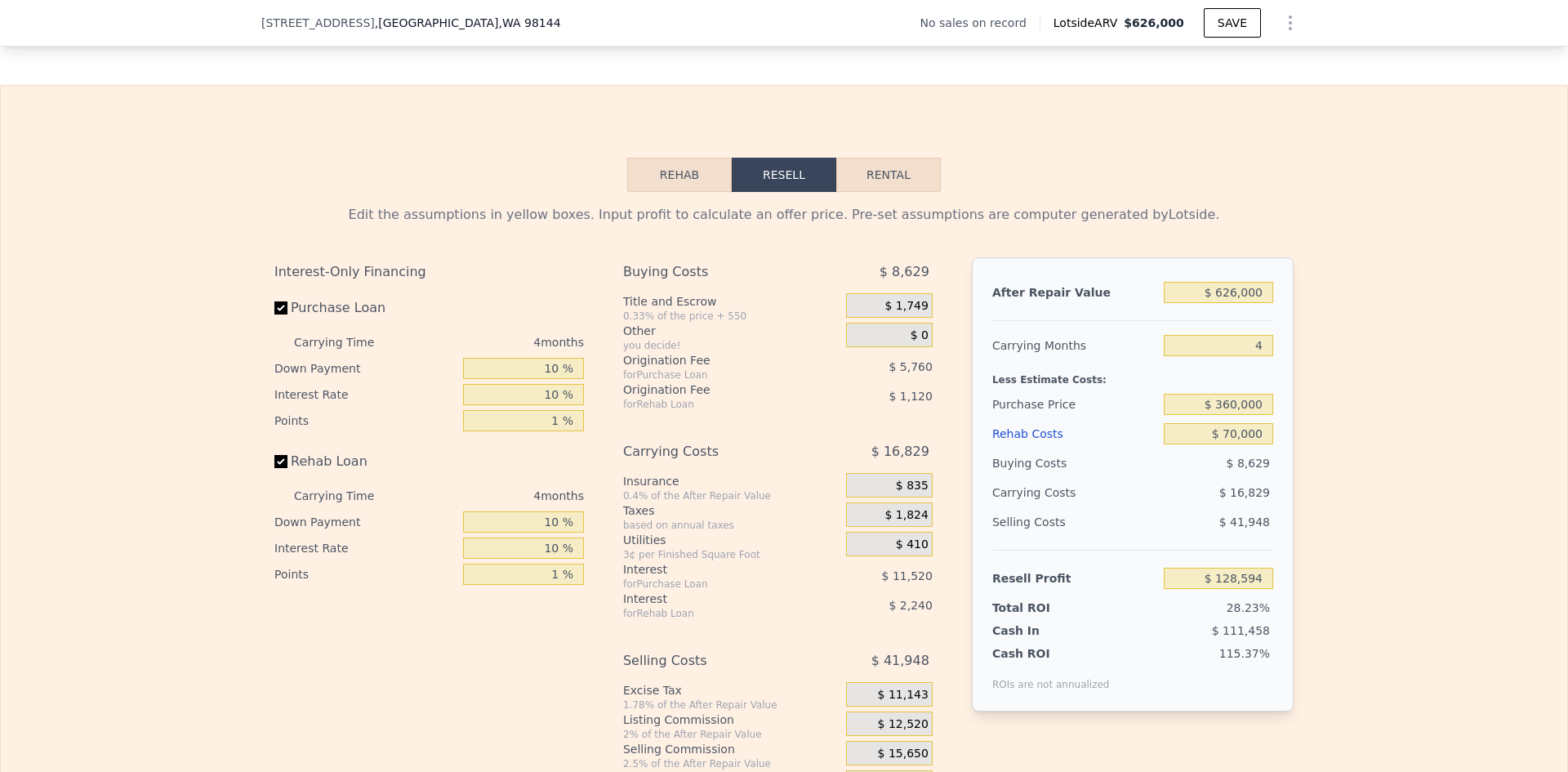
scroll to position [2294, 0]
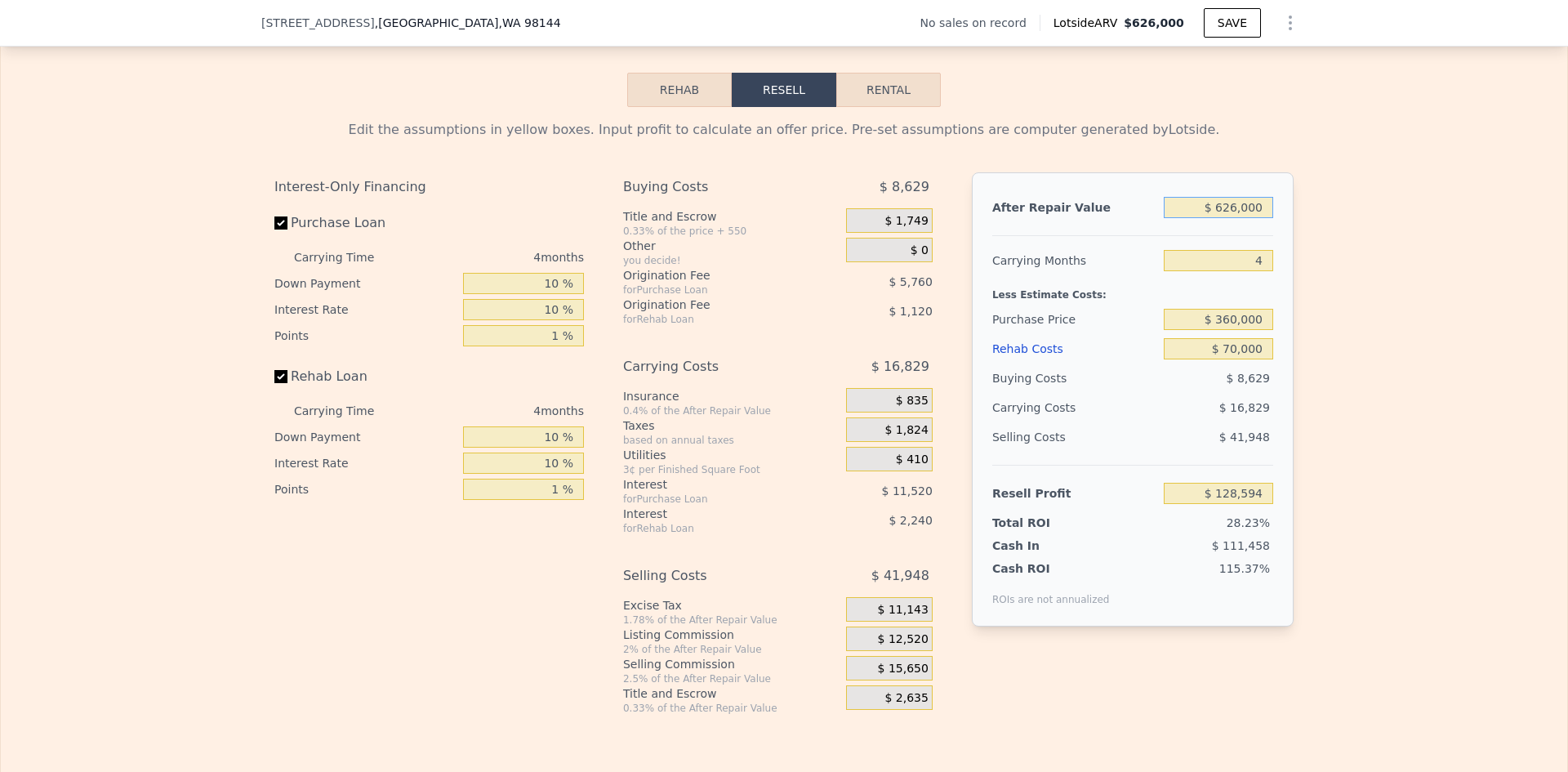
click at [1249, 218] on input "$ 626,000" at bounding box center [1218, 207] width 109 height 22
type input "$ 110"
type input "6"
type input "$ 0"
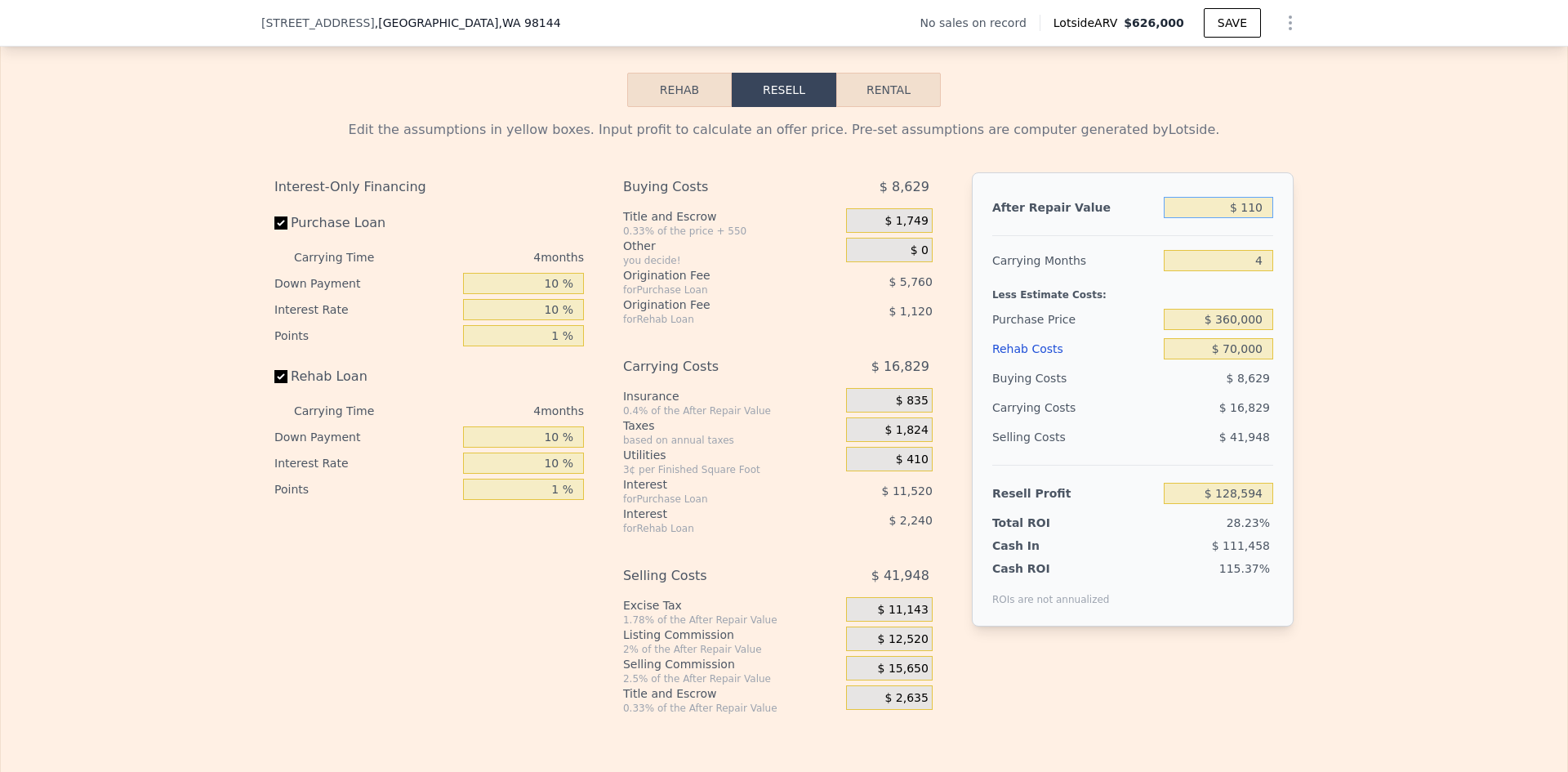
type input "-$ 550,120"
type input "$ 110,000"
type input "-$ 448,266"
type input "$ 1,100,000"
type input "$ 469,335"
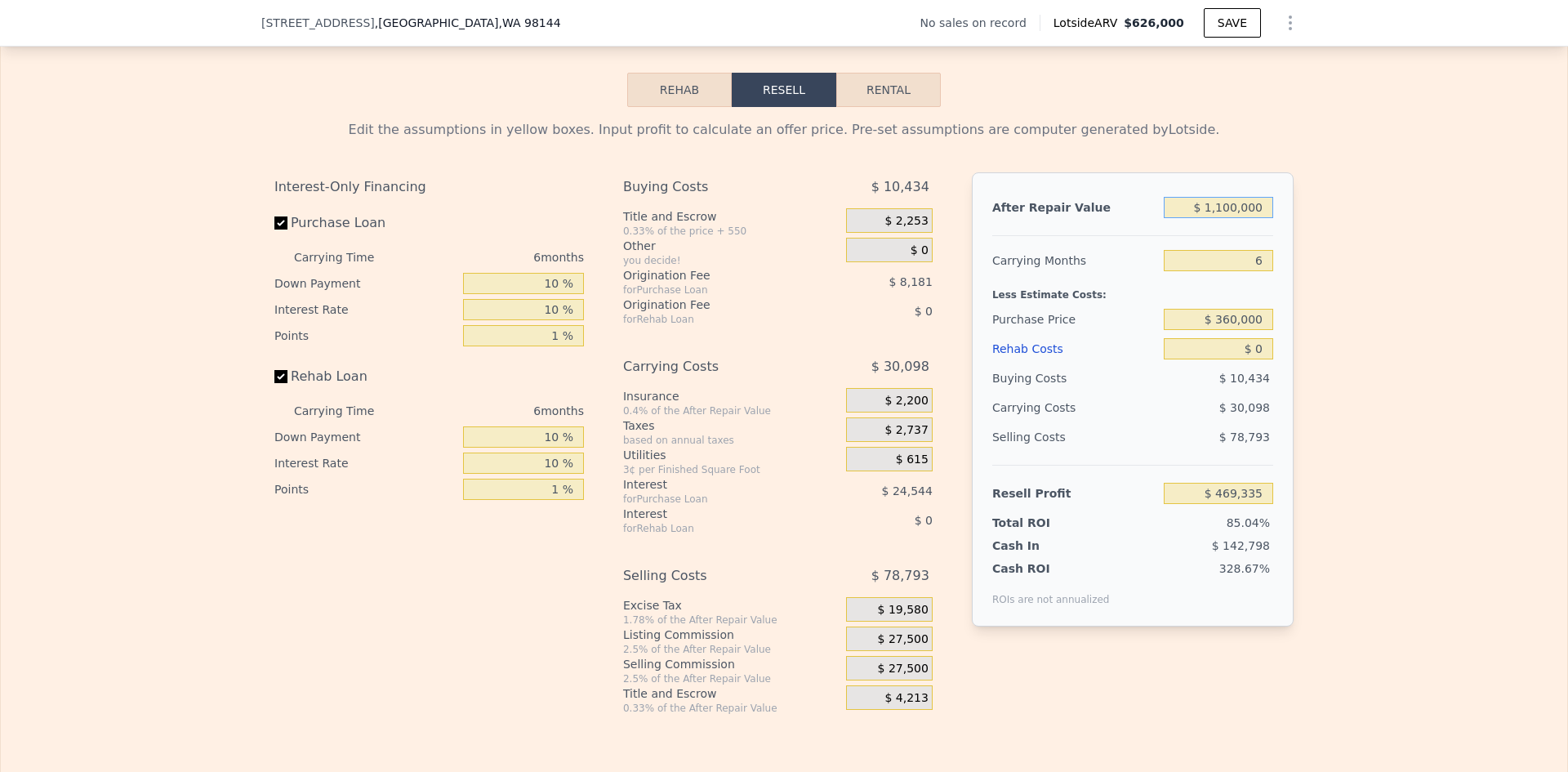
type input "$ 1,100,000"
click at [1262, 269] on input "6" at bounding box center [1218, 261] width 109 height 22
click at [1245, 330] on input "$ 360,000" at bounding box center [1218, 320] width 109 height 22
type input "$ 300,000"
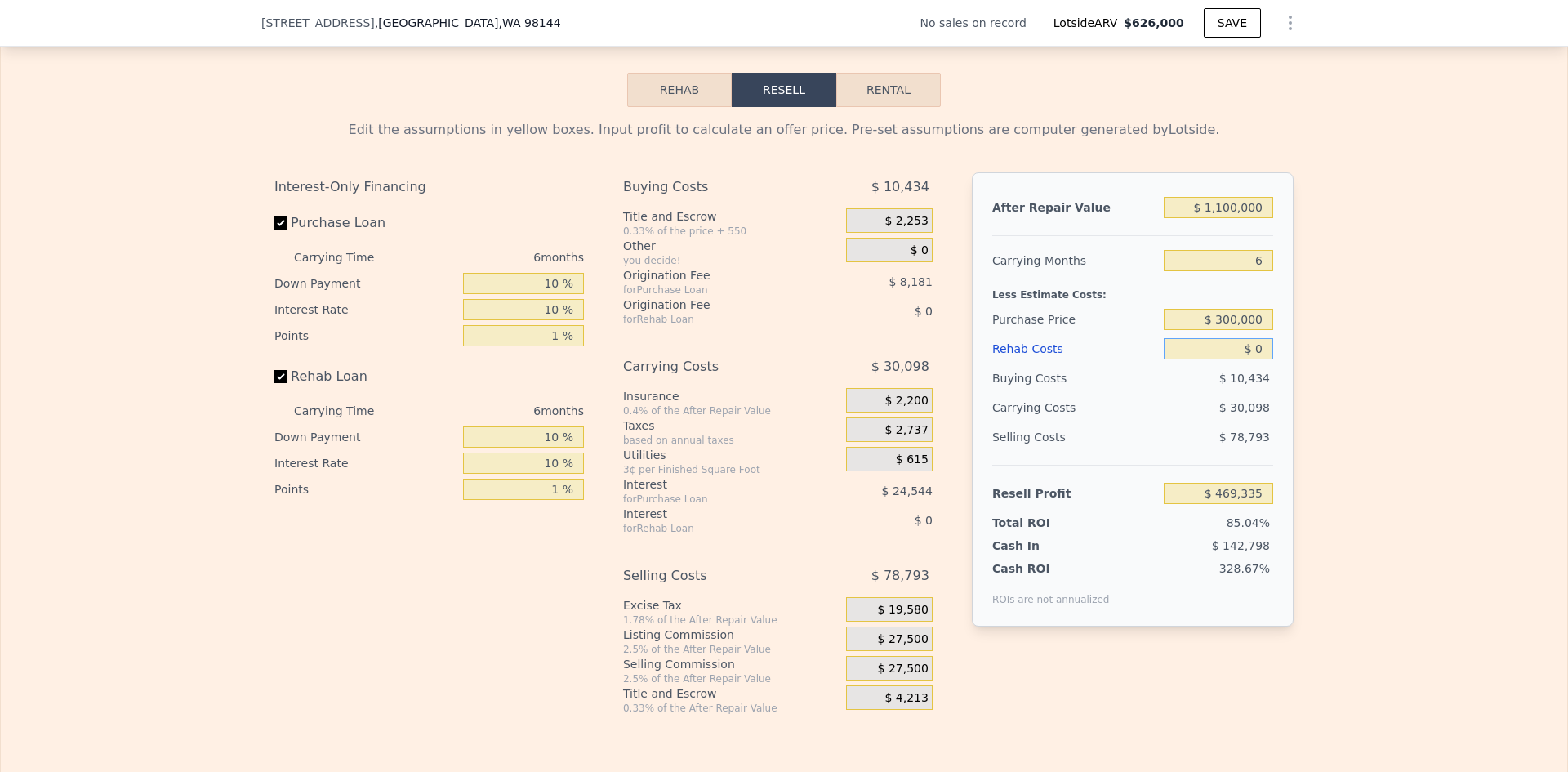
drag, startPoint x: 1260, startPoint y: 361, endPoint x: 1244, endPoint y: 363, distance: 16.1
click at [1248, 360] on input "$ 0" at bounding box center [1218, 349] width 109 height 22
type input "$ 694,906"
type input "$ 300"
type input "$ 694,589"
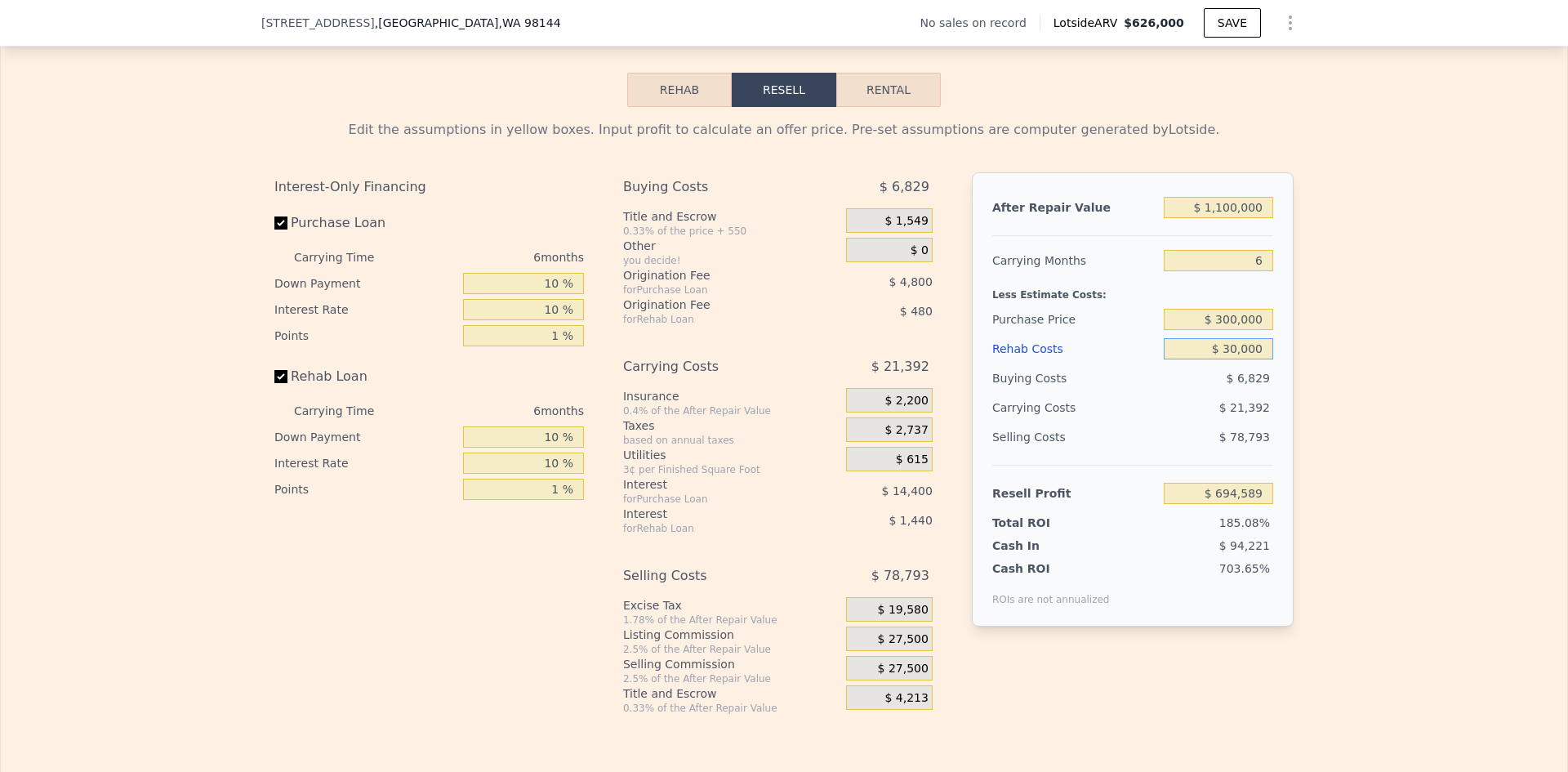
type input "$ 300,000"
type input "$ 375,706"
type input "$ 300,000"
click at [1236, 504] on input "$ 375,706" at bounding box center [1218, 494] width 109 height 22
click at [1434, 529] on div "Edit the assumptions in yellow boxes. Input profit to calculate an offer price.…" at bounding box center [784, 411] width 1566 height 608
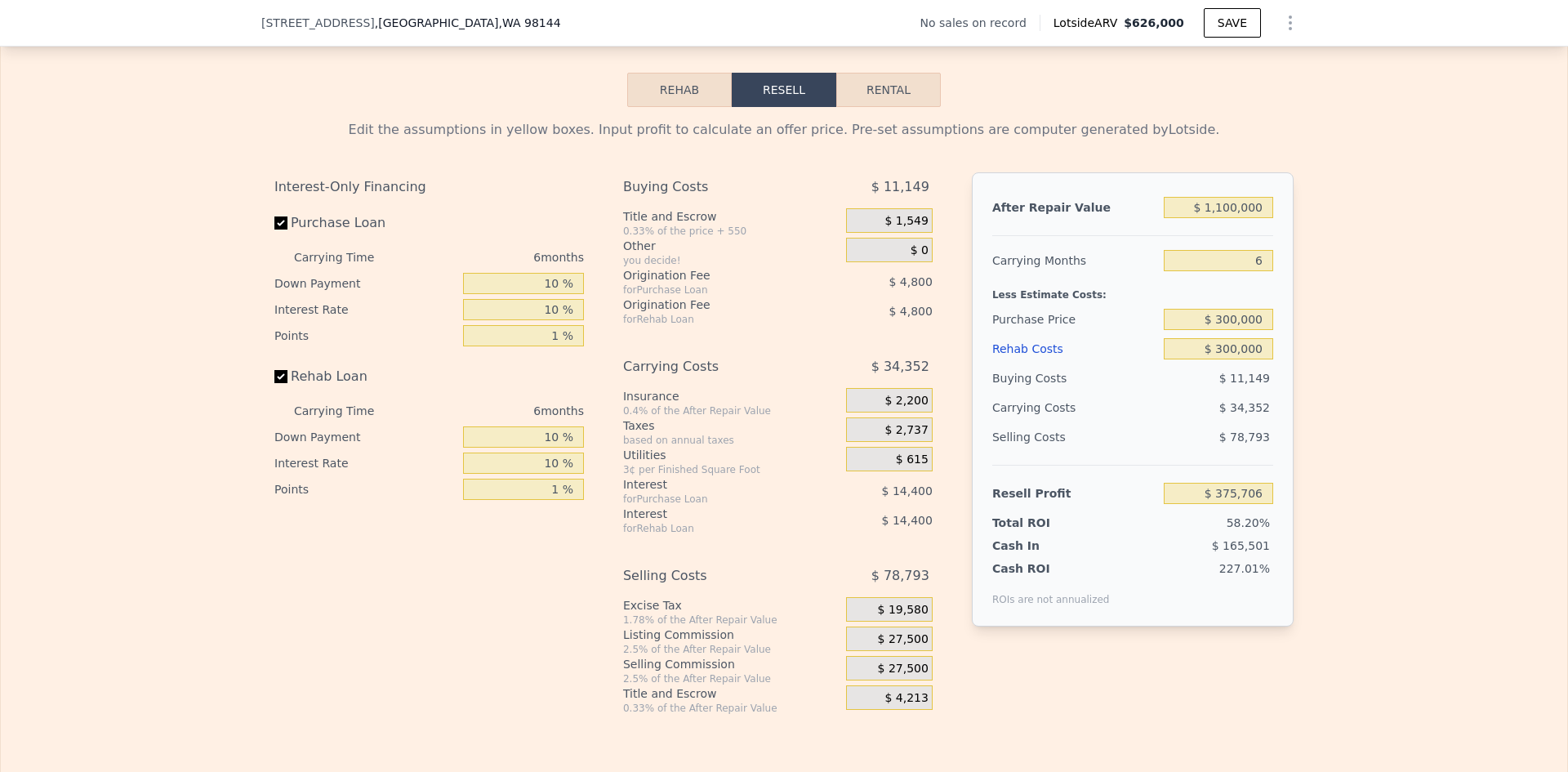
click at [912, 647] on span "$ 27,500" at bounding box center [903, 640] width 51 height 15
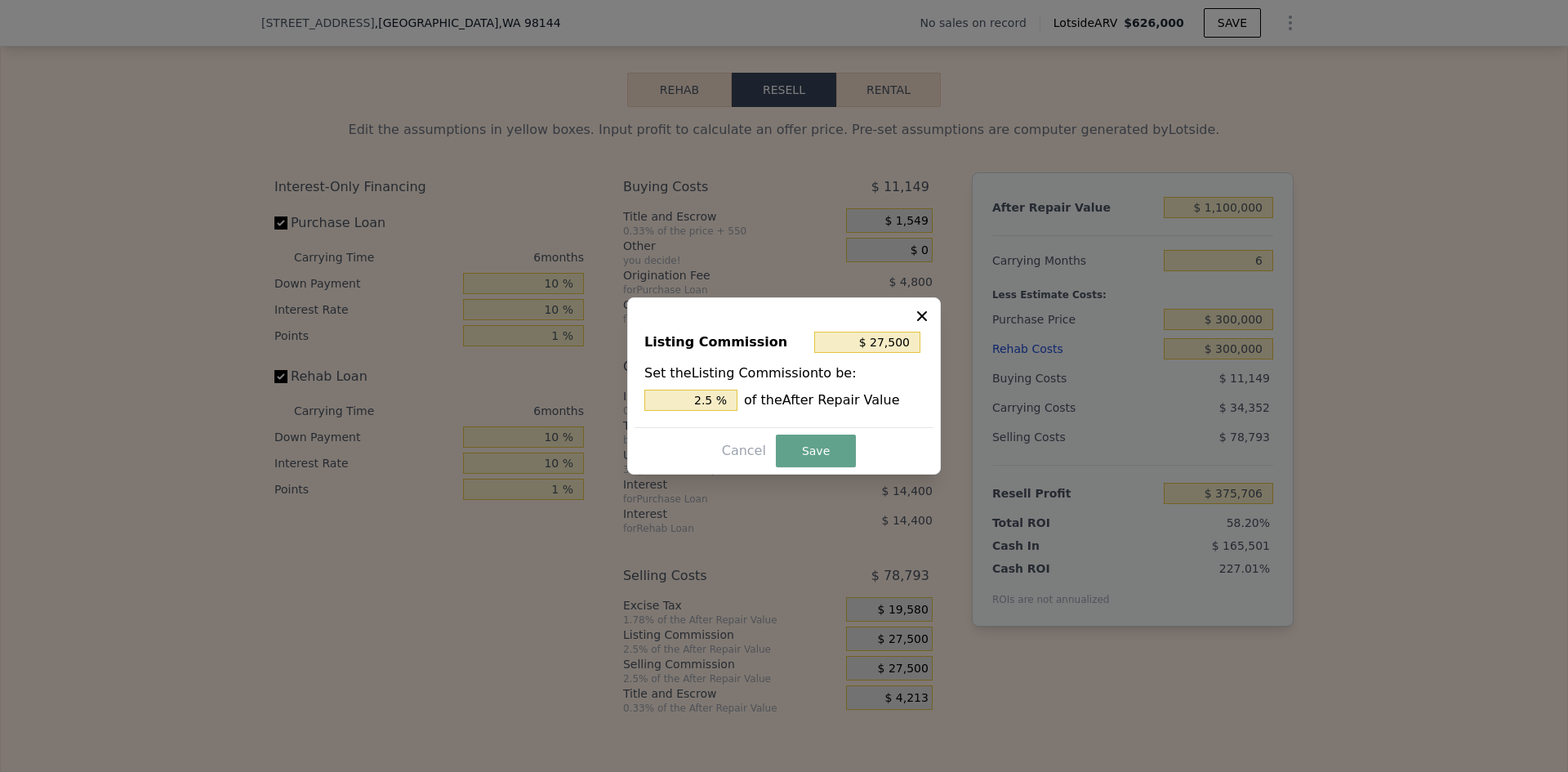
click at [912, 653] on div at bounding box center [784, 386] width 1568 height 772
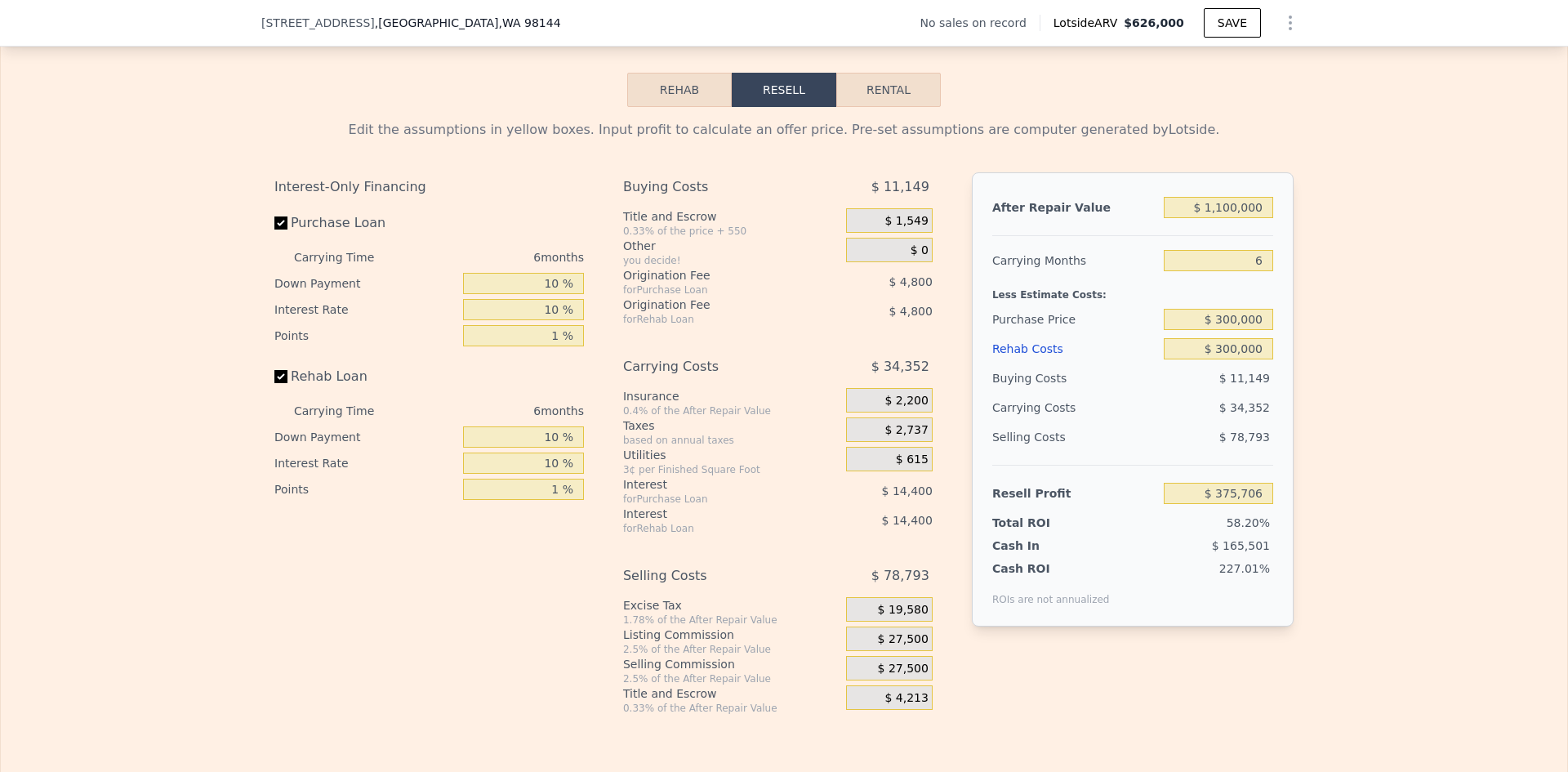
click at [904, 647] on span "$ 27,500" at bounding box center [903, 640] width 51 height 15
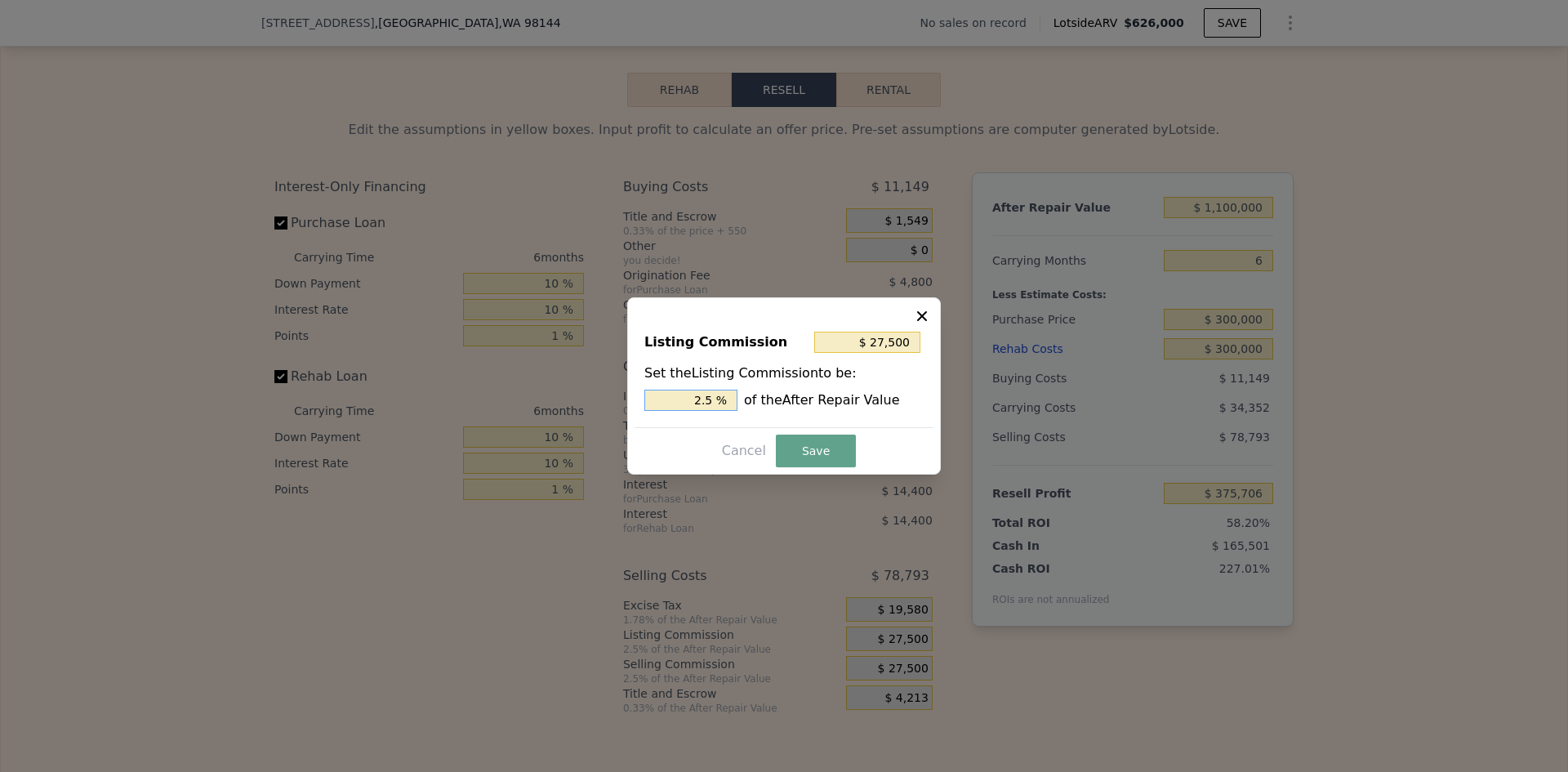
drag, startPoint x: 704, startPoint y: 398, endPoint x: 721, endPoint y: 401, distance: 17.3
click at [719, 401] on input "2.5 %" at bounding box center [691, 401] width 93 height 22
type input "$ 22,000"
type input "2 %"
drag, startPoint x: 801, startPoint y: 453, endPoint x: 788, endPoint y: 452, distance: 13.0
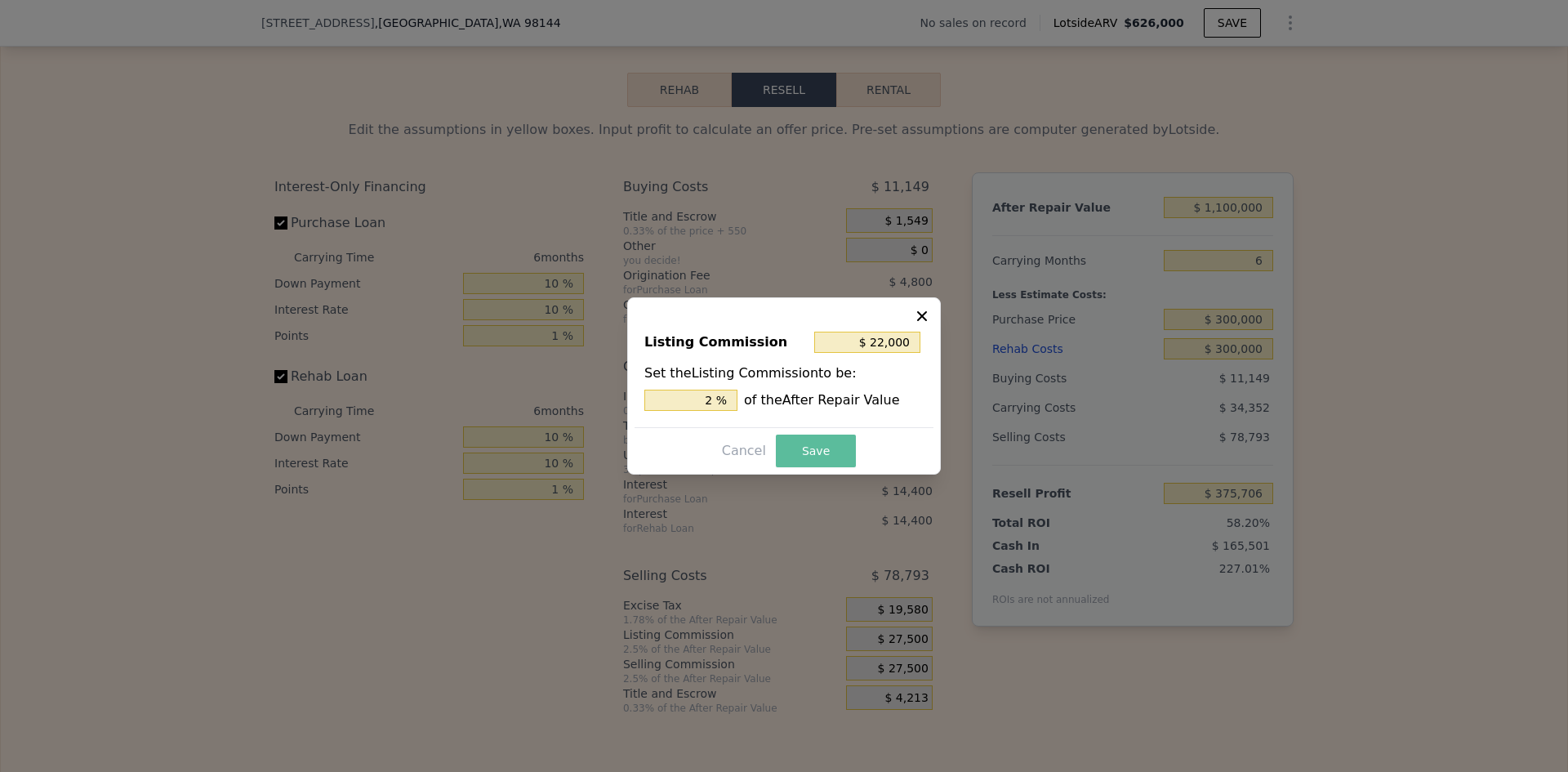
click at [801, 453] on button "Save" at bounding box center [816, 451] width 80 height 32
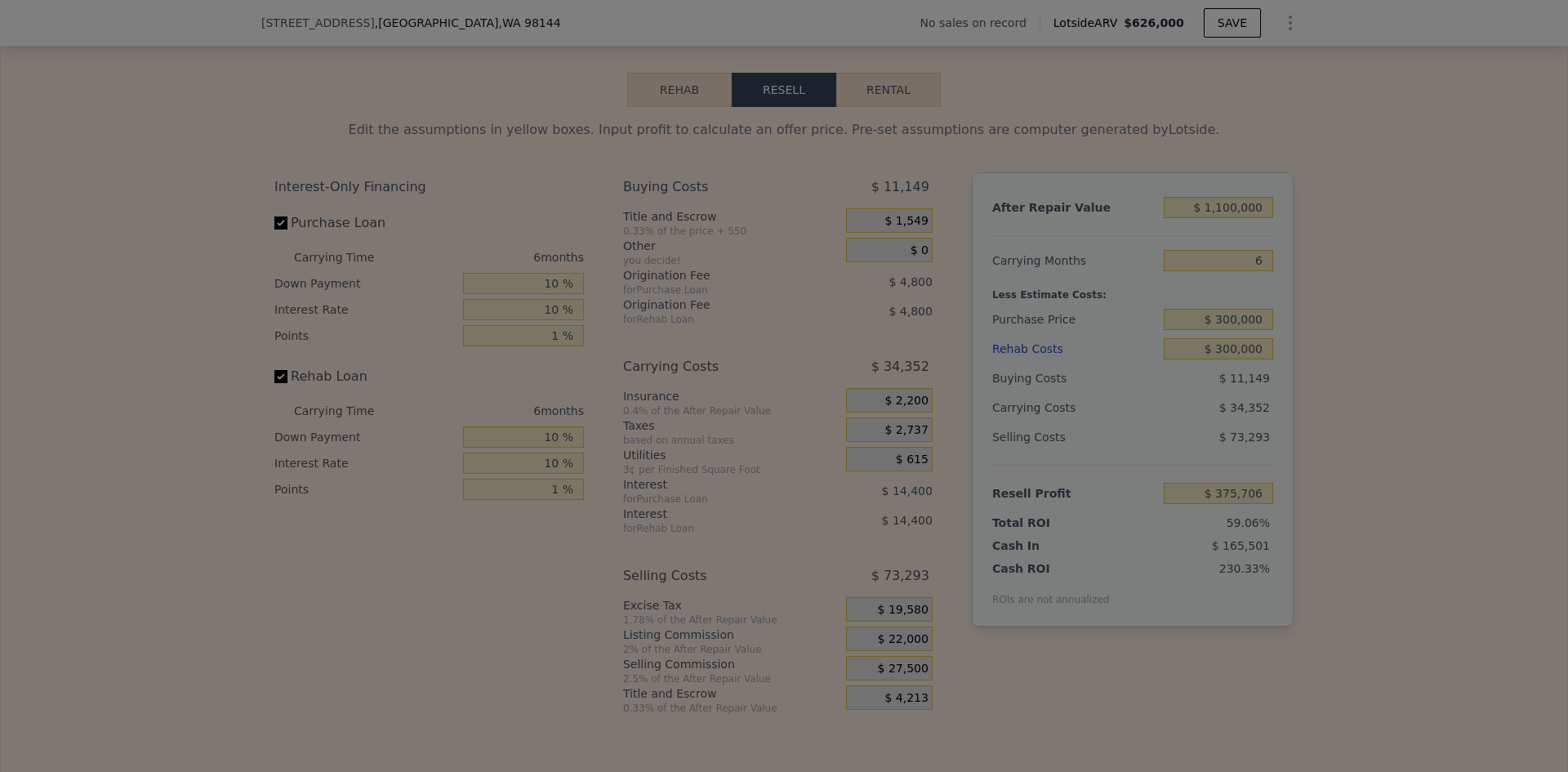
type input "$ 381,206"
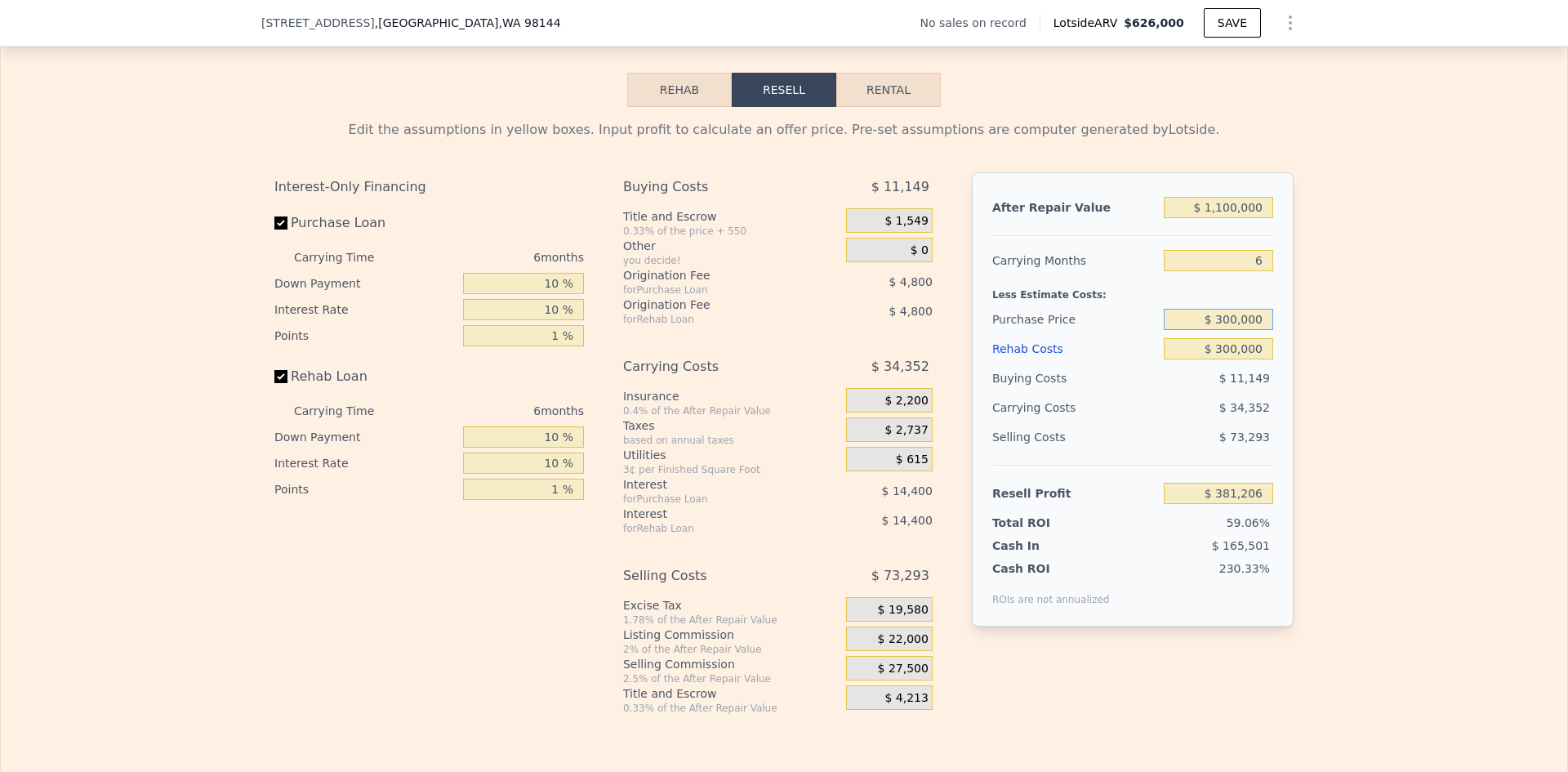
click at [1231, 330] on input "$ 300,000" at bounding box center [1218, 320] width 109 height 22
click at [1367, 333] on div "Edit the assumptions in yellow boxes. Input profit to calculate an offer price.…" at bounding box center [784, 411] width 1566 height 608
drag, startPoint x: 1260, startPoint y: 271, endPoint x: 1230, endPoint y: 271, distance: 30.0
click at [1233, 271] on input "6" at bounding box center [1218, 261] width 109 height 22
type input "12"
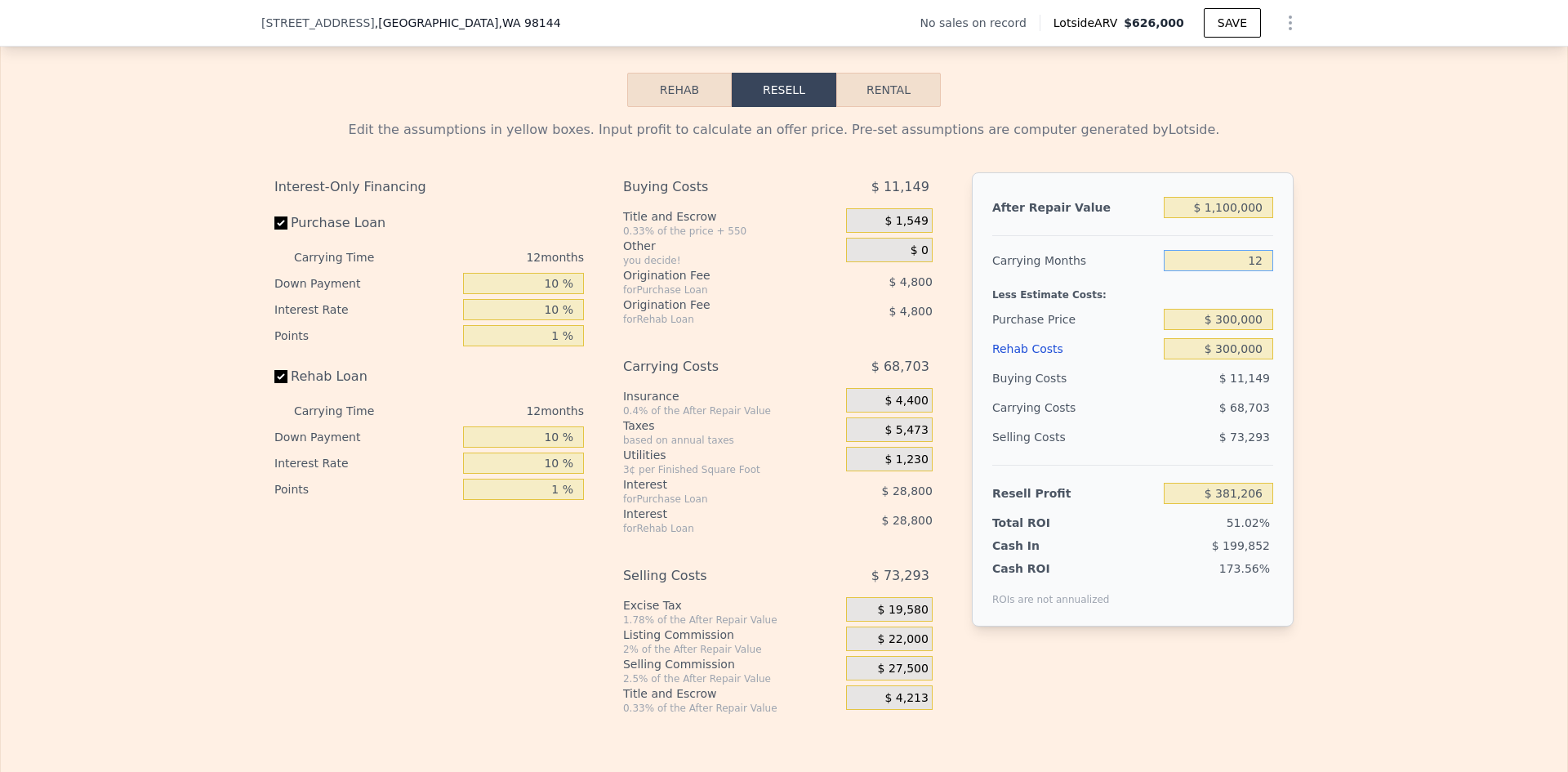
type input "$ 346,855"
click at [1292, 306] on div "Edit the assumptions in yellow boxes. Input profit to calculate an offer price.…" at bounding box center [784, 411] width 1045 height 608
click at [1250, 271] on input "12" at bounding box center [1218, 261] width 109 height 22
type input "18"
type input "$ 312,503"
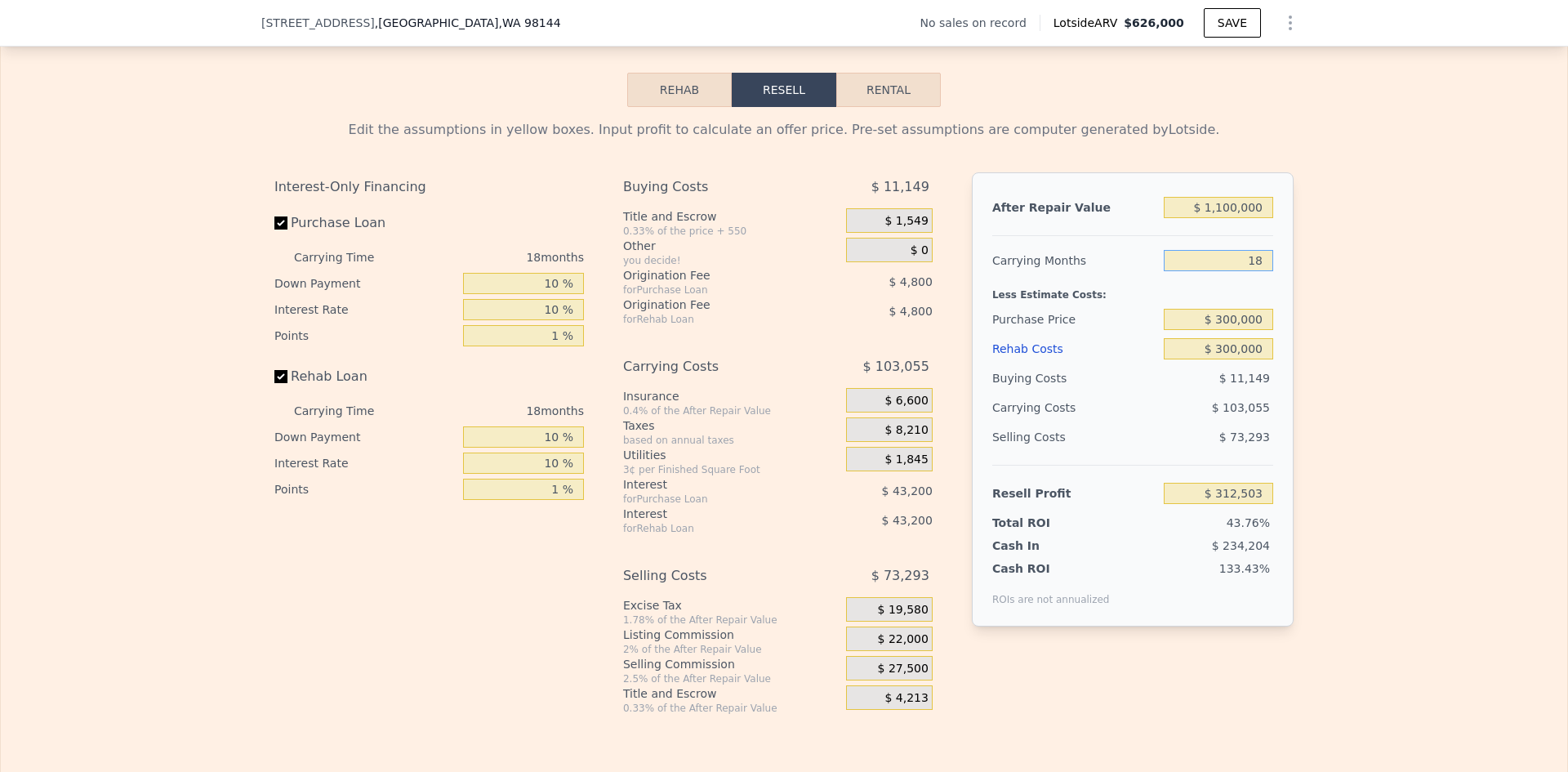
type input "18"
click at [1347, 331] on div "Edit the assumptions in yellow boxes. Input profit to calculate an offer price.…" at bounding box center [784, 411] width 1566 height 608
drag, startPoint x: 1247, startPoint y: 269, endPoint x: 1259, endPoint y: 267, distance: 12.2
click at [1248, 269] on input "18" at bounding box center [1218, 261] width 109 height 22
click at [1326, 284] on div "Edit the assumptions in yellow boxes. Input profit to calculate an offer price.…" at bounding box center [784, 411] width 1566 height 608
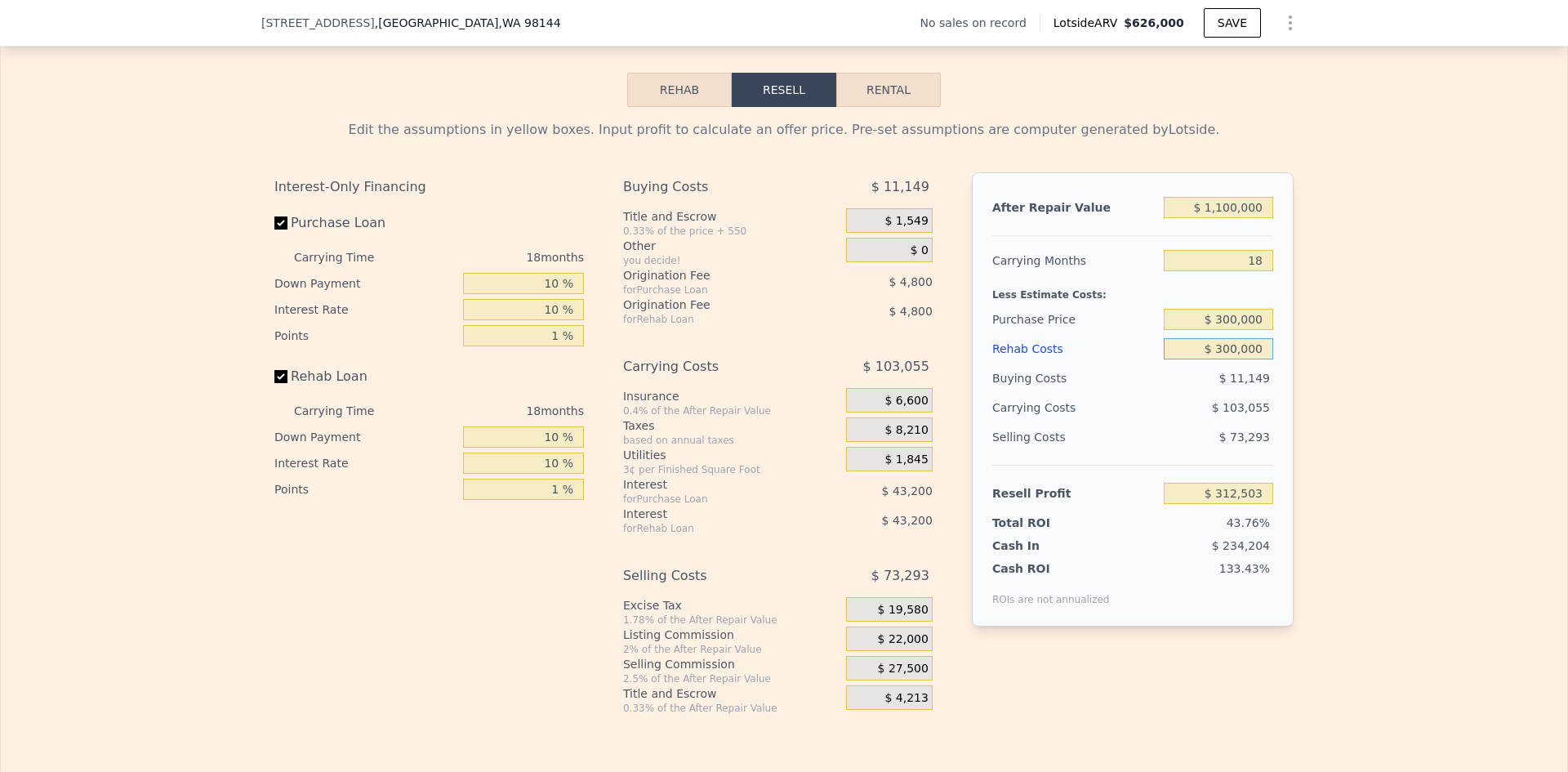
drag, startPoint x: 1218, startPoint y: 360, endPoint x: 1238, endPoint y: 359, distance: 20.0
click at [1238, 359] on input "$ 300,000" at bounding box center [1218, 349] width 109 height 22
type input "$ 5,000"
type input "$ 654,703"
type input "$ 500,000"
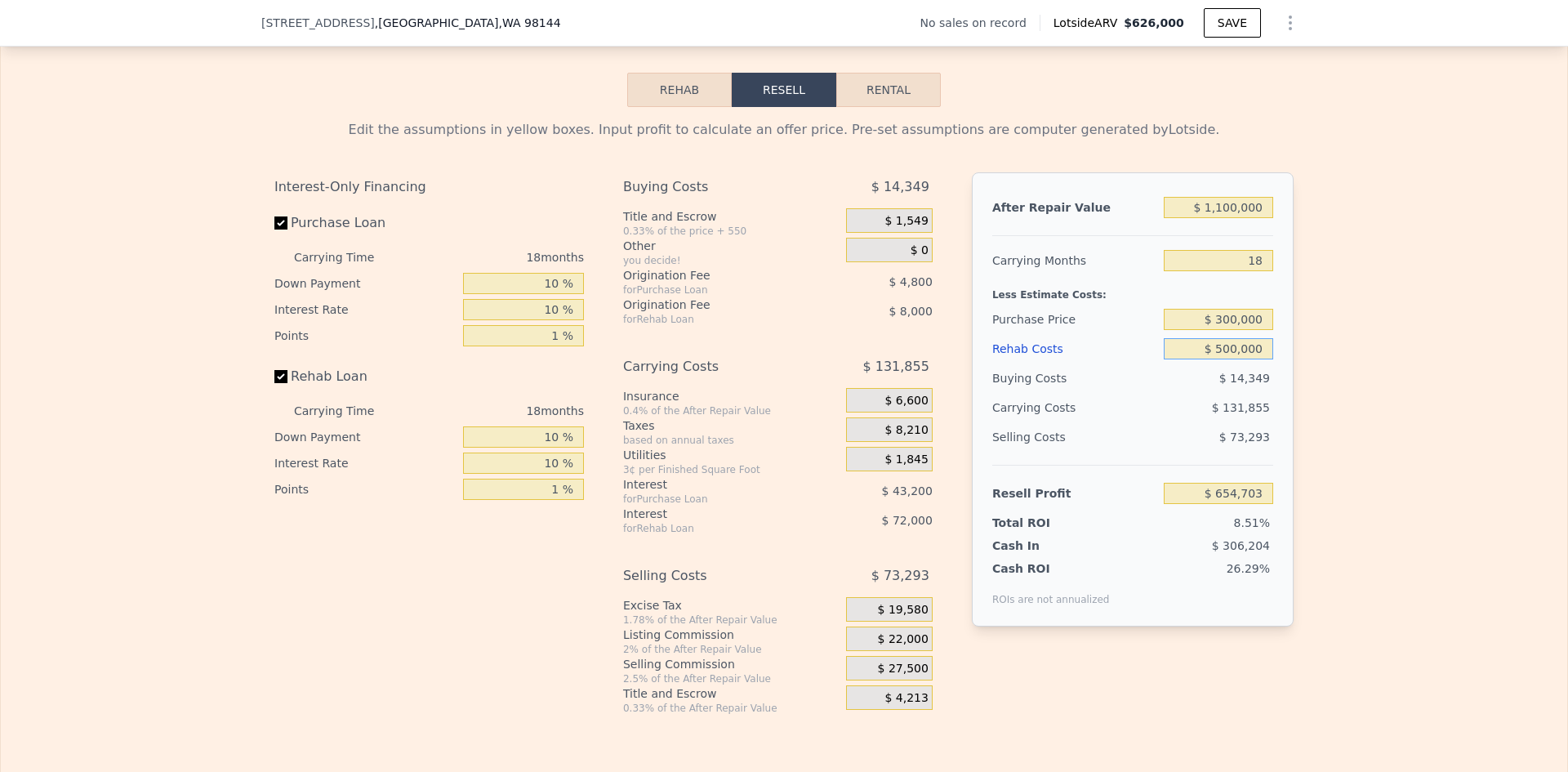
type input "$ 80,503"
click at [1343, 349] on div "Edit the assumptions in yellow boxes. Input profit to calculate an offer price.…" at bounding box center [784, 411] width 1566 height 608
drag, startPoint x: 1222, startPoint y: 361, endPoint x: 1233, endPoint y: 361, distance: 11.0
click at [1233, 360] on input "$ 500,000" at bounding box center [1218, 349] width 109 height 22
type input "$ 450,000"
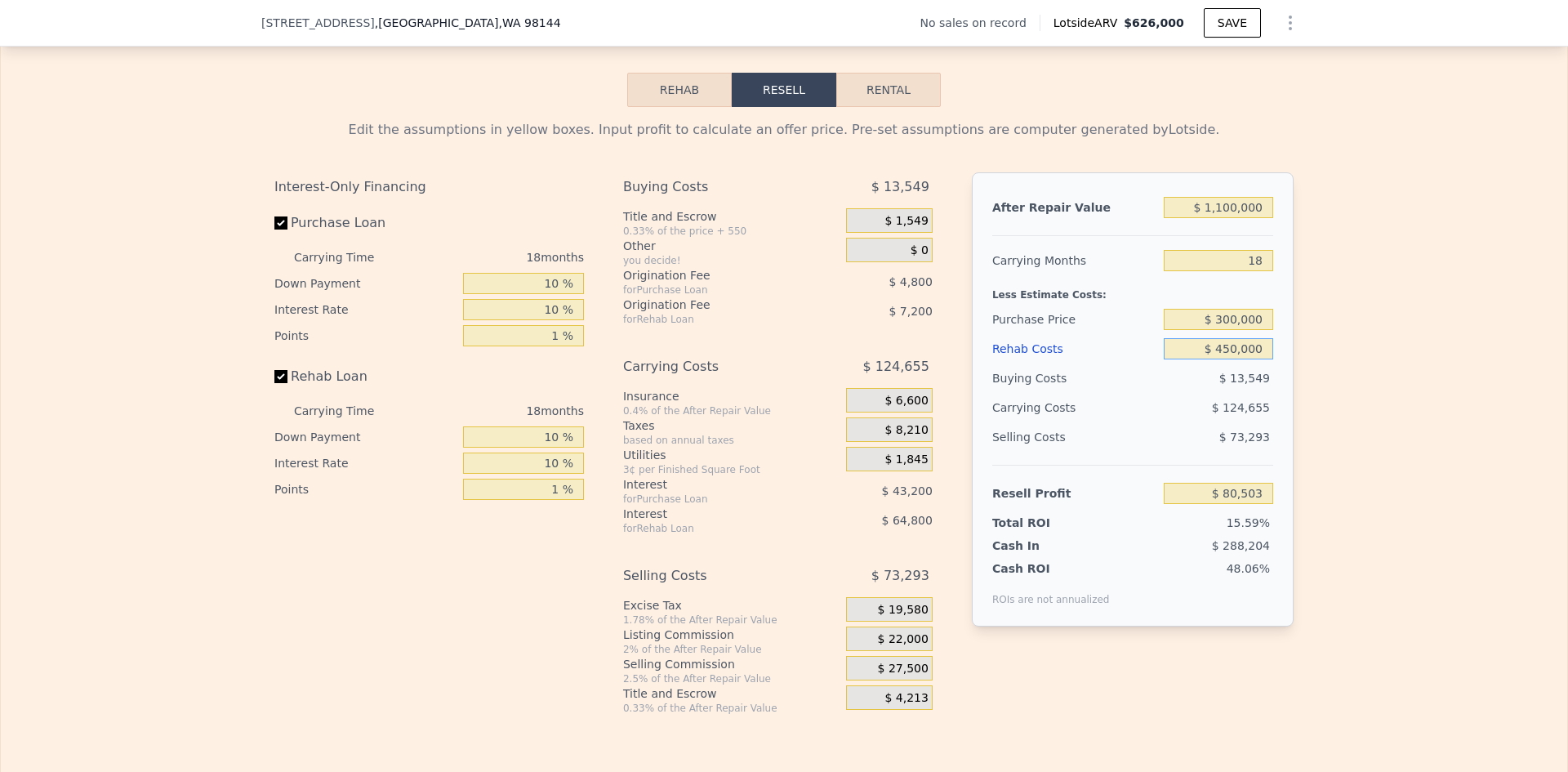
type input "$ 138,503"
type input "$ 450,000"
click at [1330, 366] on div "Edit the assumptions in yellow boxes. Input profit to calculate an offer price.…" at bounding box center [784, 411] width 1566 height 608
drag, startPoint x: 1225, startPoint y: 333, endPoint x: 1237, endPoint y: 331, distance: 12.2
click at [1232, 330] on input "$ 300,000" at bounding box center [1218, 320] width 109 height 22
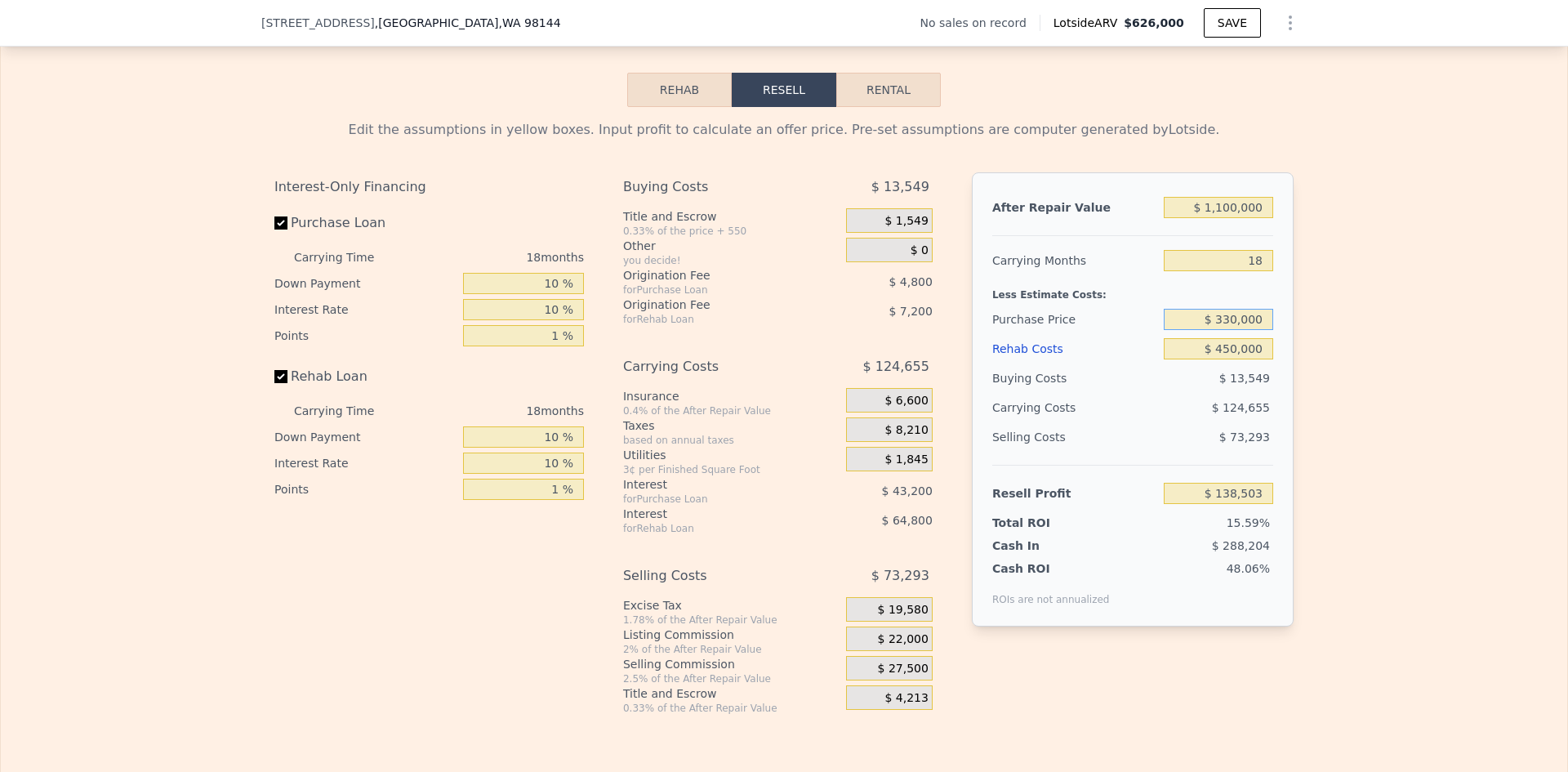
type input "$ 330,000"
click at [1345, 346] on div "Edit the assumptions in yellow boxes. Input profit to calculate an offer price.…" at bounding box center [784, 411] width 1566 height 608
type input "$ 103,603"
click at [1226, 330] on input "$ 330,000" at bounding box center [1218, 320] width 109 height 22
drag, startPoint x: 1222, startPoint y: 330, endPoint x: 1231, endPoint y: 330, distance: 9.0
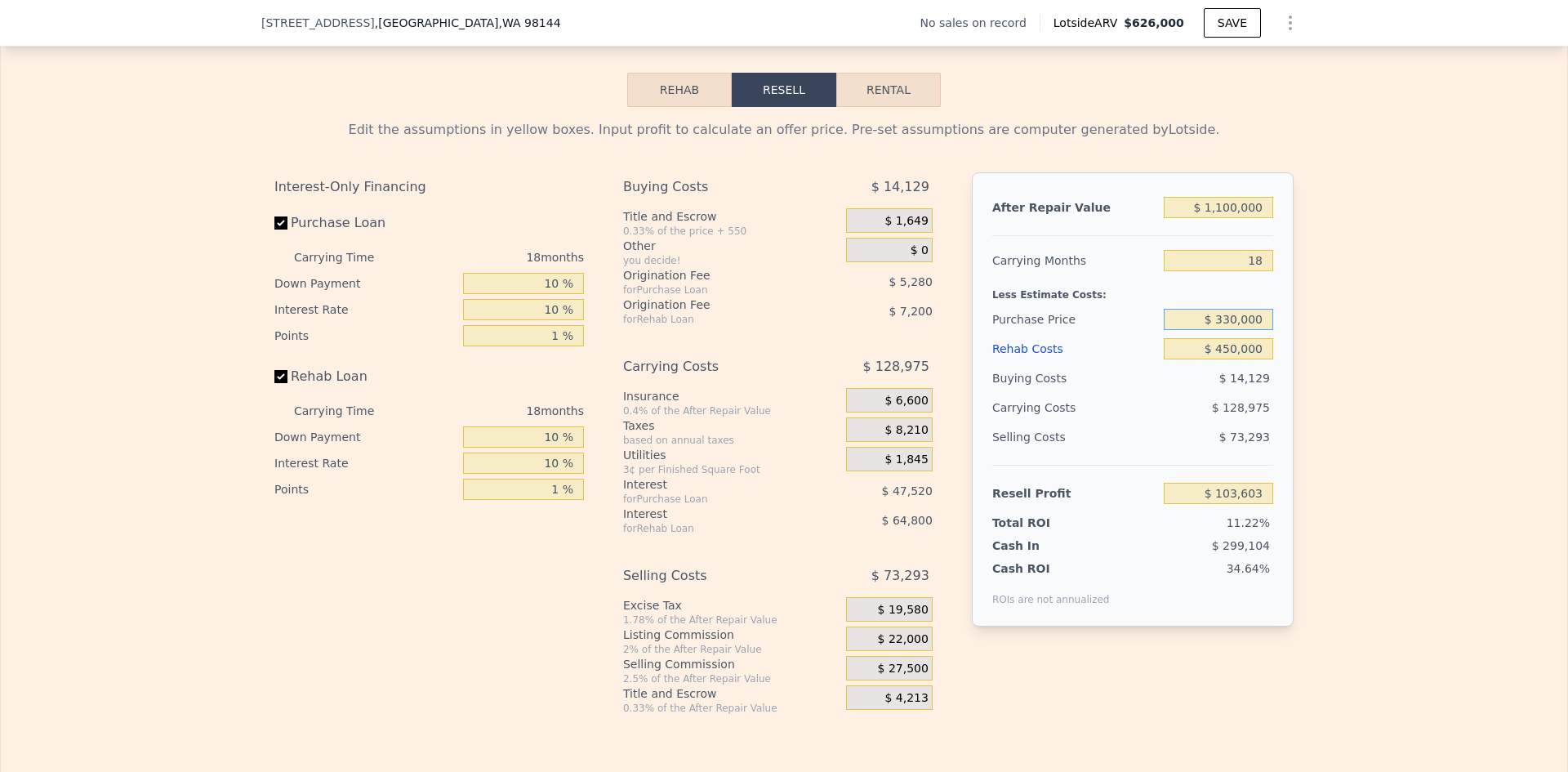
click at [1231, 330] on input "$ 330,000" at bounding box center [1218, 320] width 109 height 22
type input "$ 300,000"
type input "$ 138,503"
click at [1231, 218] on input "$ 1,100,000" at bounding box center [1218, 207] width 109 height 22
click at [1233, 218] on input "$ 1,100,000" at bounding box center [1218, 207] width 109 height 22
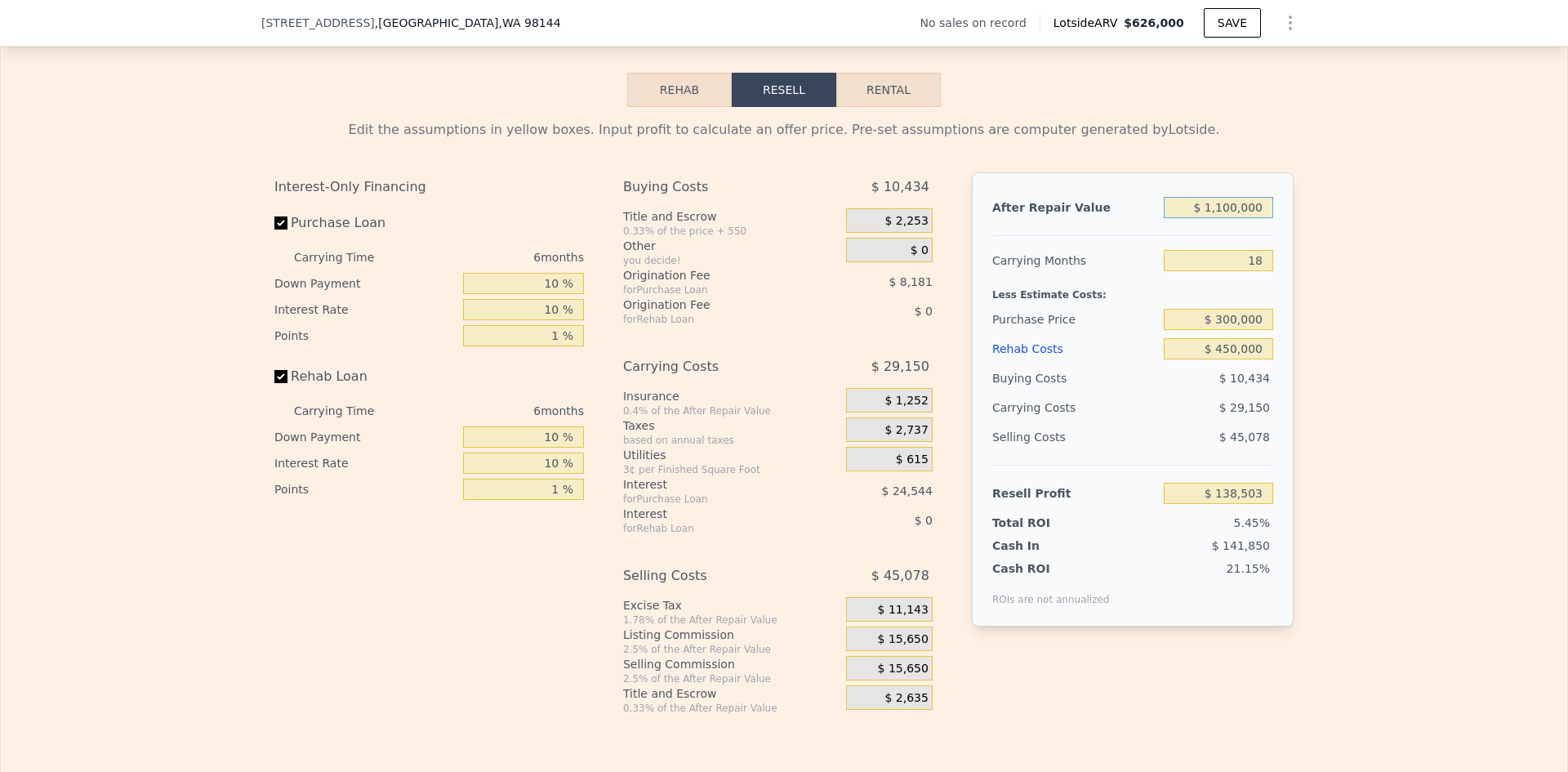
type input "$ 626,000"
type input "6"
type input "$ 0"
type input "$ 29,998"
type input "$ 626,000,850"
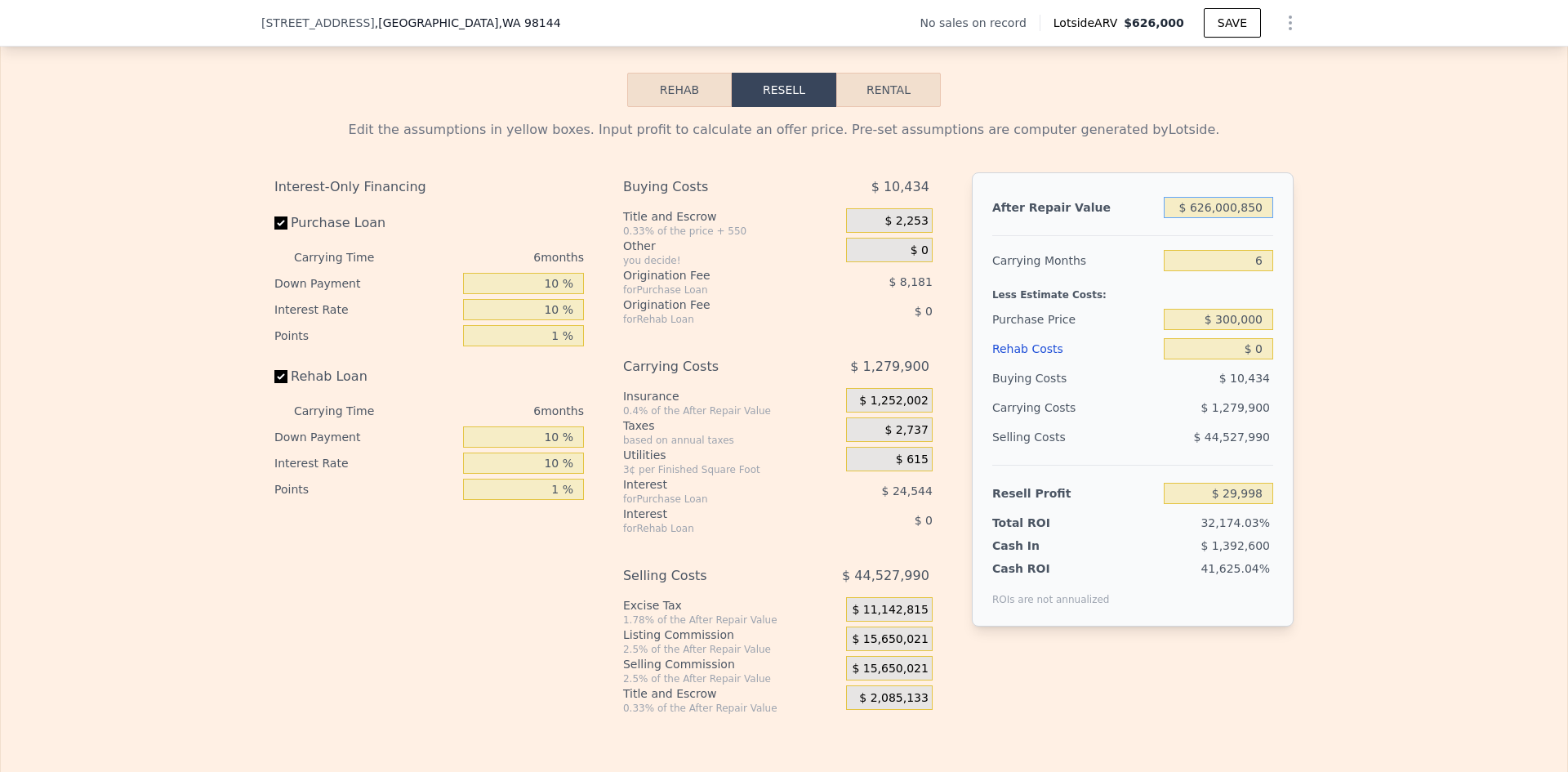
type input "$ 579,671,186"
type input "$ 62,600,085"
type input "$ 57,471,919"
type input "$ 6"
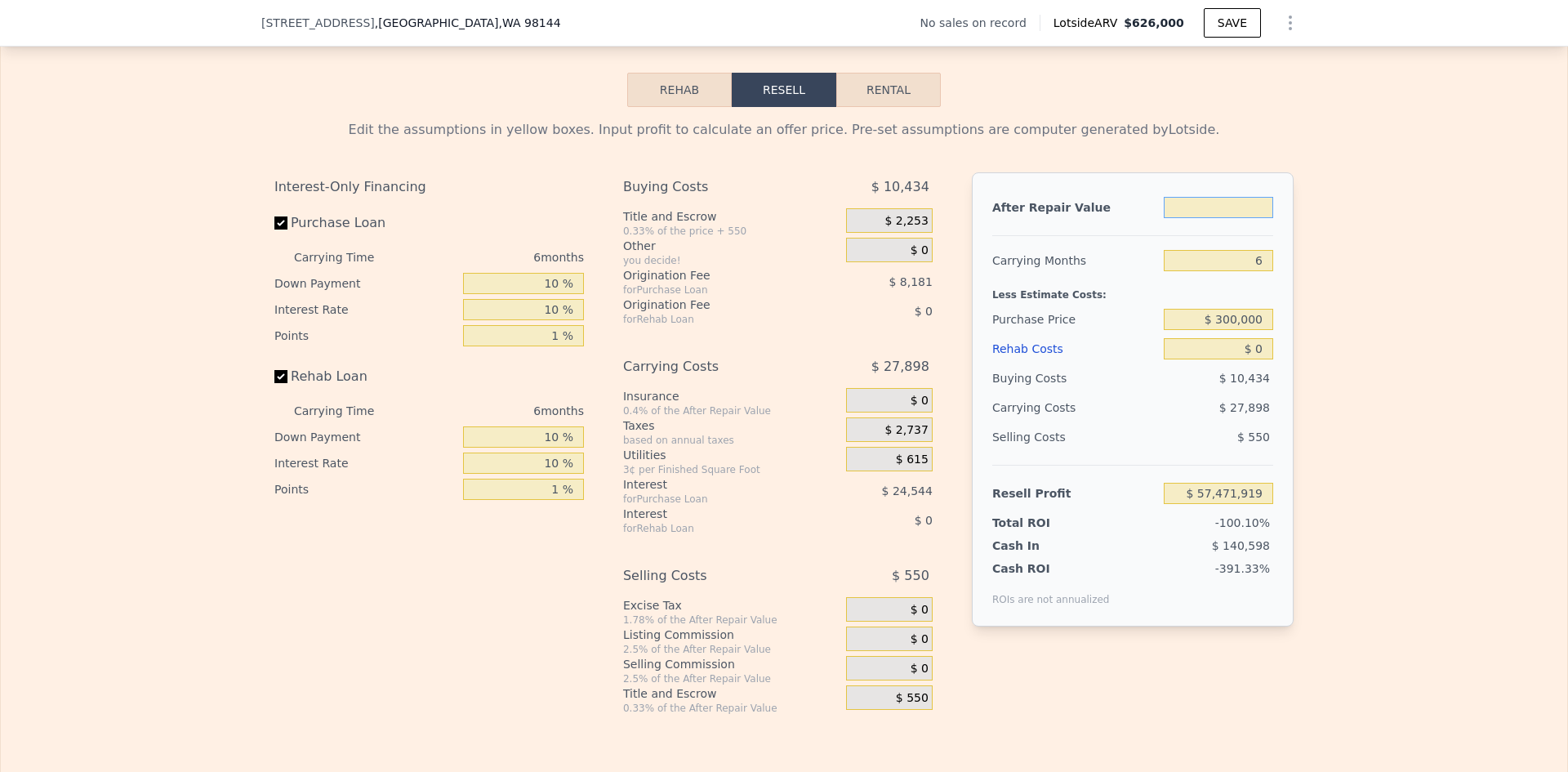
type input "-$ 550,216"
type input "$ 850"
type input "-$ 549,434"
type input "$ 850,000"
type input "$ 237,617"
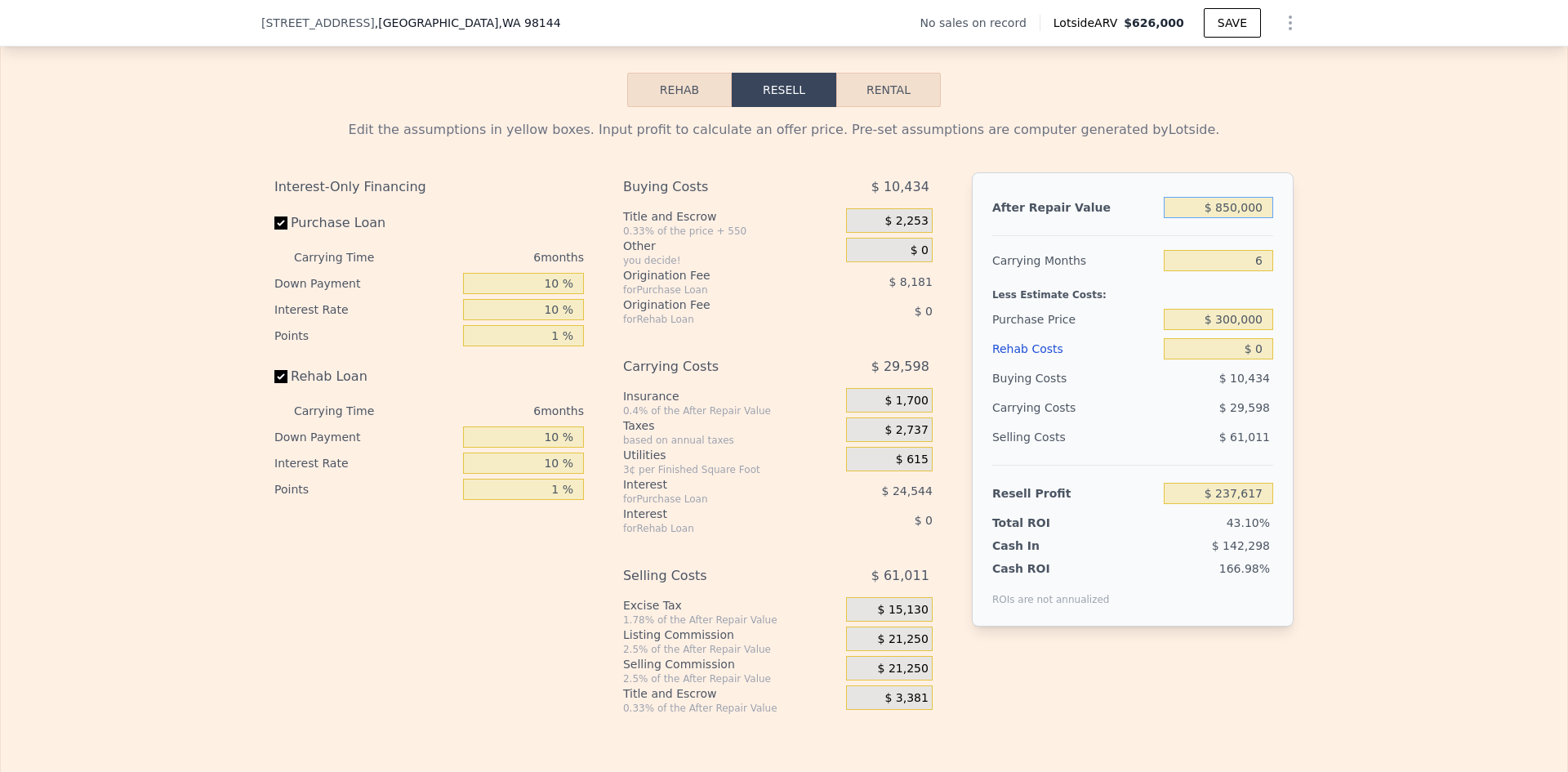
type input "$ 850,000"
click at [1265, 271] on input "6" at bounding box center [1218, 261] width 109 height 22
drag, startPoint x: 1261, startPoint y: 271, endPoint x: 1240, endPoint y: 272, distance: 21.0
click at [1240, 271] on input "6" at bounding box center [1218, 261] width 109 height 22
type input "18"
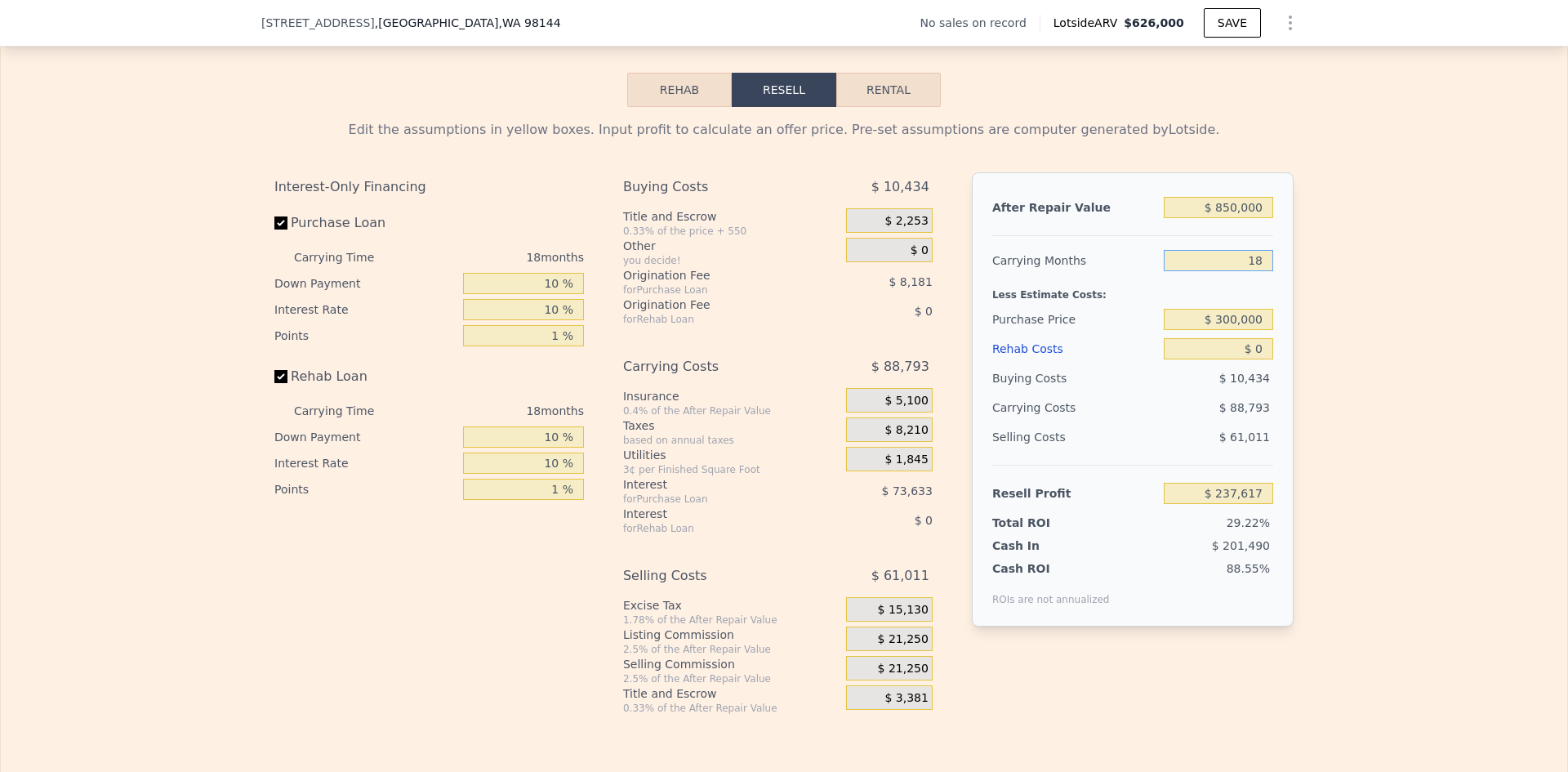
type input "$ 178,422"
type input "18"
click at [1238, 324] on input "$ 300,000" at bounding box center [1218, 320] width 109 height 22
click at [1350, 332] on div "Edit the assumptions in yellow boxes. Input profit to calculate an offer price.…" at bounding box center [784, 411] width 1566 height 608
type input "$ 424,285"
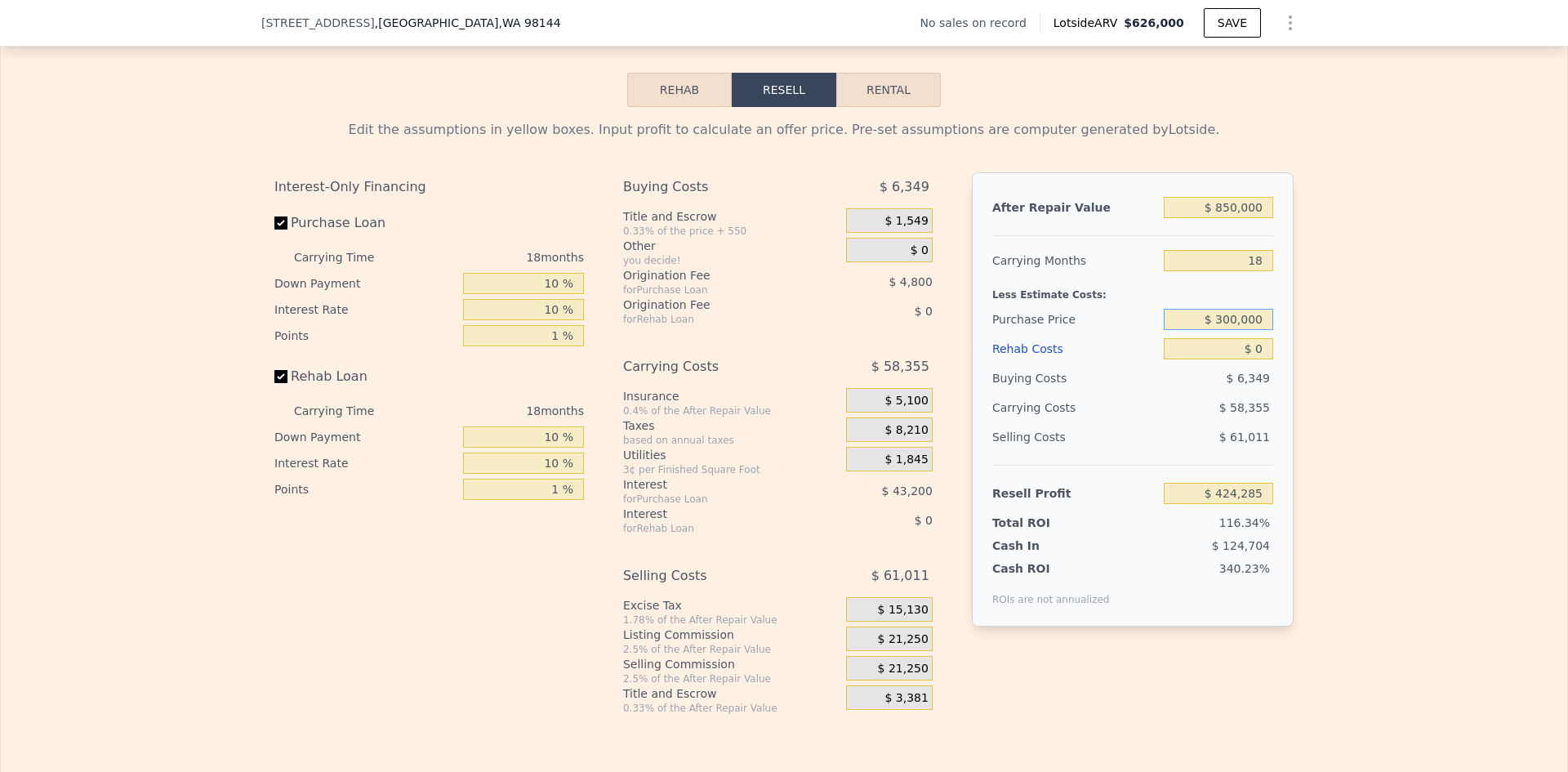
click at [1232, 325] on input "$ 300,000" at bounding box center [1218, 320] width 109 height 22
click at [1357, 336] on div "Edit the assumptions in yellow boxes. Input profit to calculate an offer price.…" at bounding box center [784, 411] width 1566 height 608
click at [1258, 360] on input "$ 0" at bounding box center [1218, 349] width 109 height 22
type input "$ 300"
type input "$ 423,944"
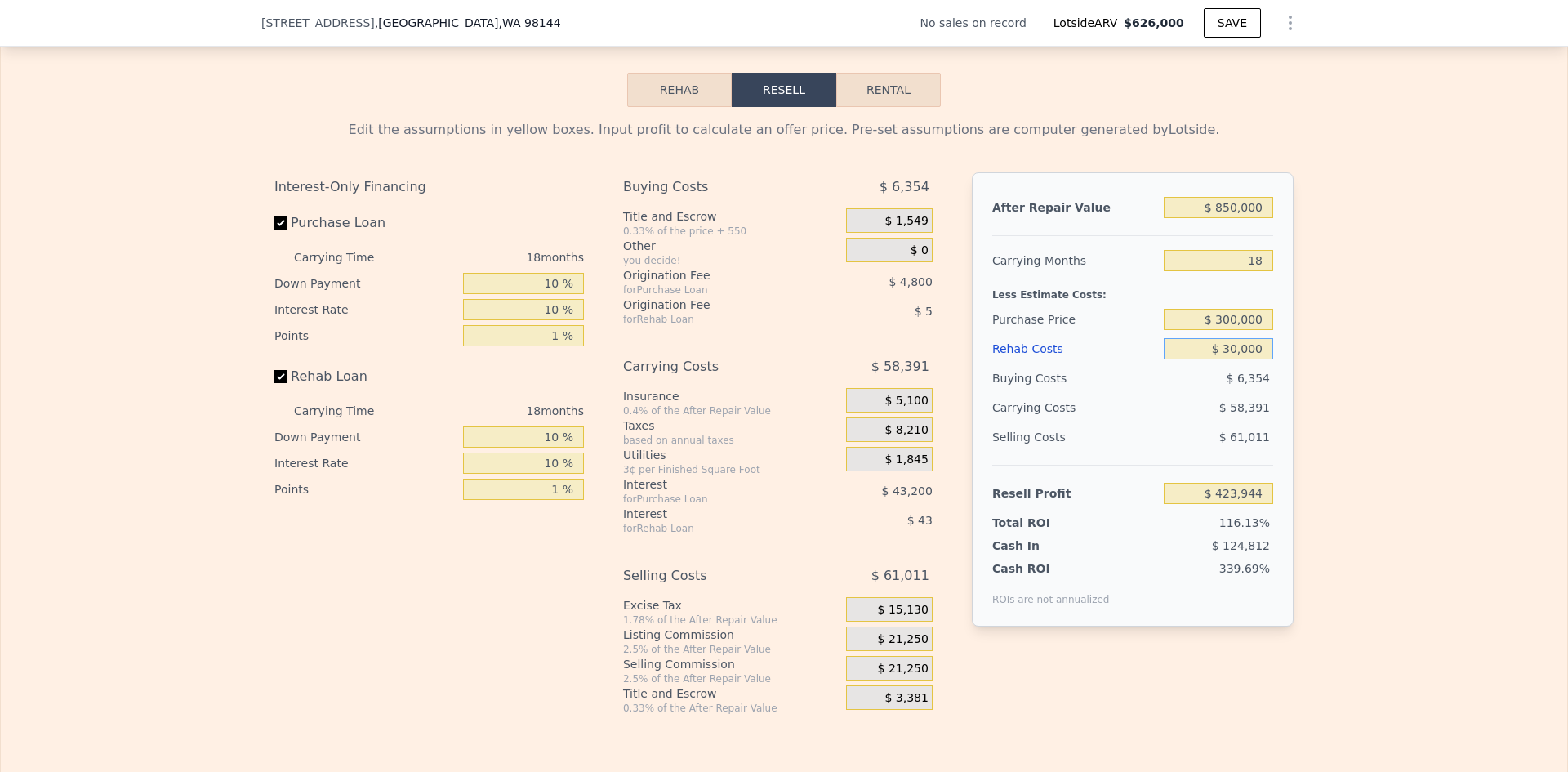
type input "$ 300,000"
type input "$ 76,285"
type input "$ 300,000"
click at [1356, 351] on div "Edit the assumptions in yellow boxes. Input profit to calculate an offer price.…" at bounding box center [784, 411] width 1566 height 608
click at [902, 647] on span "$ 21,250" at bounding box center [903, 640] width 51 height 15
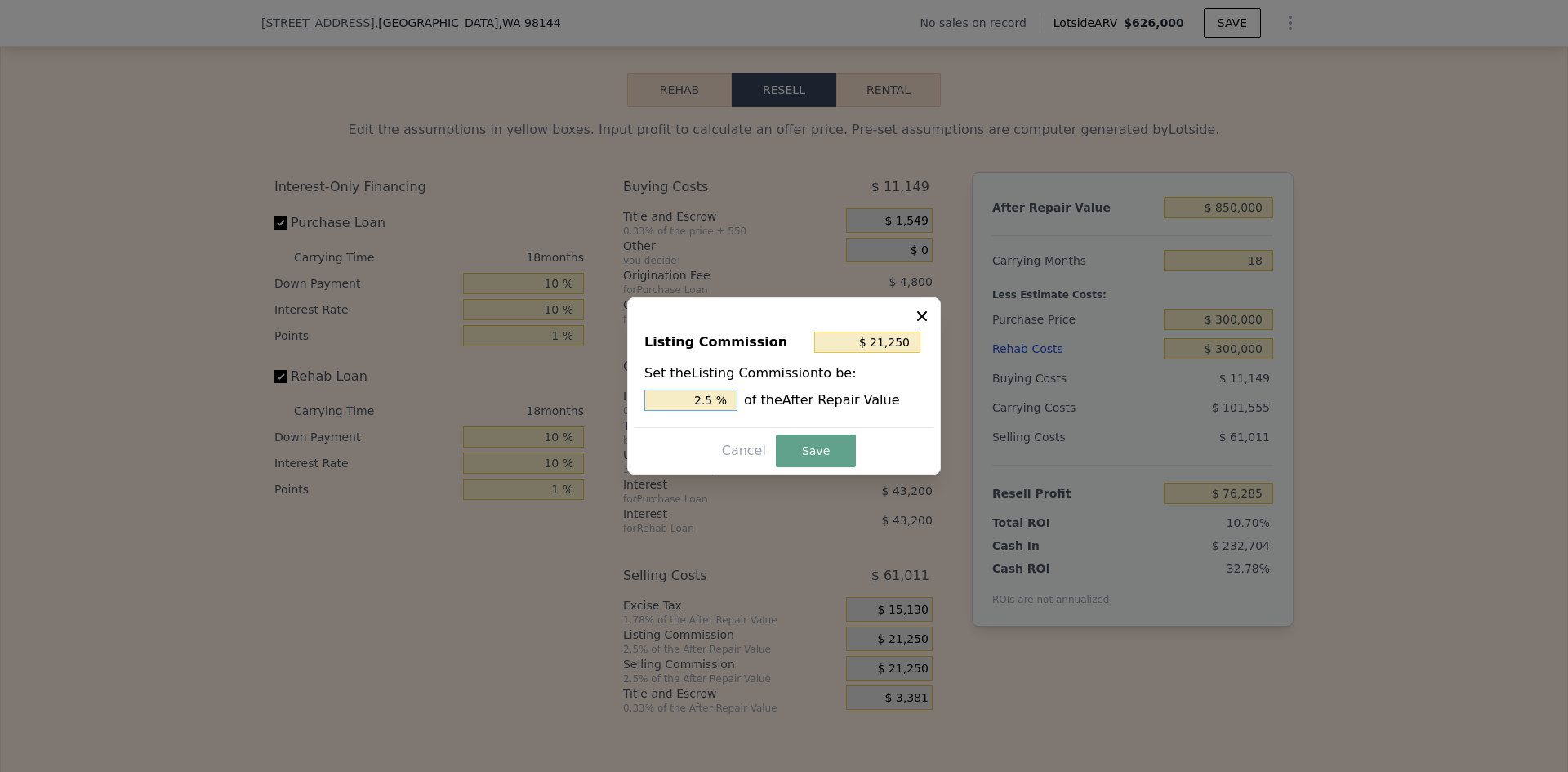
drag, startPoint x: 706, startPoint y: 397, endPoint x: 717, endPoint y: 397, distance: 11.0
click at [717, 397] on input "2.5 %" at bounding box center [691, 401] width 93 height 22
type input "$ 17,000"
type input "2 %"
click at [776, 442] on button "Save" at bounding box center [816, 451] width 80 height 32
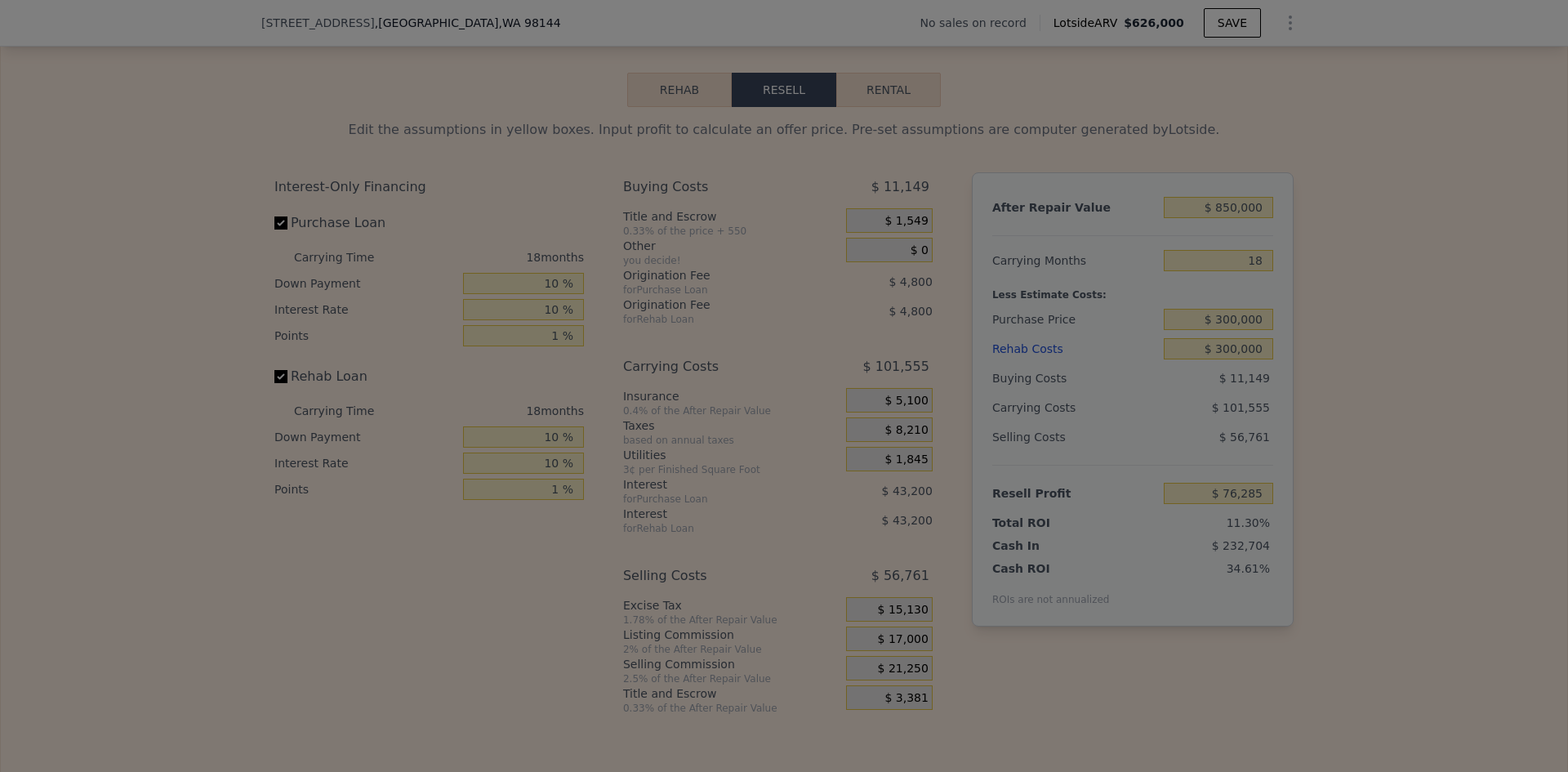
type input "$ 80,535"
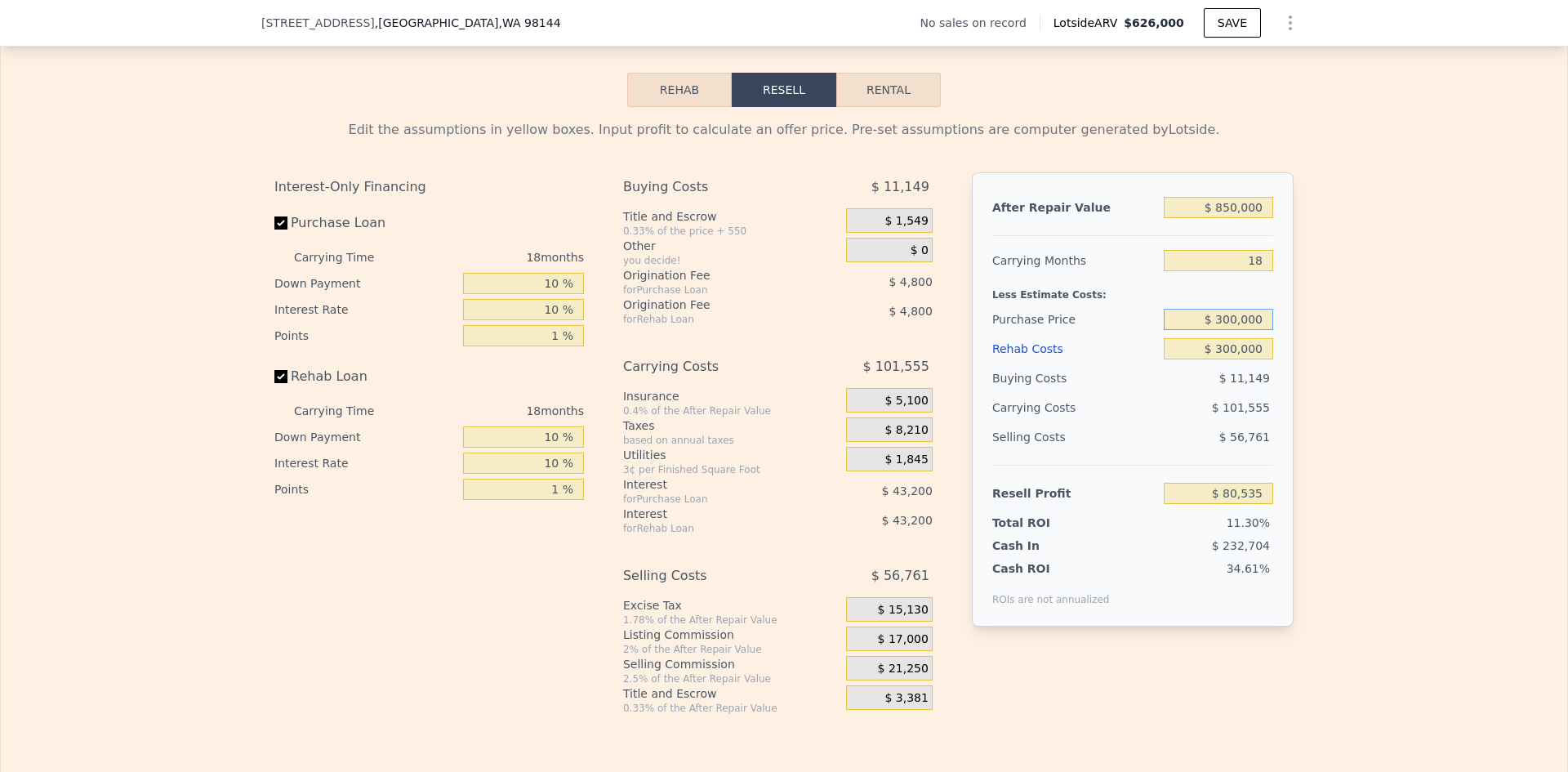
click at [1228, 330] on input "$ 300,000" at bounding box center [1218, 320] width 109 height 22
type input "$ 330,000"
drag, startPoint x: 1339, startPoint y: 343, endPoint x: 1322, endPoint y: 345, distance: 17.1
click at [1338, 343] on div "Edit the assumptions in yellow boxes. Input profit to calculate an offer price.…" at bounding box center [784, 411] width 1566 height 608
type input "$ 45,635"
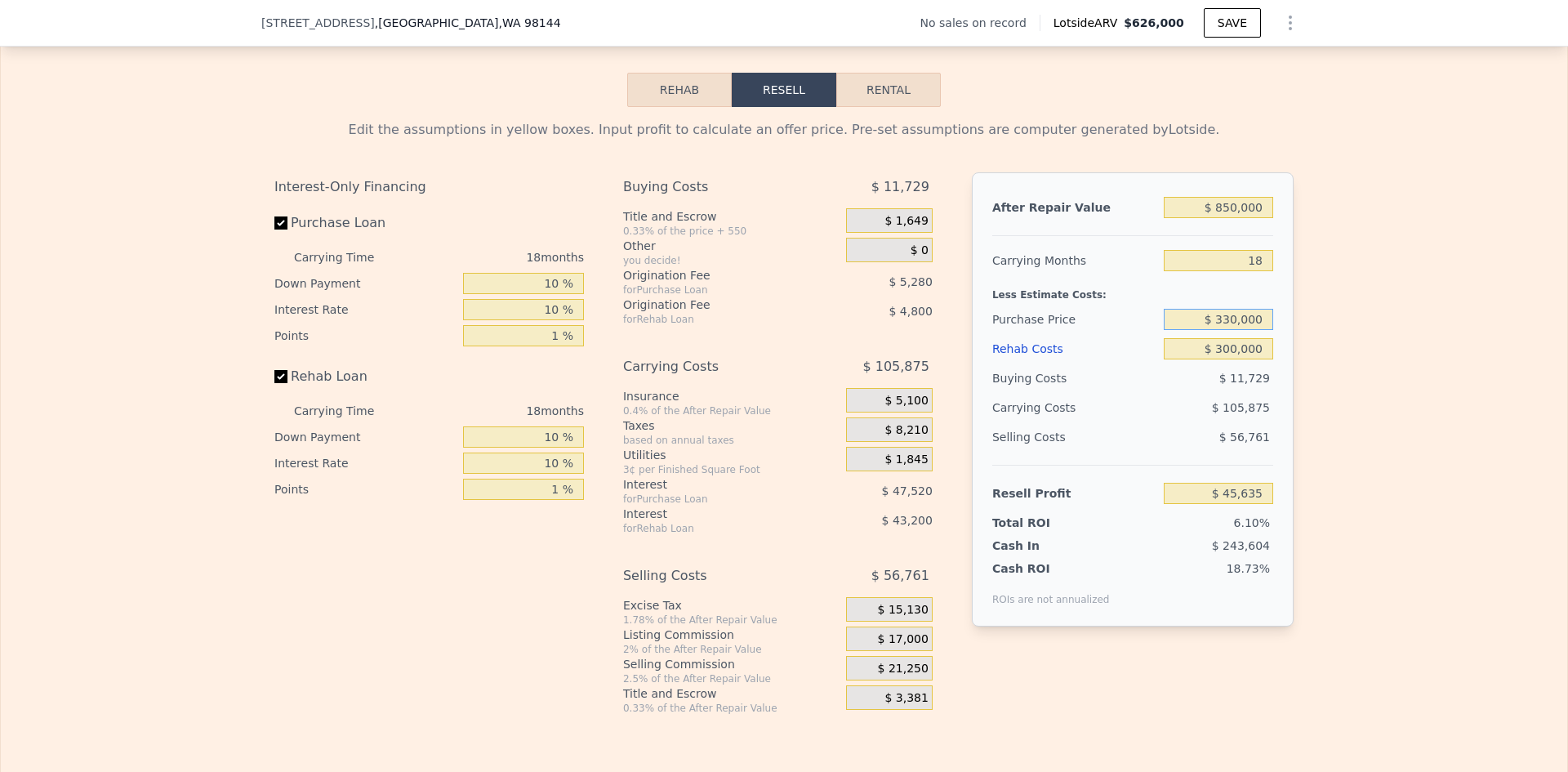
click at [1230, 330] on input "$ 330,000" at bounding box center [1218, 320] width 109 height 22
type input "$ 305,000"
click at [1346, 361] on div "Edit the assumptions in yellow boxes. Input profit to calculate an offer price.…" at bounding box center [784, 411] width 1566 height 608
type input "$ 74,718"
drag, startPoint x: 1225, startPoint y: 331, endPoint x: 1234, endPoint y: 330, distance: 9.1
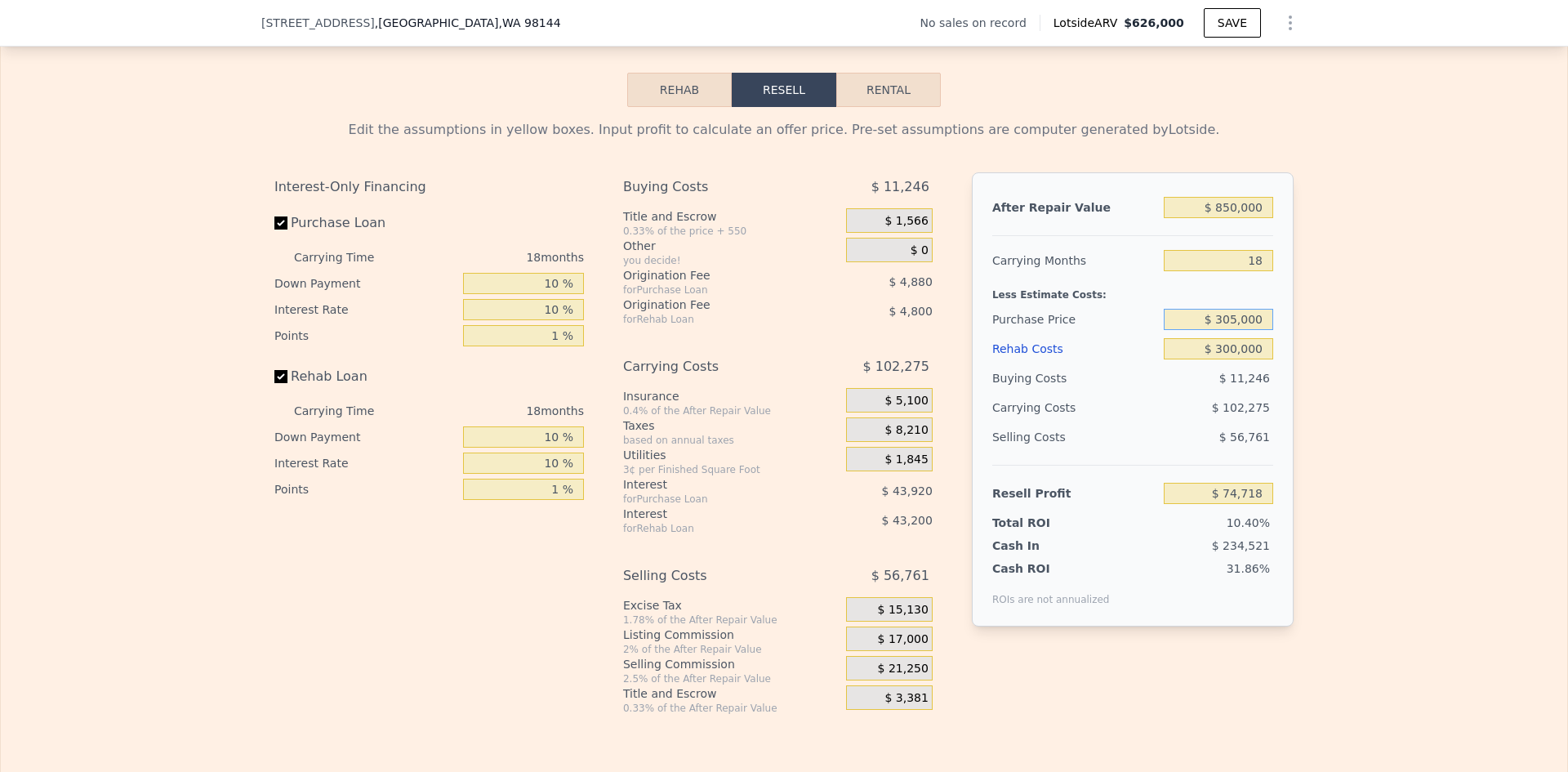
click at [1234, 330] on input "$ 305,000" at bounding box center [1218, 320] width 109 height 22
type input "$ 310,000"
click at [1360, 376] on div "Edit the assumptions in yellow boxes. Input profit to calculate an offer price.…" at bounding box center [784, 411] width 1566 height 608
type input "$ 68,902"
click at [1253, 271] on input "18" at bounding box center [1218, 261] width 109 height 22
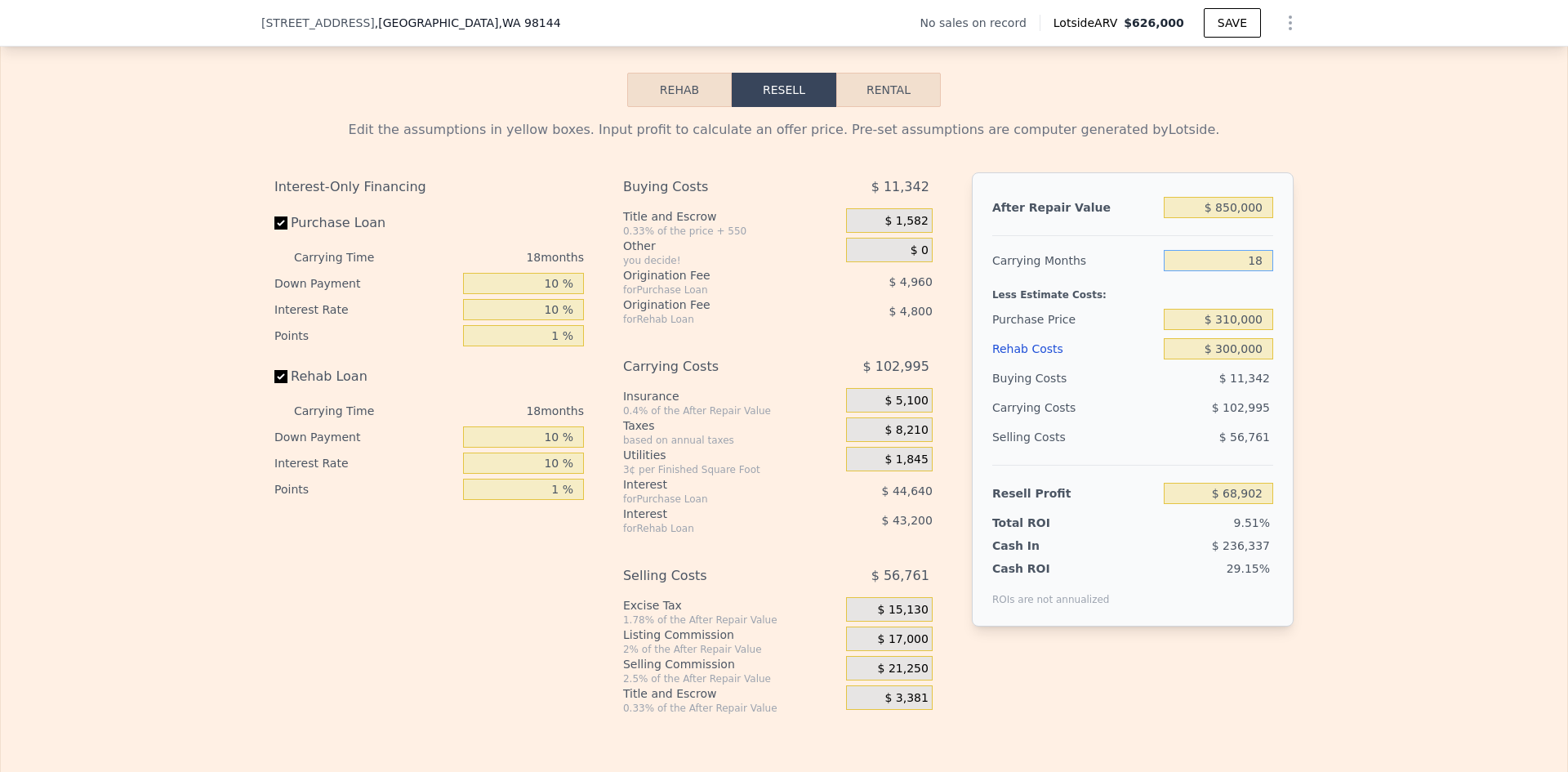
type input "12"
type input "$ 103,234"
type input "12"
click at [1316, 364] on div "Edit the assumptions in yellow boxes. Input profit to calculate an offer price.…" at bounding box center [784, 411] width 1566 height 608
click at [1228, 328] on input "$ 310,000" at bounding box center [1218, 320] width 109 height 22
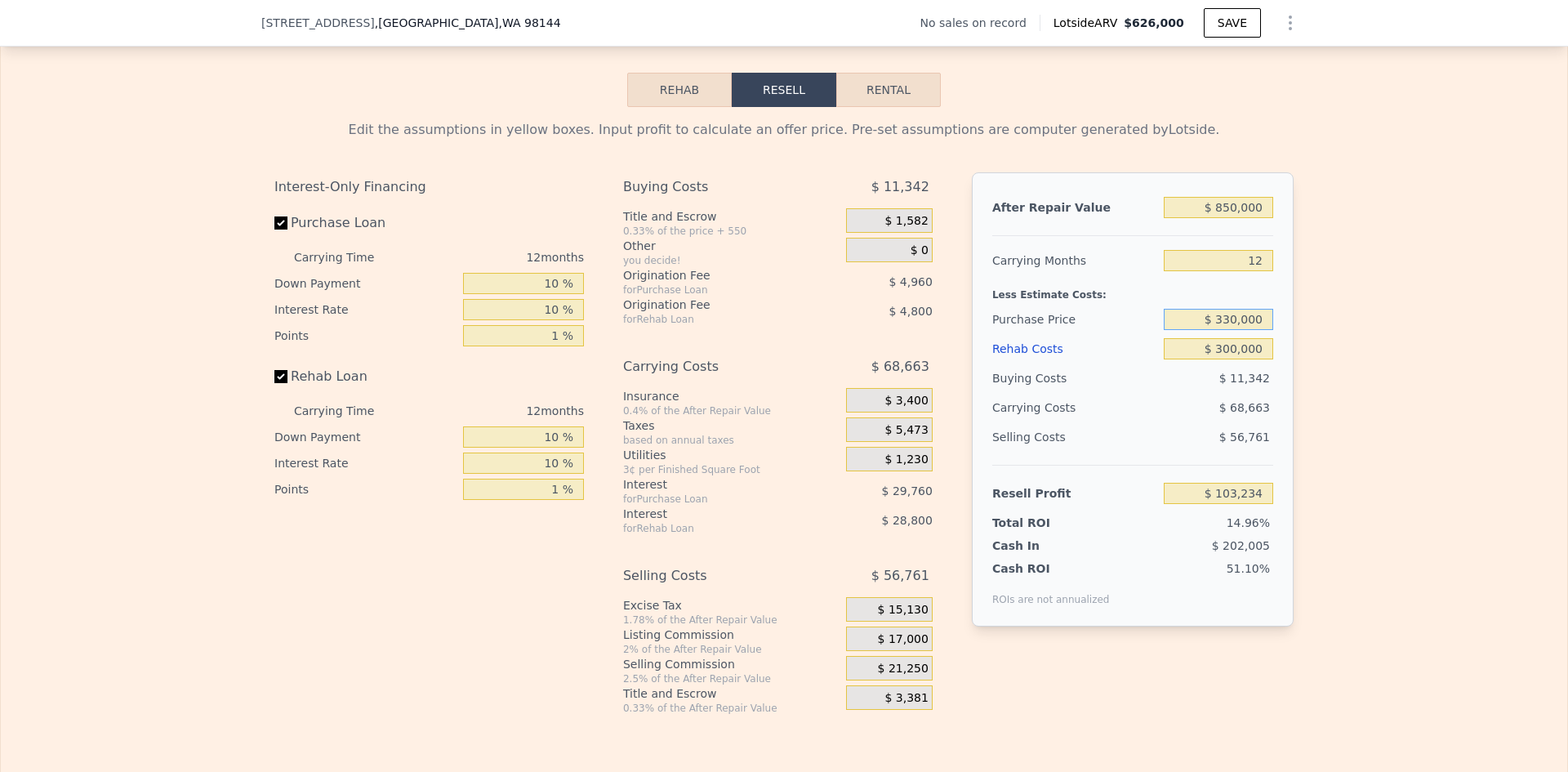
type input "$ 330,000"
click at [1374, 412] on div "Edit the assumptions in yellow boxes. Input profit to calculate an offer price.…" at bounding box center [784, 411] width 1566 height 608
type input "$ 80,927"
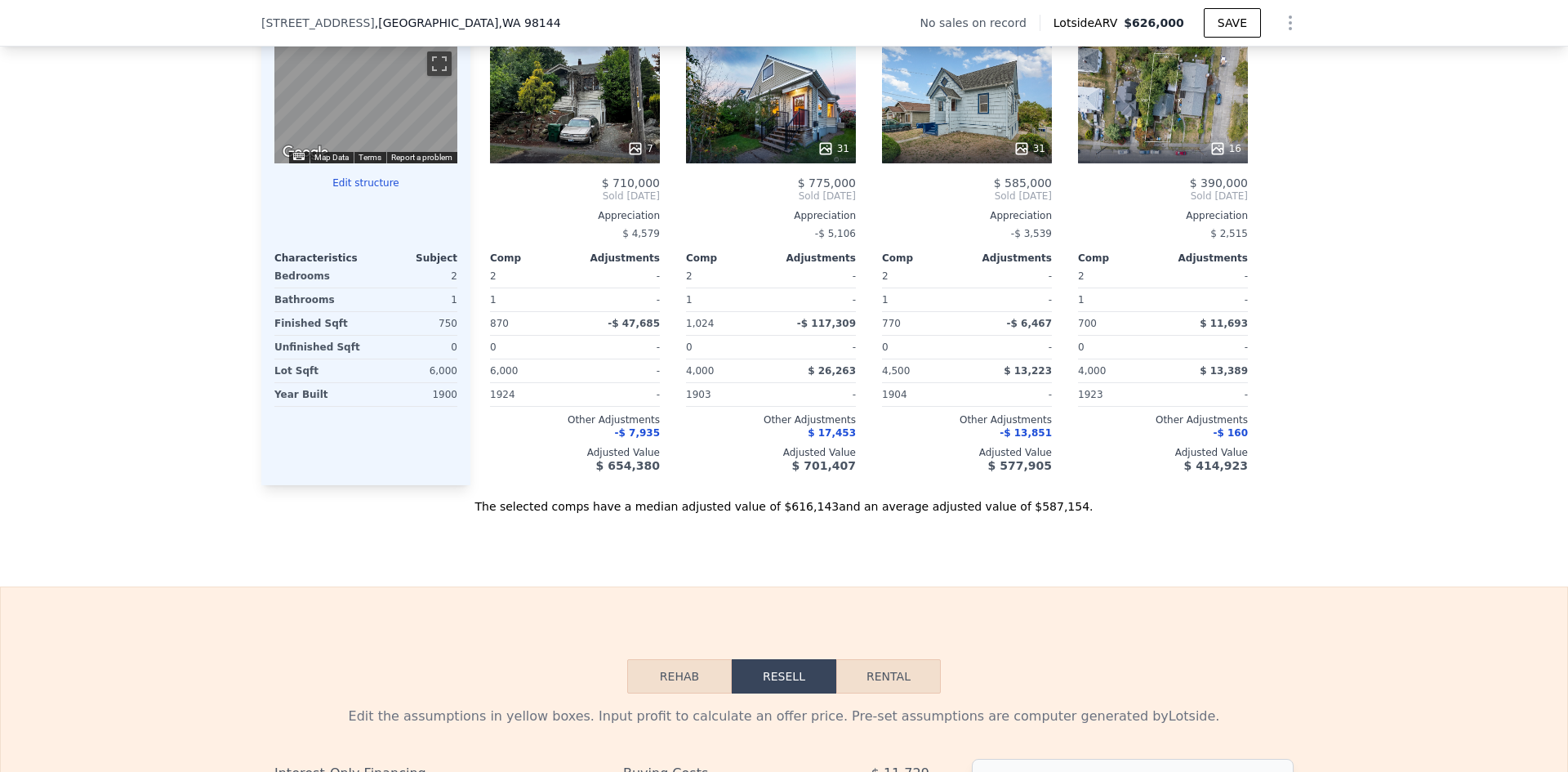
scroll to position [1558, 0]
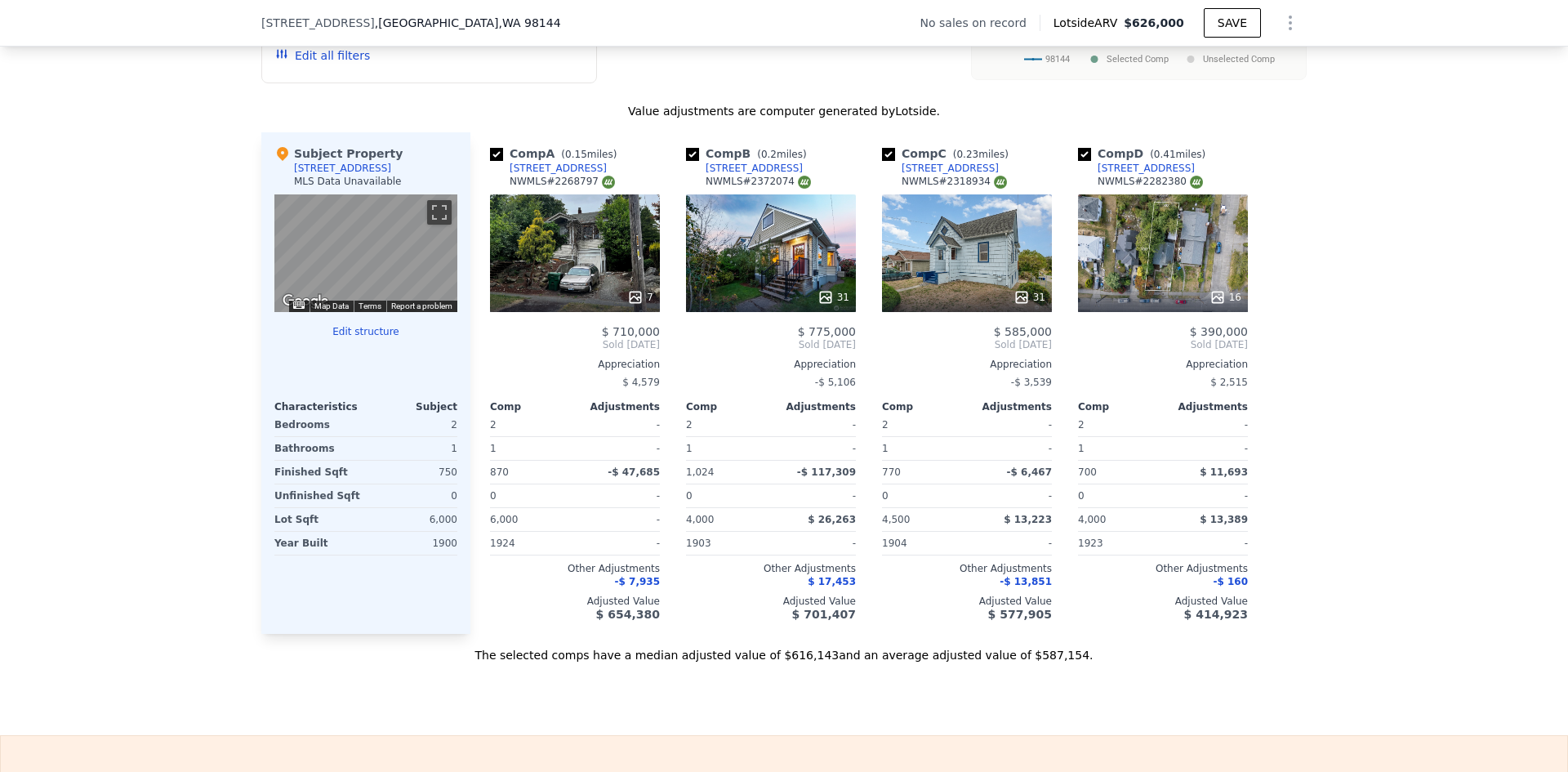
type input "$ 626,000"
type input "6"
type input "$ 0"
type input "$ 29,998"
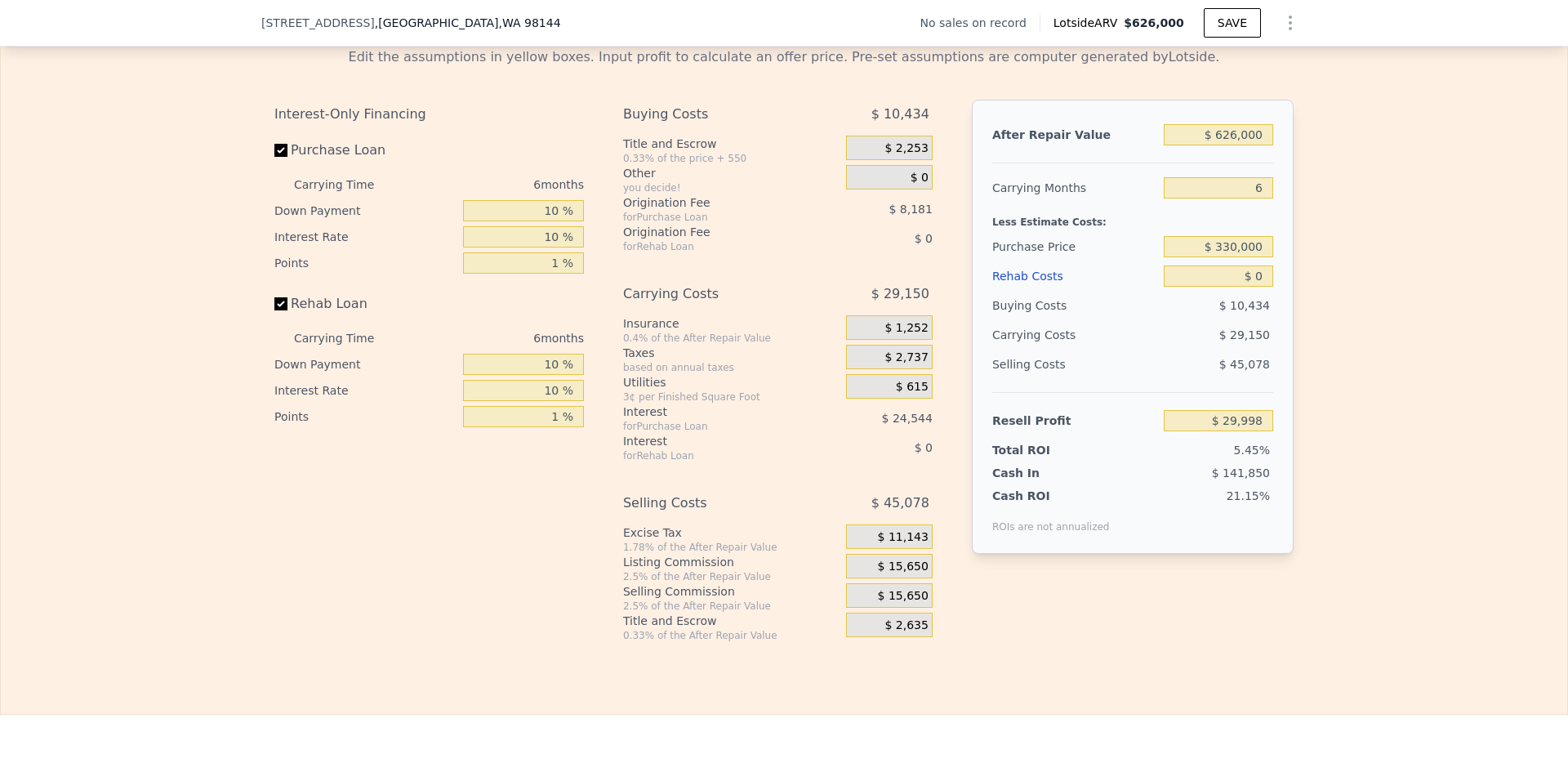
scroll to position [2369, 0]
click at [1250, 142] on input "$ 626,000" at bounding box center [1218, 132] width 109 height 22
type input "$ 850"
type input "-$ 549,434"
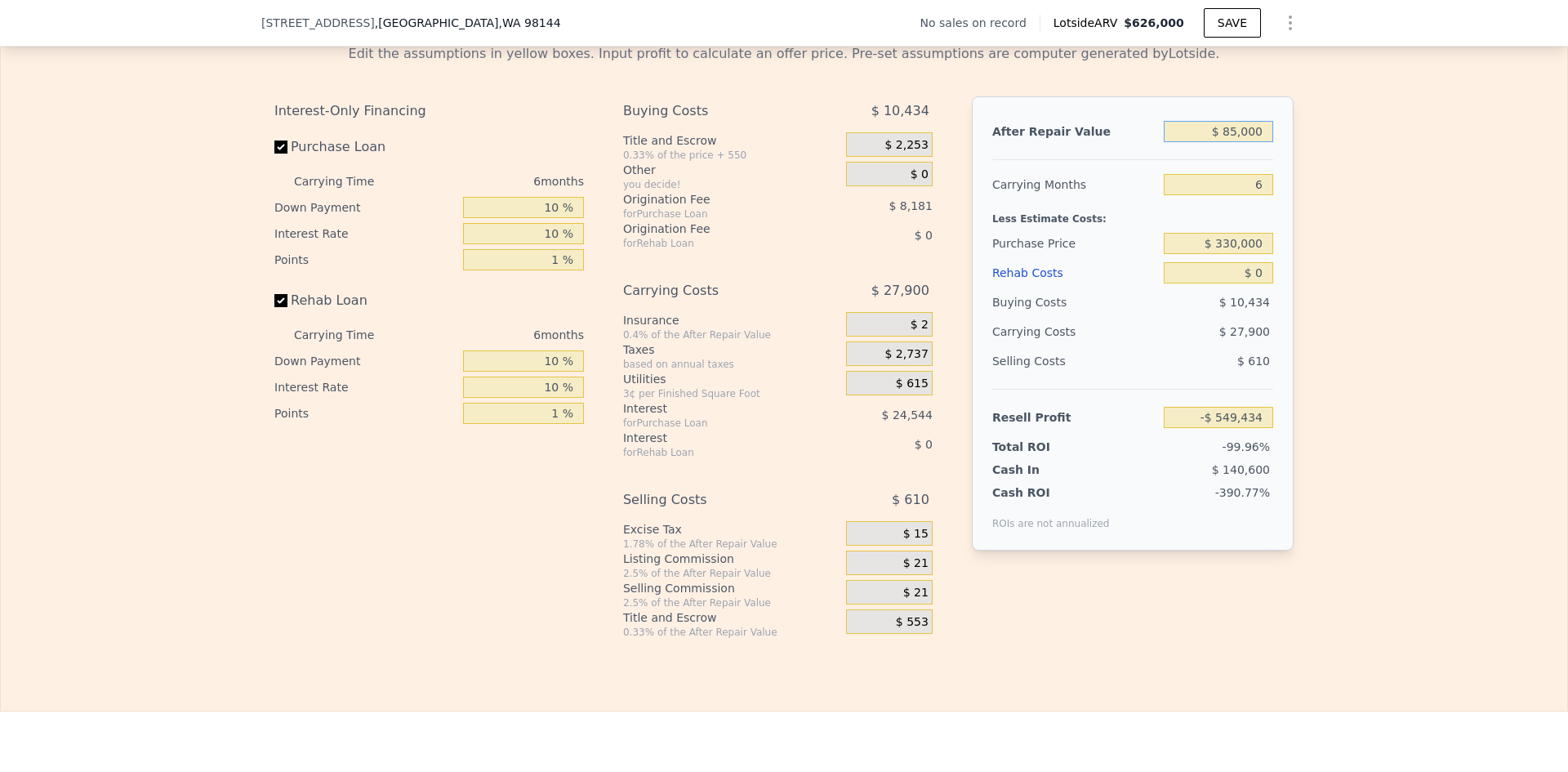
type input "$ 850,000"
type input "$ 237,617"
click at [1235, 141] on input "$ 850,000" at bounding box center [1218, 132] width 109 height 22
click at [1233, 137] on input "$ 850,000" at bounding box center [1218, 132] width 109 height 22
type input "$ 626,000"
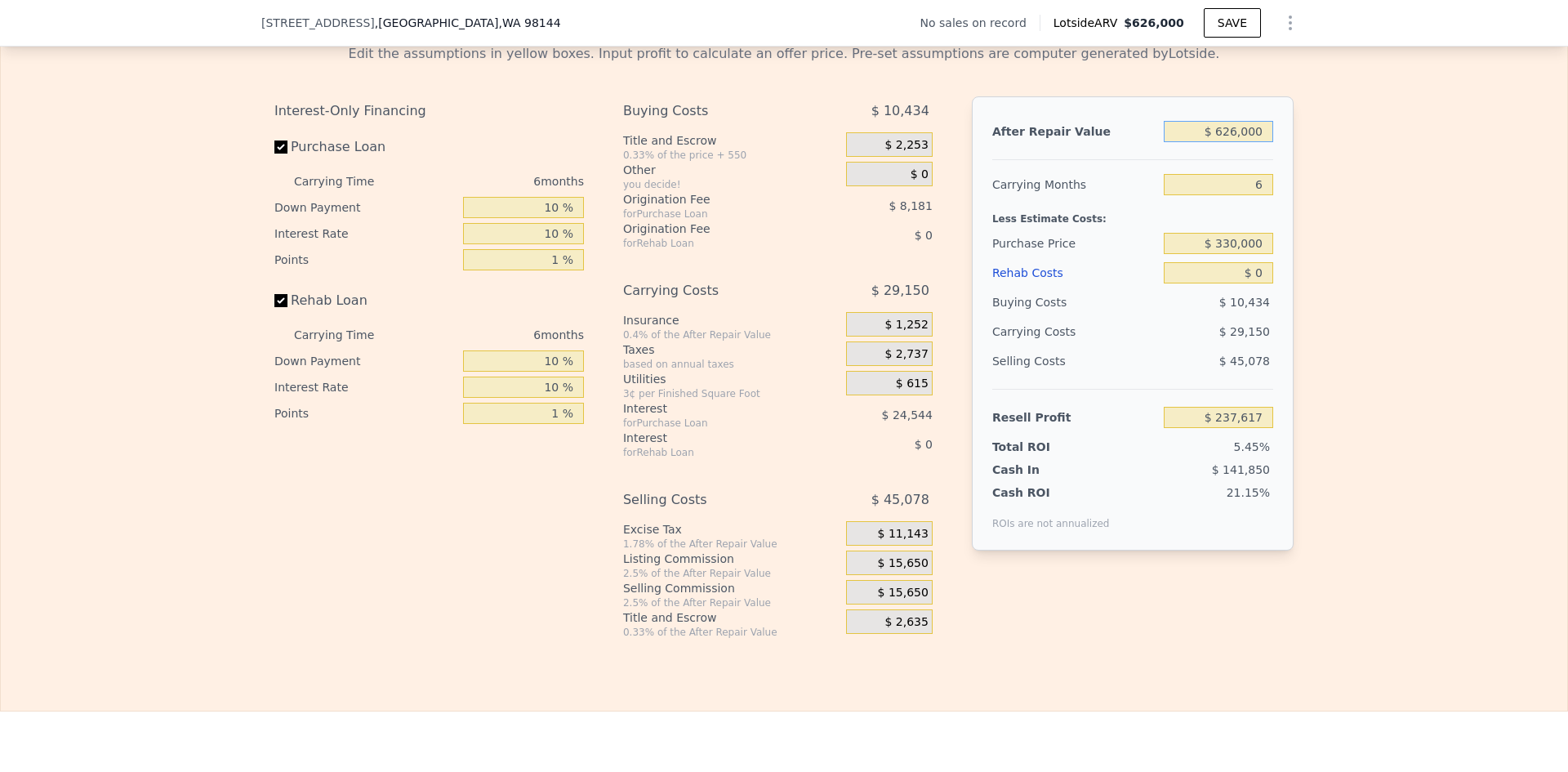
type input "$ 29,998"
click at [1252, 142] on input "$ 626,000" at bounding box center [1218, 132] width 109 height 22
type input "$ 400"
type input "-$ 549,851"
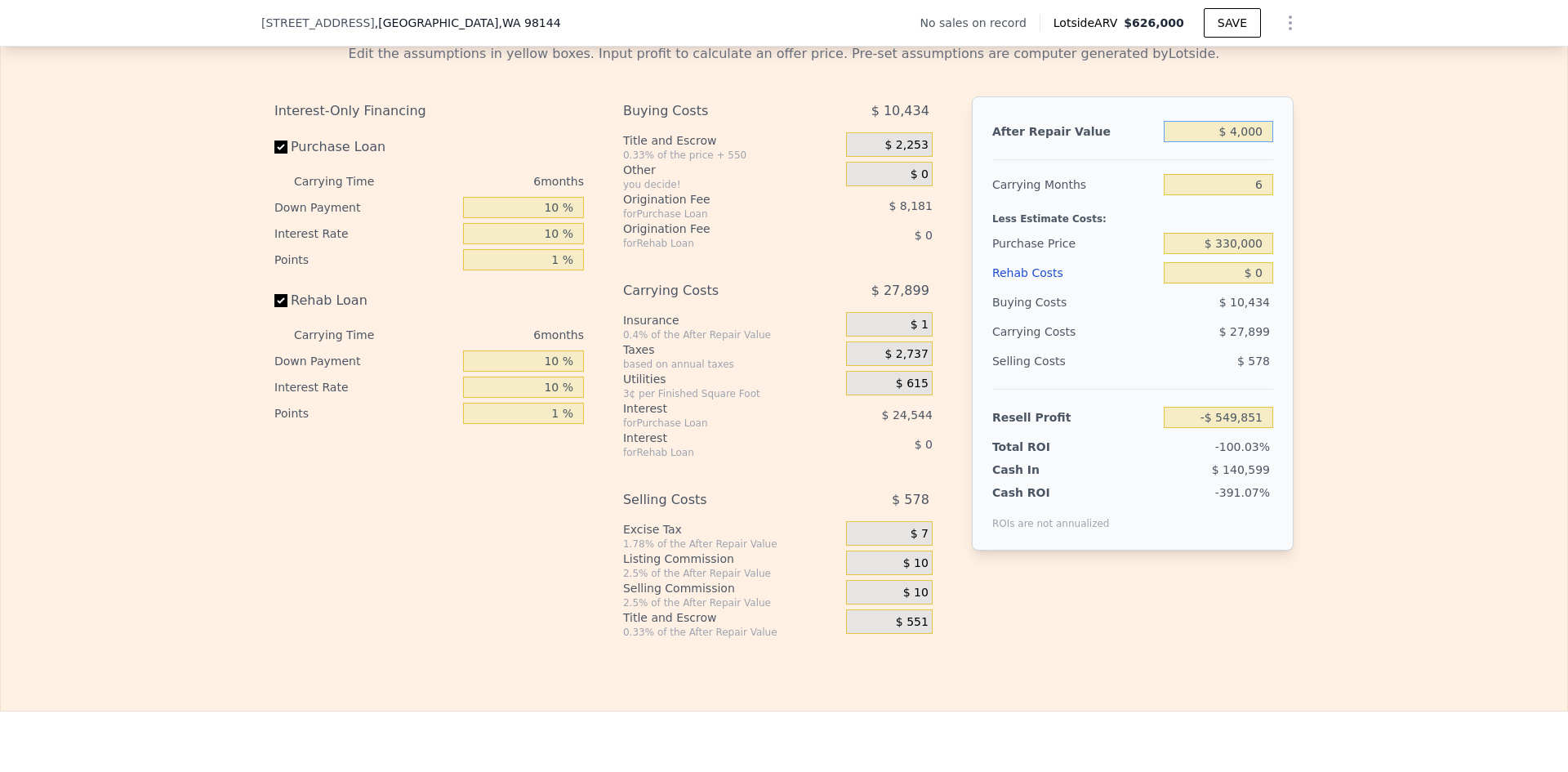
type input "$ 40,000"
type input "-$ 513,147"
type input "$ 400,000"
type input "-$ 179,474"
type input "$ 400,000"
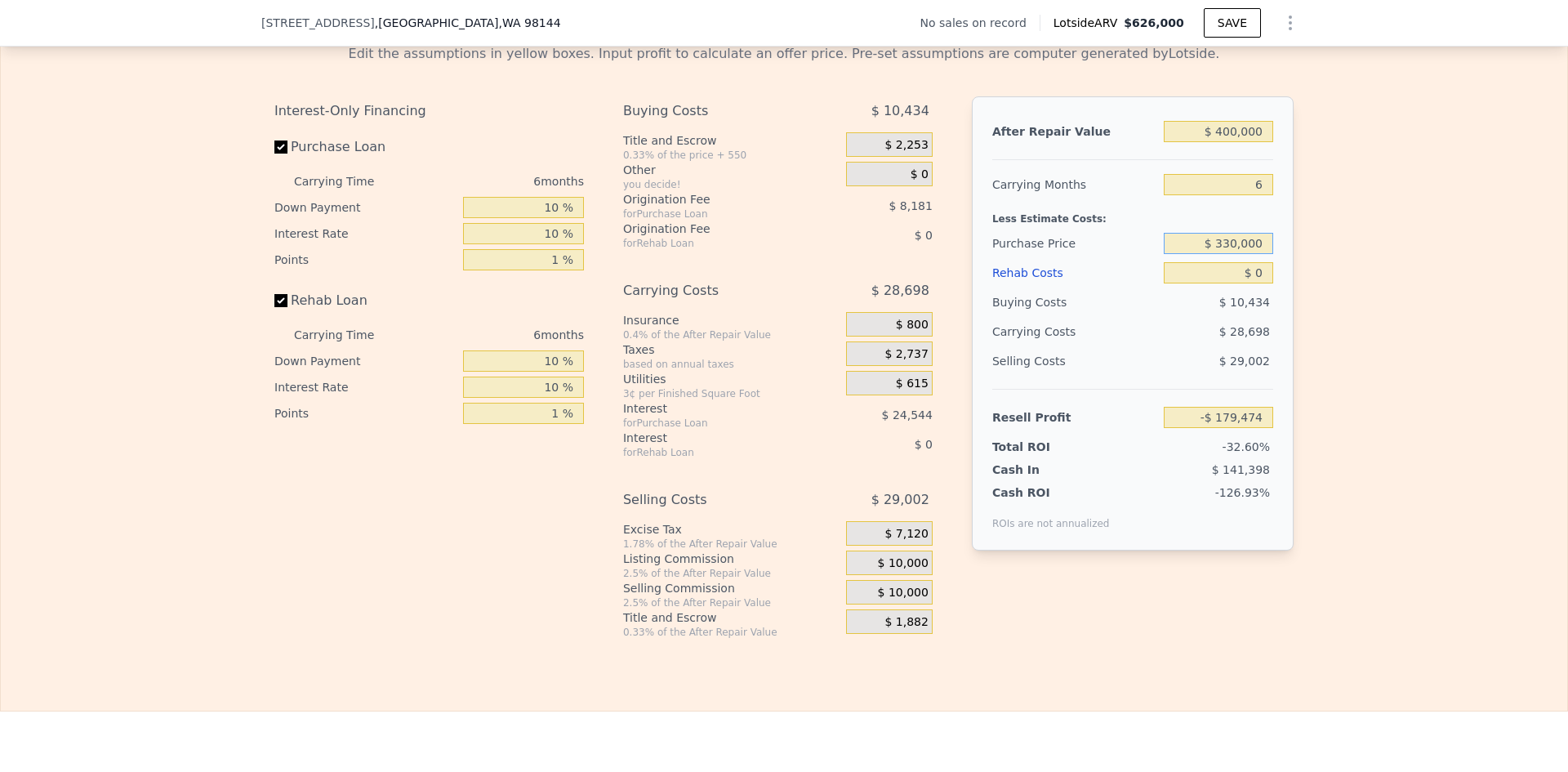
click at [1243, 254] on input "$ 330,000" at bounding box center [1218, 244] width 109 height 22
type input "$ 150,000"
click at [1257, 283] on input "$ 0" at bounding box center [1218, 273] width 109 height 22
type input "$ 206,196"
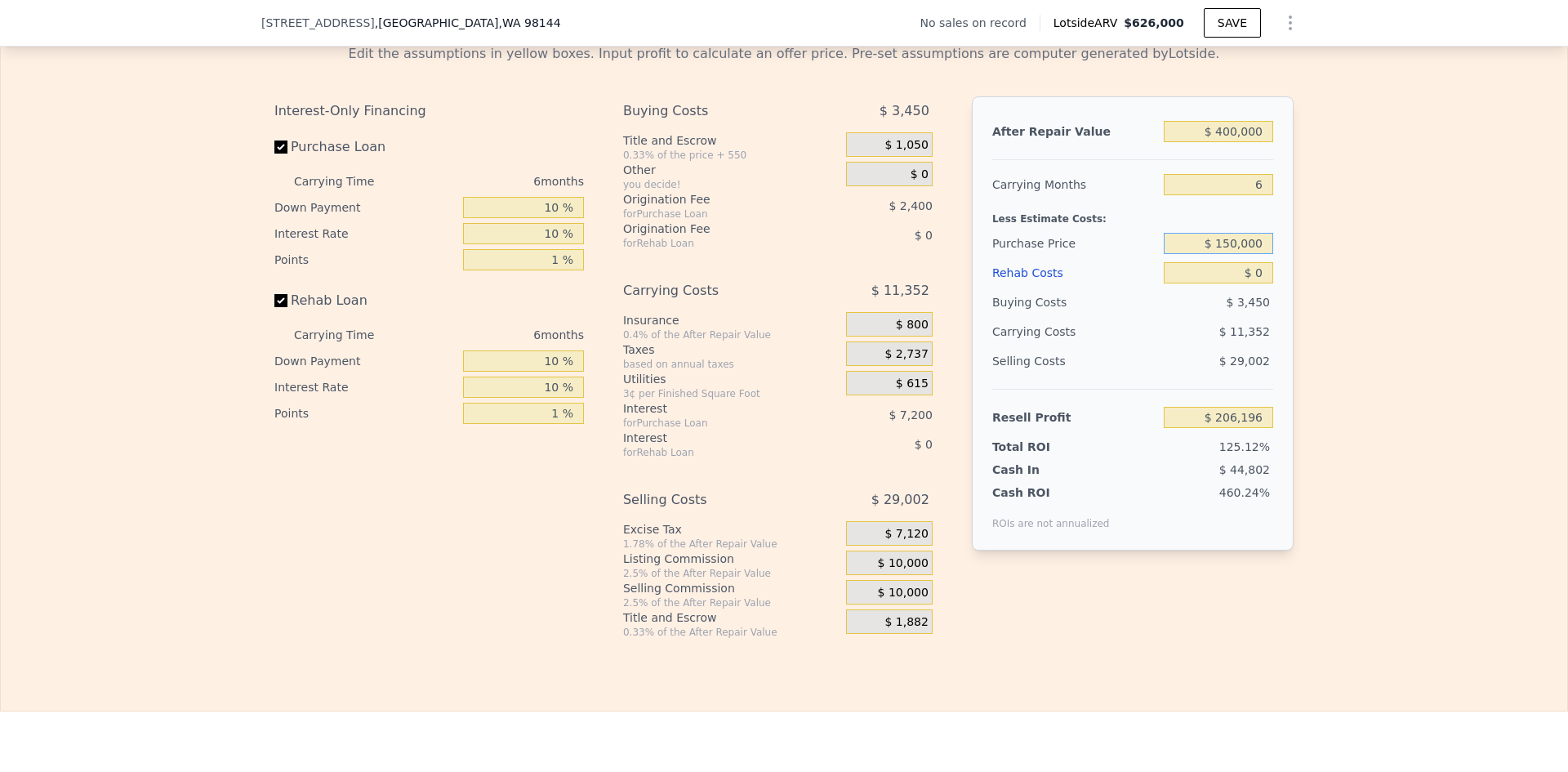
click at [1241, 248] on input "$ 150,000" at bounding box center [1218, 244] width 109 height 22
click at [1352, 273] on div "Edit the assumptions in yellow boxes. Input profit to calculate an offer price.…" at bounding box center [784, 335] width 1566 height 608
drag, startPoint x: 1261, startPoint y: 282, endPoint x: 1249, endPoint y: 282, distance: 12.0
click at [1250, 282] on input "$ 0" at bounding box center [1218, 273] width 109 height 22
type input "$ 60"
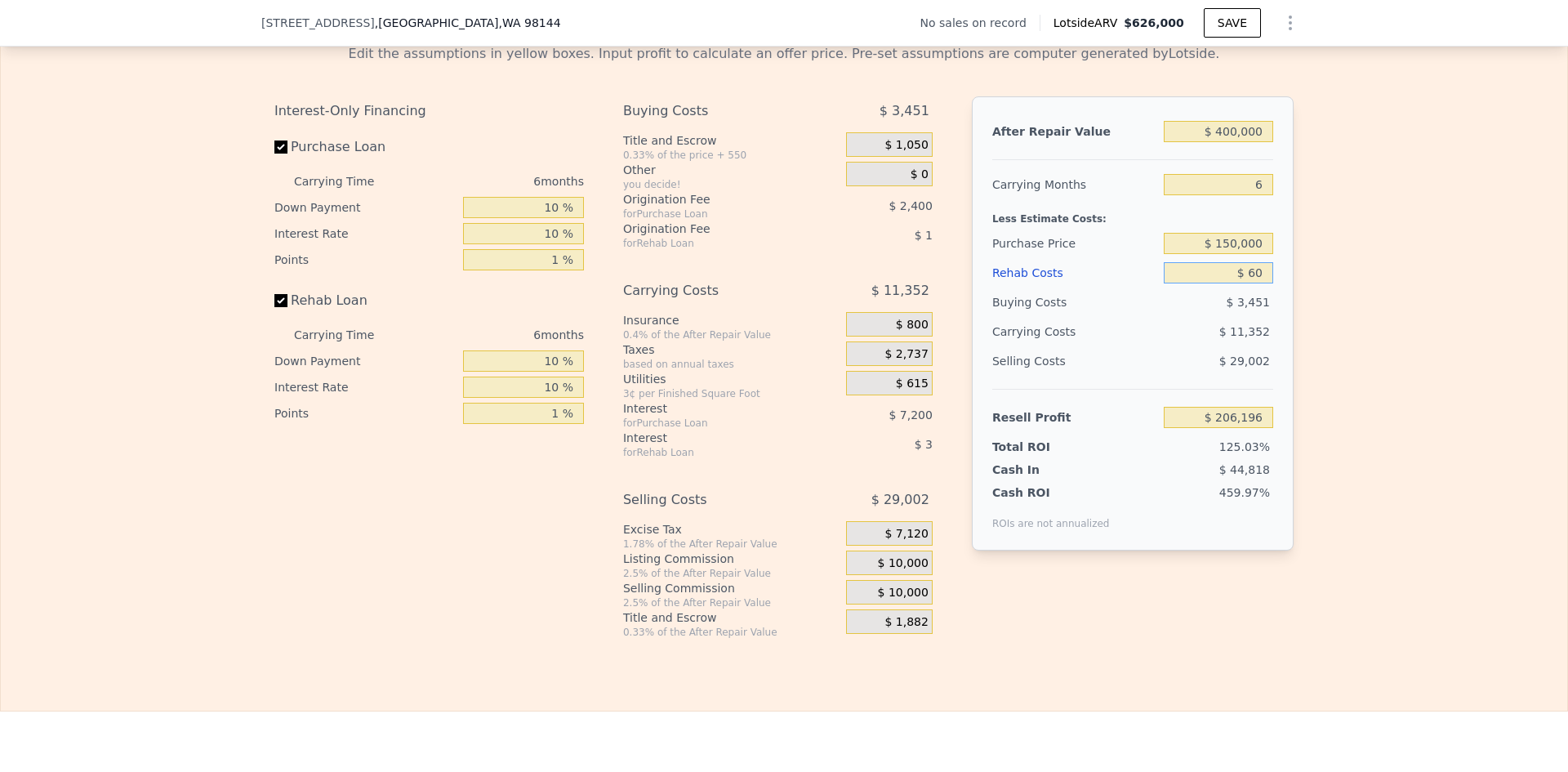
type input "$ 206,135"
type input "$ 60,000"
type input "$ 142,356"
type input "$ 60,000"
click at [1419, 355] on div "Edit the assumptions in yellow boxes. Input profit to calculate an offer price.…" at bounding box center [784, 335] width 1566 height 608
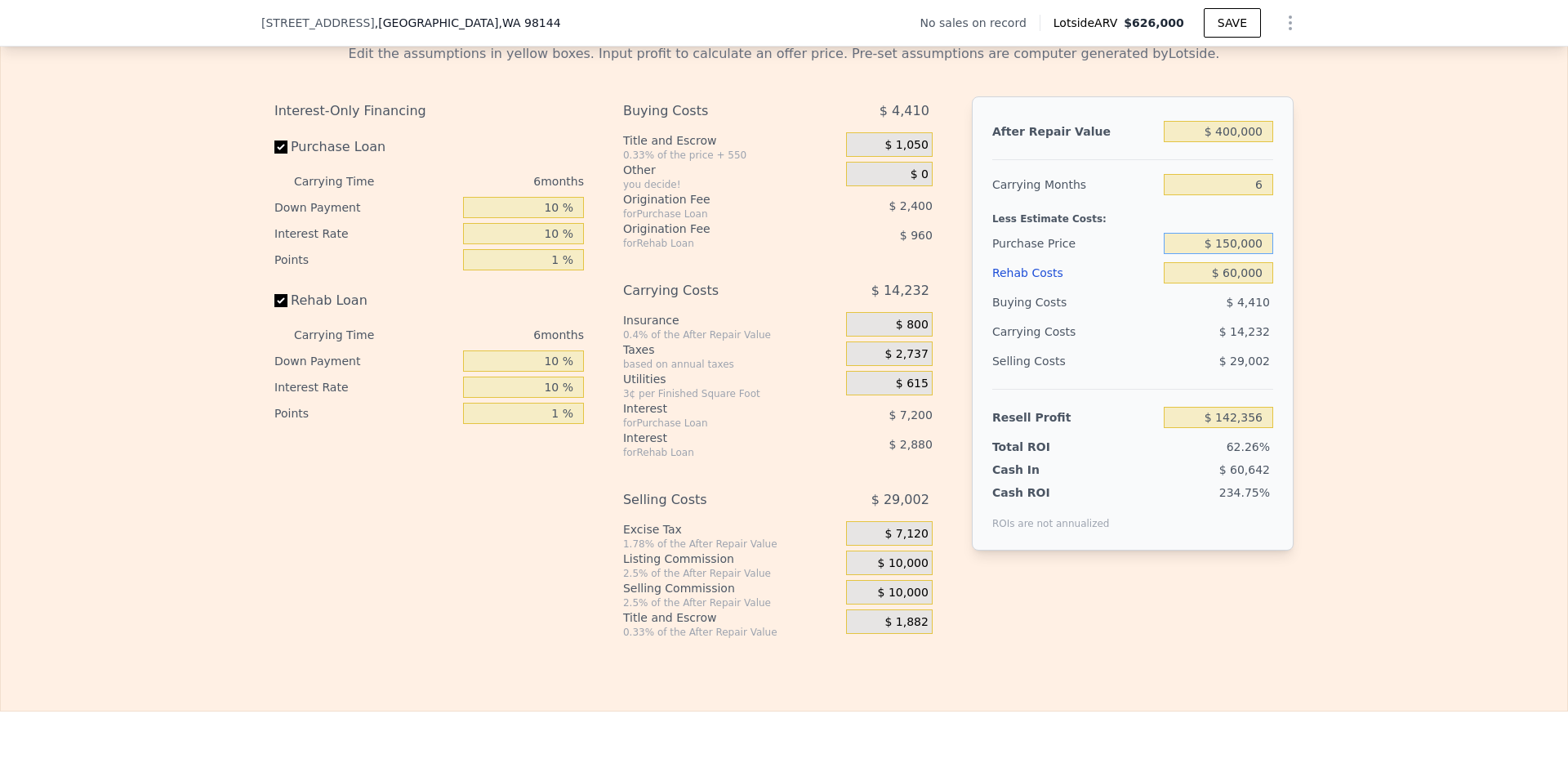
click at [1238, 254] on input "$ 150,000" at bounding box center [1218, 244] width 109 height 22
click at [1298, 261] on div "Edit the assumptions in yellow boxes. Input profit to calculate an offer price.…" at bounding box center [784, 335] width 1045 height 608
click at [898, 571] on span "$ 10,000" at bounding box center [903, 564] width 51 height 15
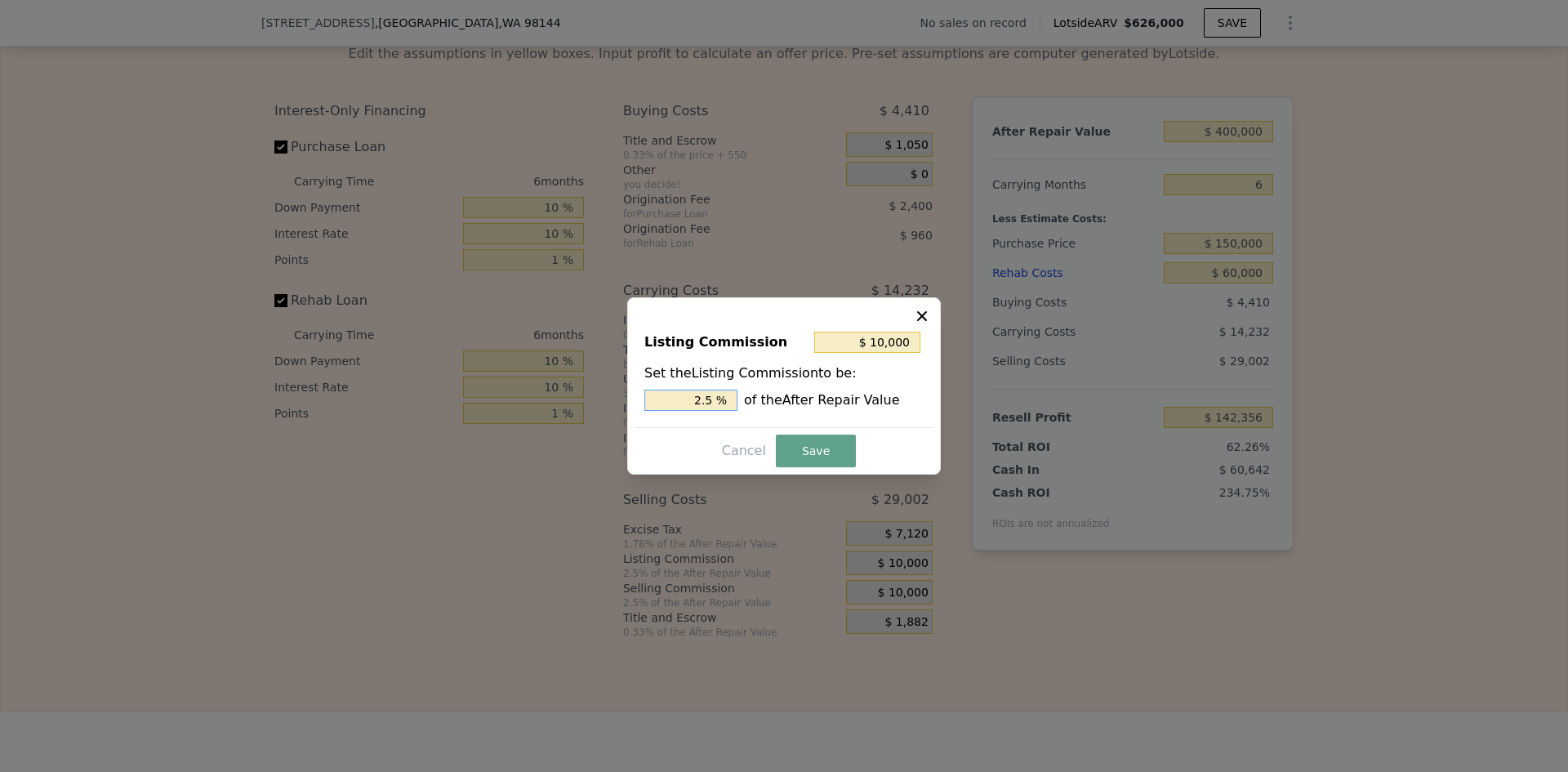
drag, startPoint x: 705, startPoint y: 400, endPoint x: 719, endPoint y: 399, distance: 14.0
click at [719, 399] on input "2.5 %" at bounding box center [691, 401] width 93 height 22
type input "$ 8,000"
type input "2 %"
click at [796, 456] on button "Save" at bounding box center [816, 451] width 80 height 32
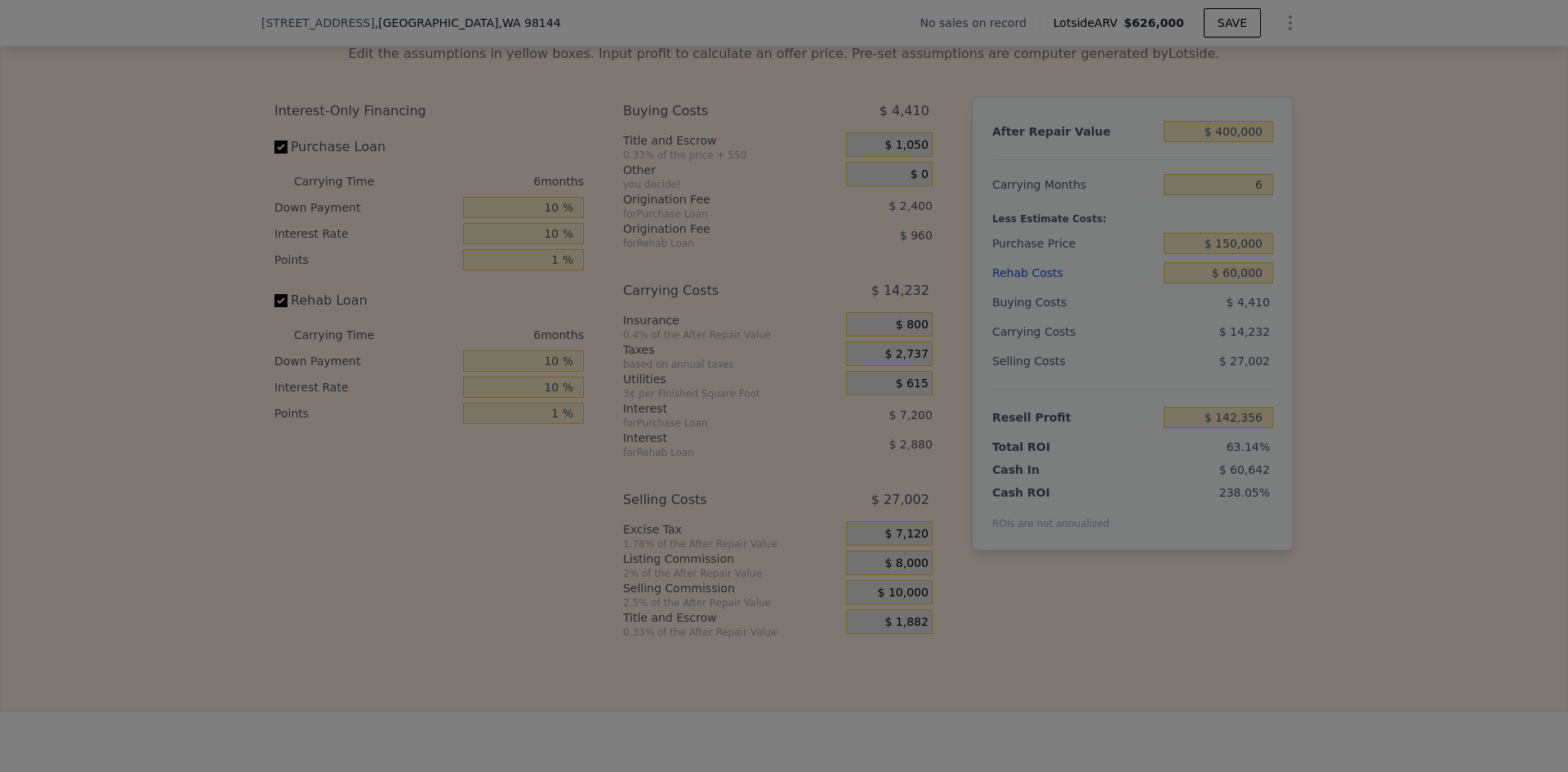
type input "$ 144,356"
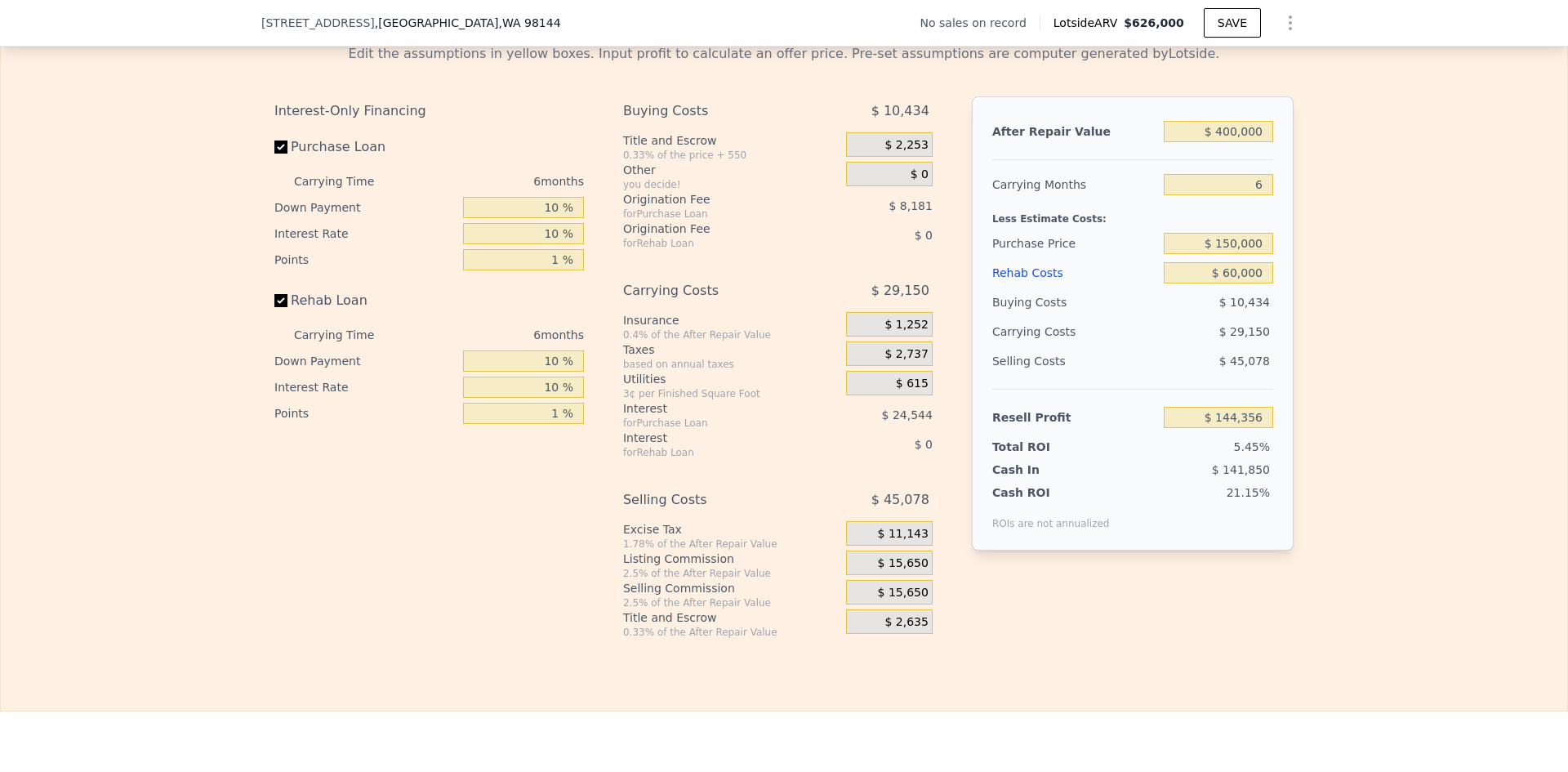
type input "$ 626,000"
type input "$ 0"
type input "$ 29,998"
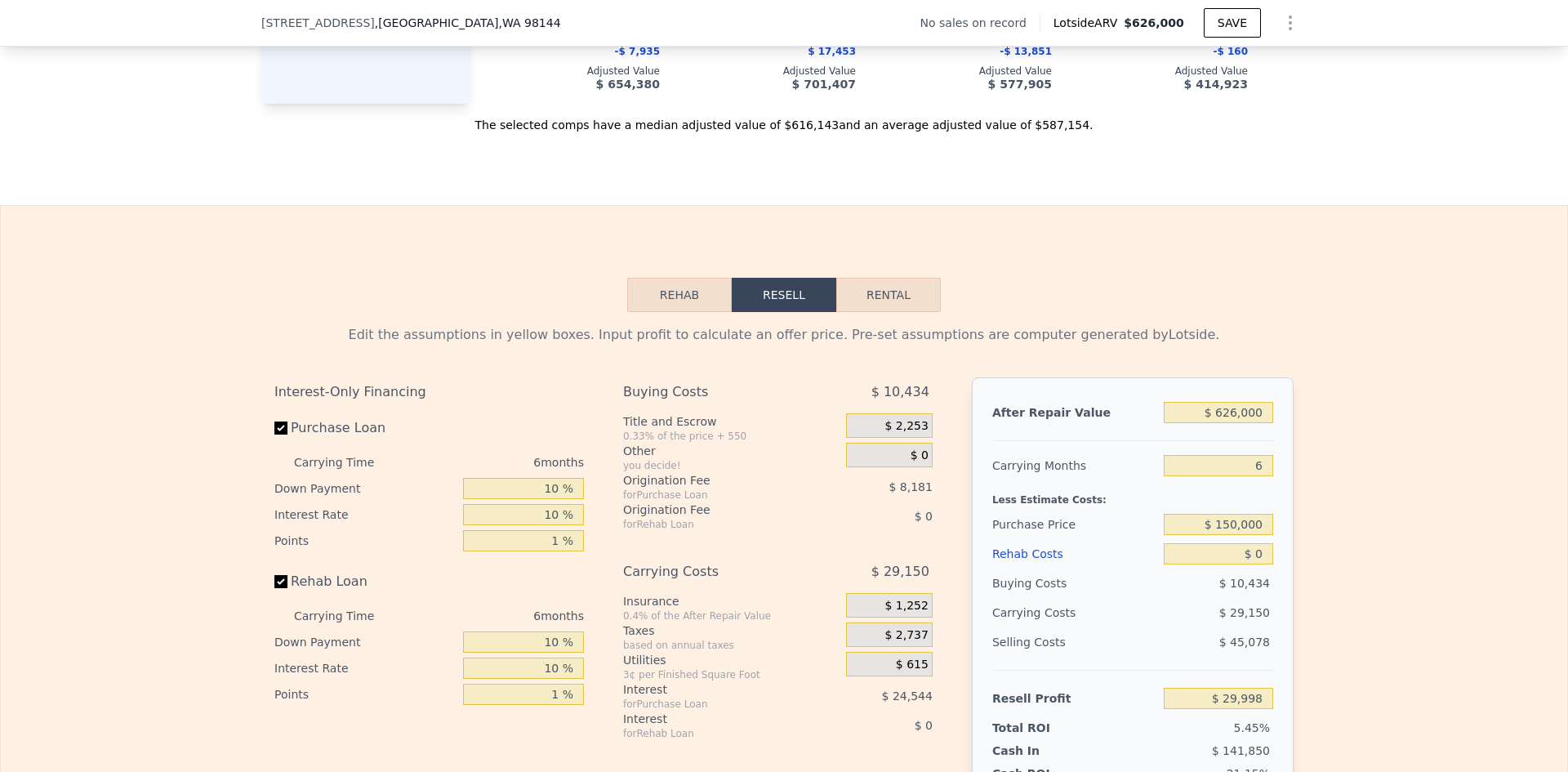
scroll to position [2288, 0]
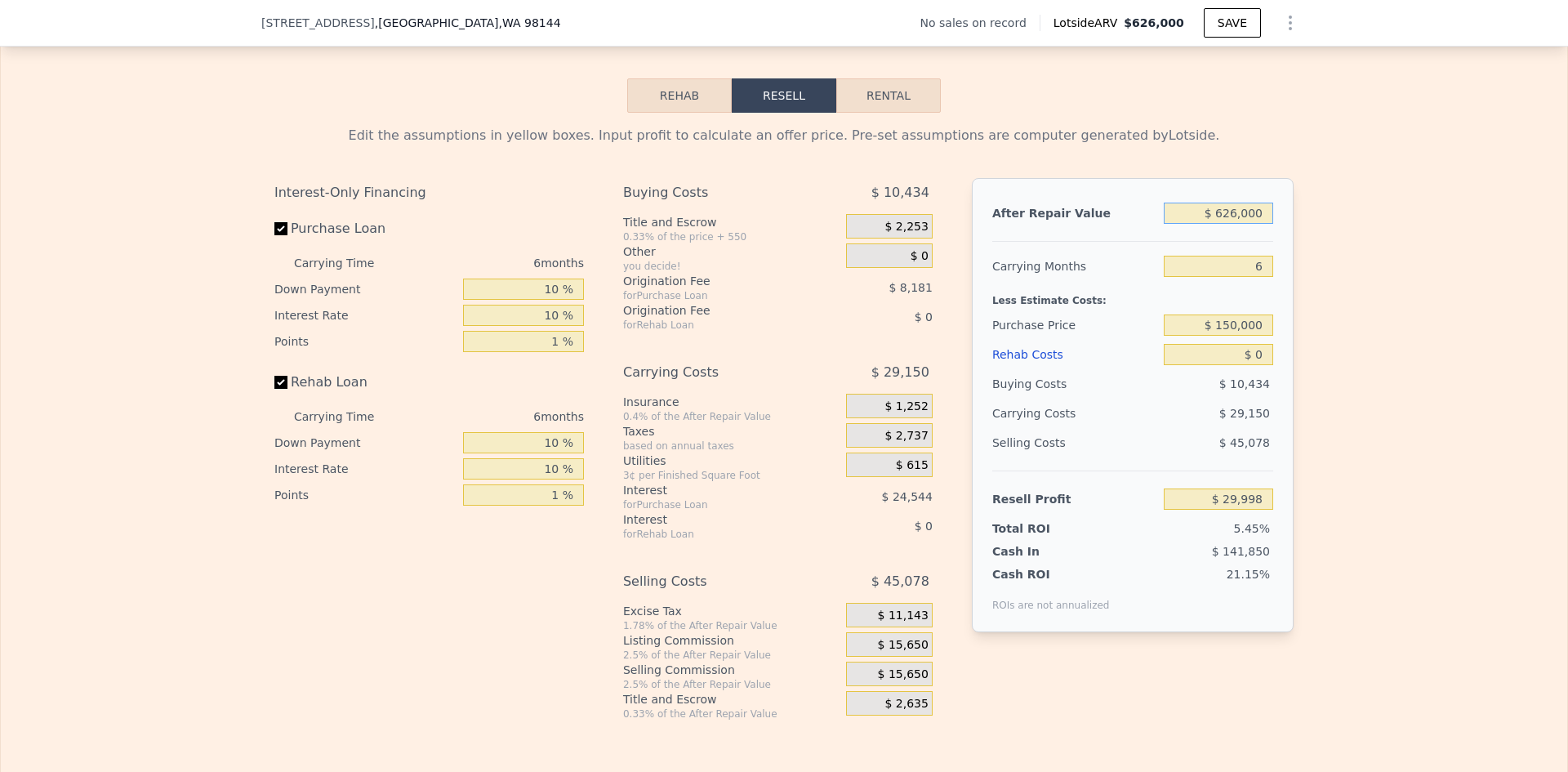
click at [1232, 224] on input "$ 626,000" at bounding box center [1218, 213] width 109 height 22
type input "$ 42,500"
type input "-$ 549,829"
type input "$ 425,000"
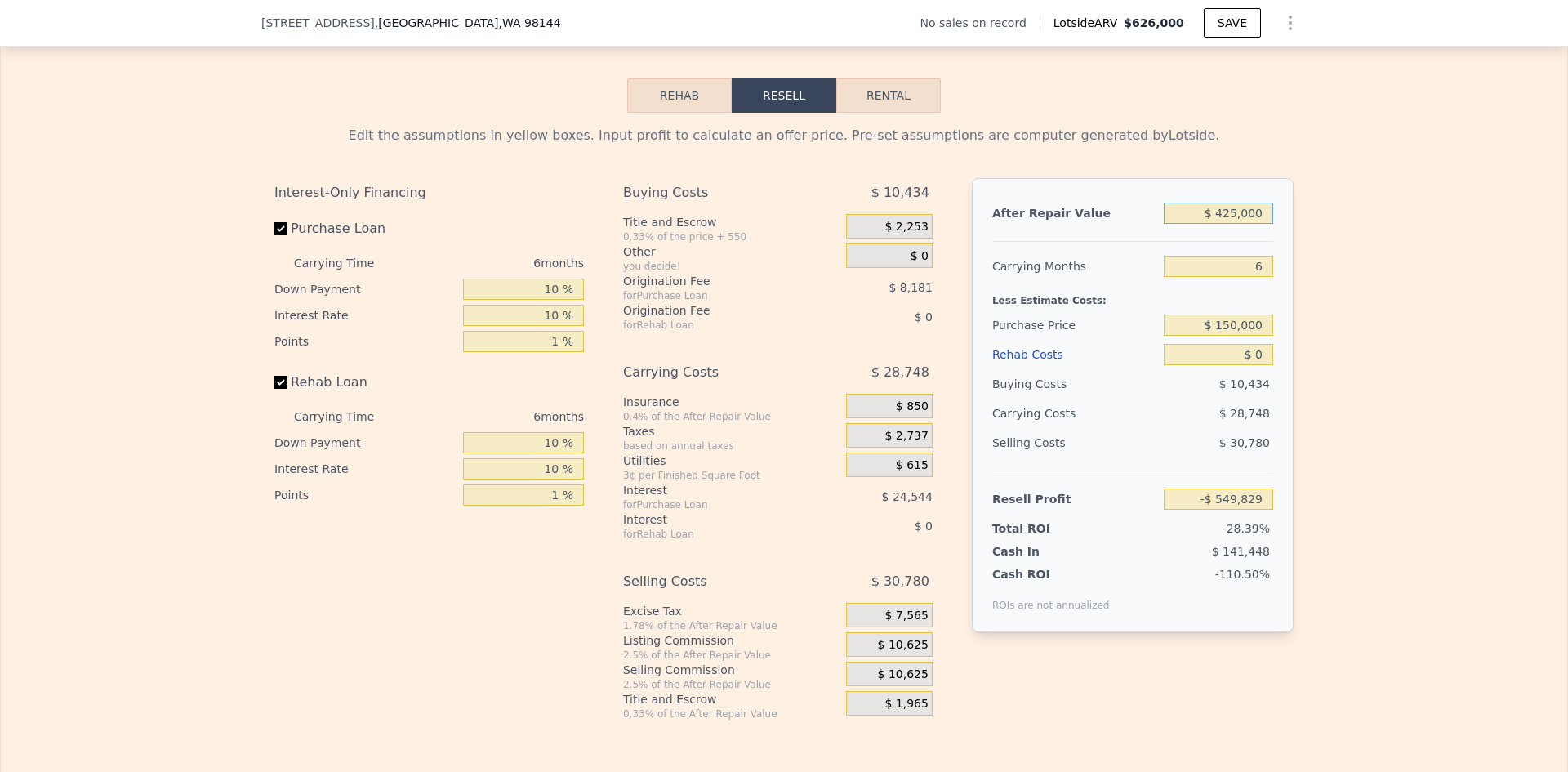
type input "-$ 156,302"
type input "$ 425,000"
click at [1253, 336] on input "$ 150,000" at bounding box center [1218, 326] width 109 height 22
click at [1253, 336] on input "$ 150,000" at bounding box center [1218, 326] width 109 height 22
type input "$ 2"
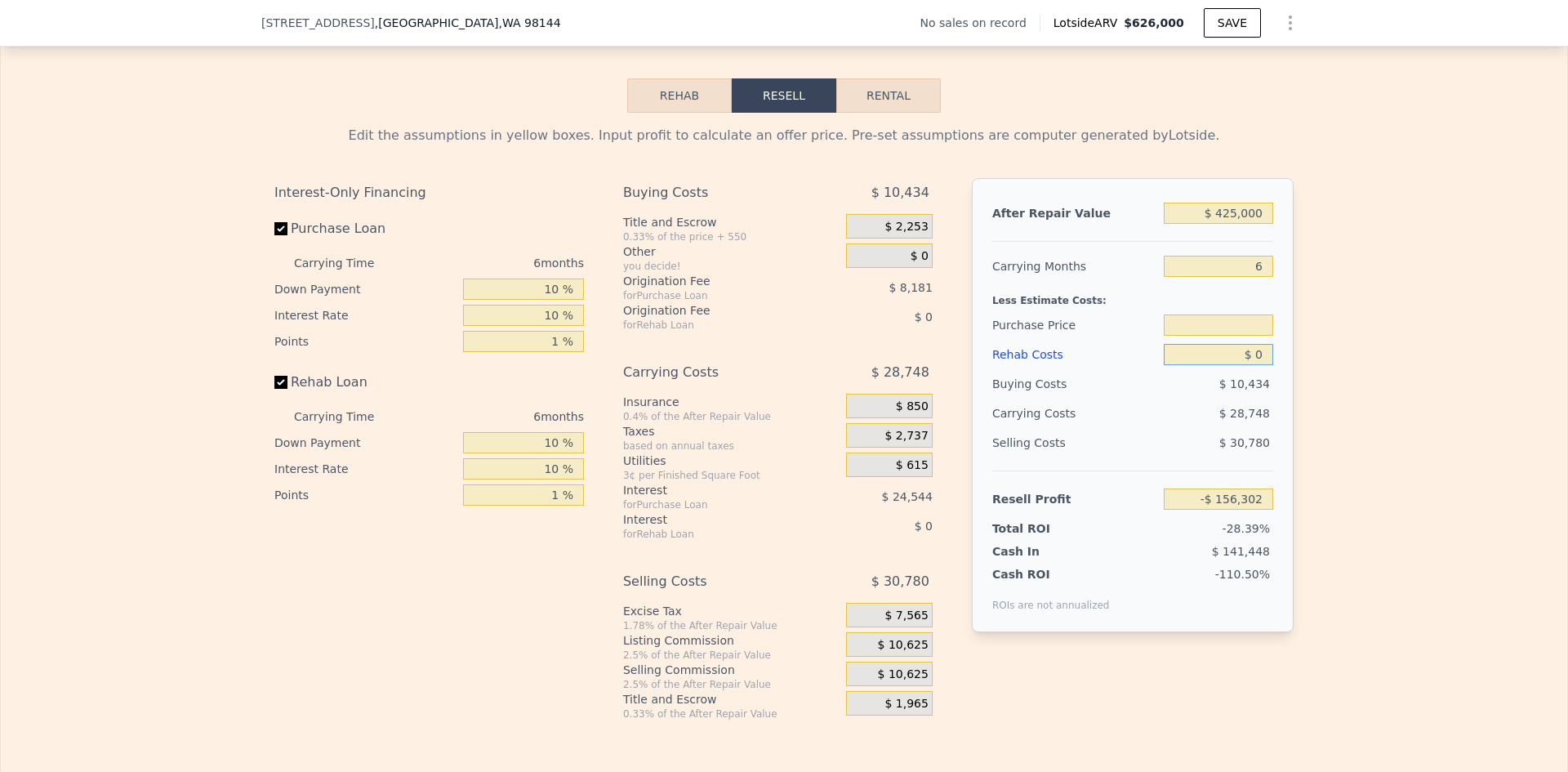
click at [1258, 366] on input "$ 0" at bounding box center [1218, 355] width 109 height 22
type input "$ 22"
type input "$ 150,000"
type input "$ 225,000"
type input "-$ 395,702"
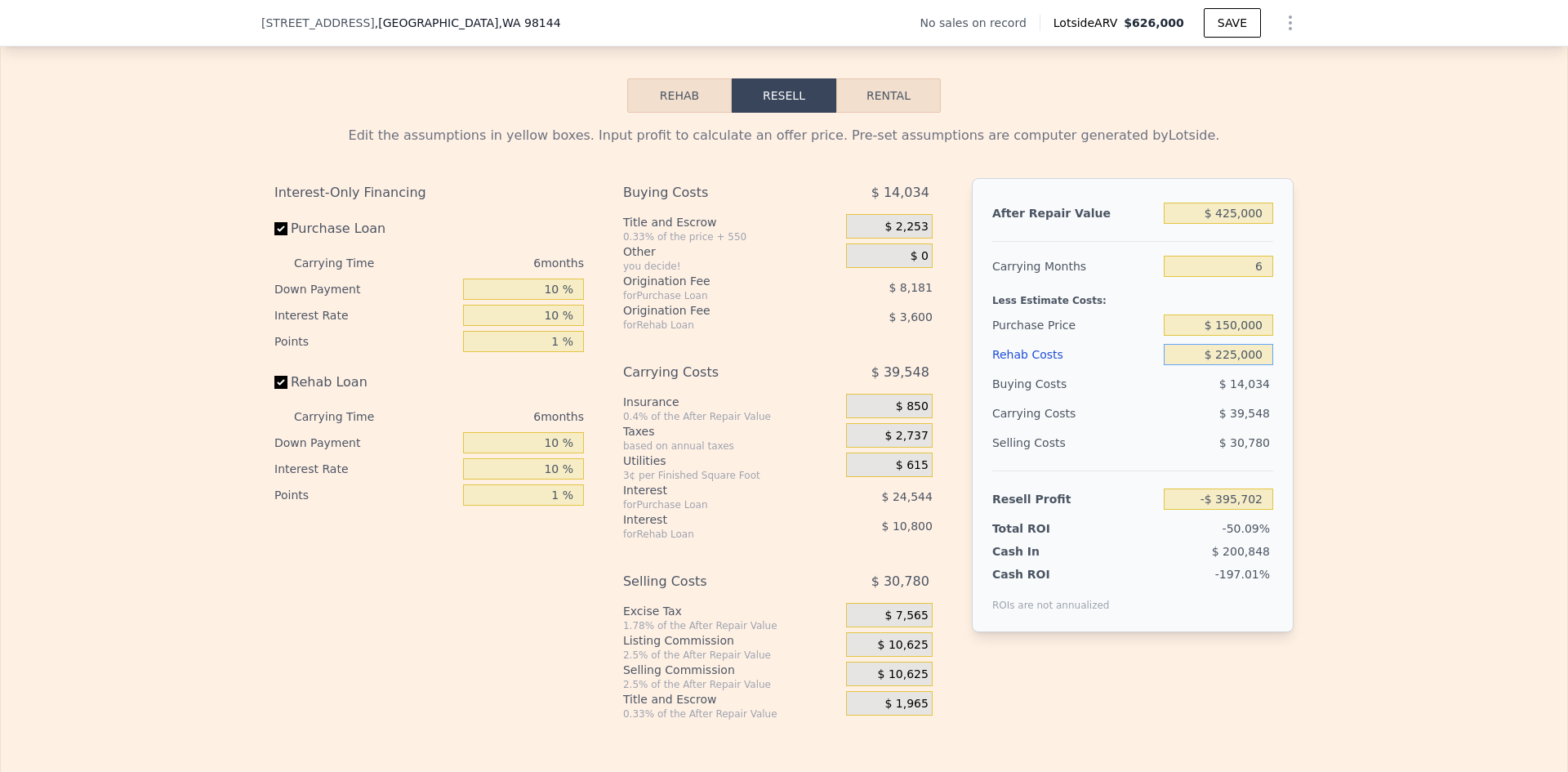
type input "$ 225,000"
click at [1238, 336] on input "$ 150,000" at bounding box center [1218, 326] width 109 height 22
click at [1342, 316] on div "Edit the assumptions in yellow boxes. Input profit to calculate an offer price.…" at bounding box center [784, 416] width 1566 height 608
type input "-$ 10,032"
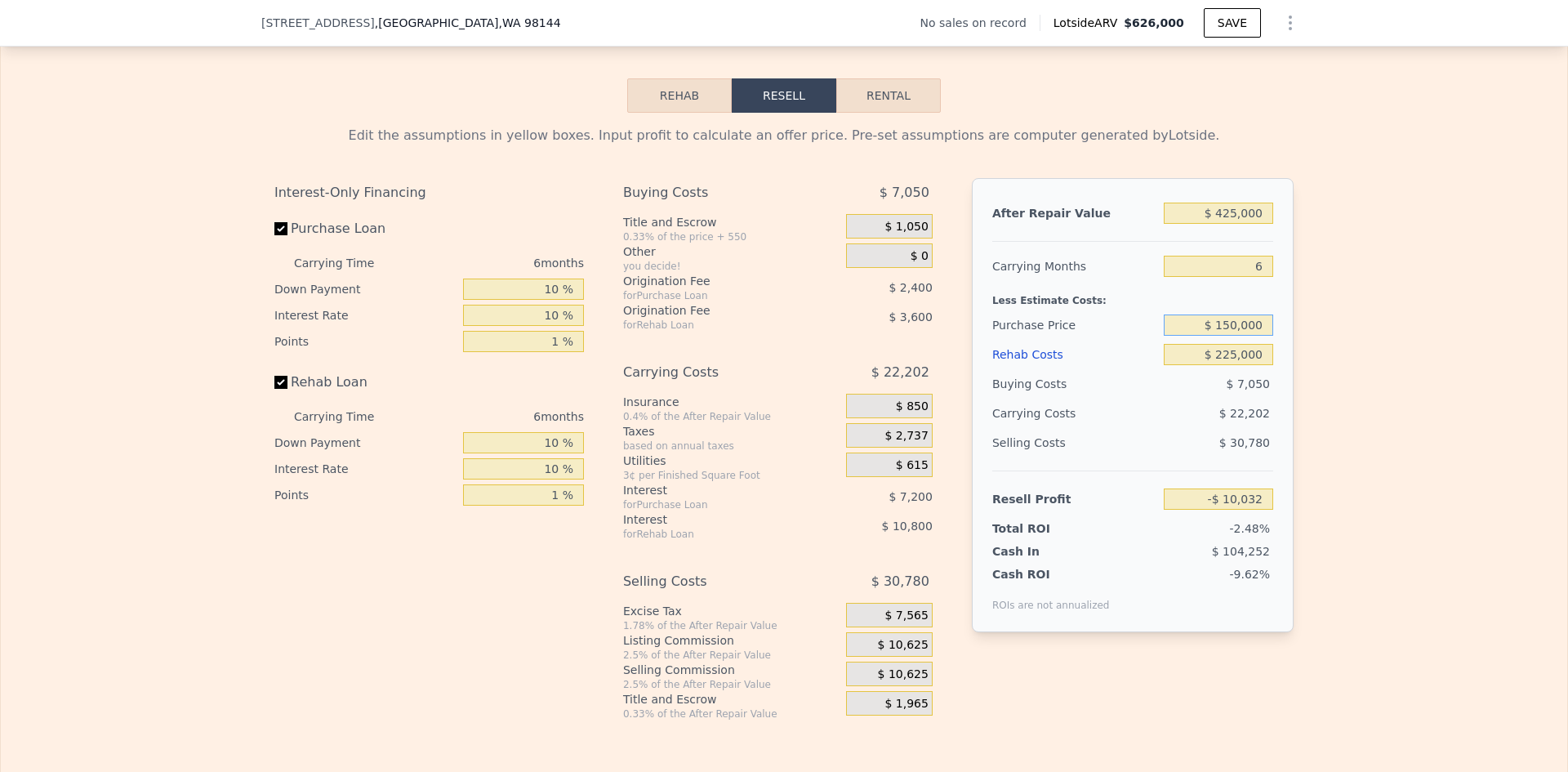
click at [1243, 336] on input "$ 150,000" at bounding box center [1218, 326] width 109 height 22
click at [1338, 339] on div "Edit the assumptions in yellow boxes. Input profit to calculate an offer price.…" at bounding box center [784, 416] width 1566 height 608
click at [896, 653] on span "$ 10,625" at bounding box center [903, 645] width 51 height 15
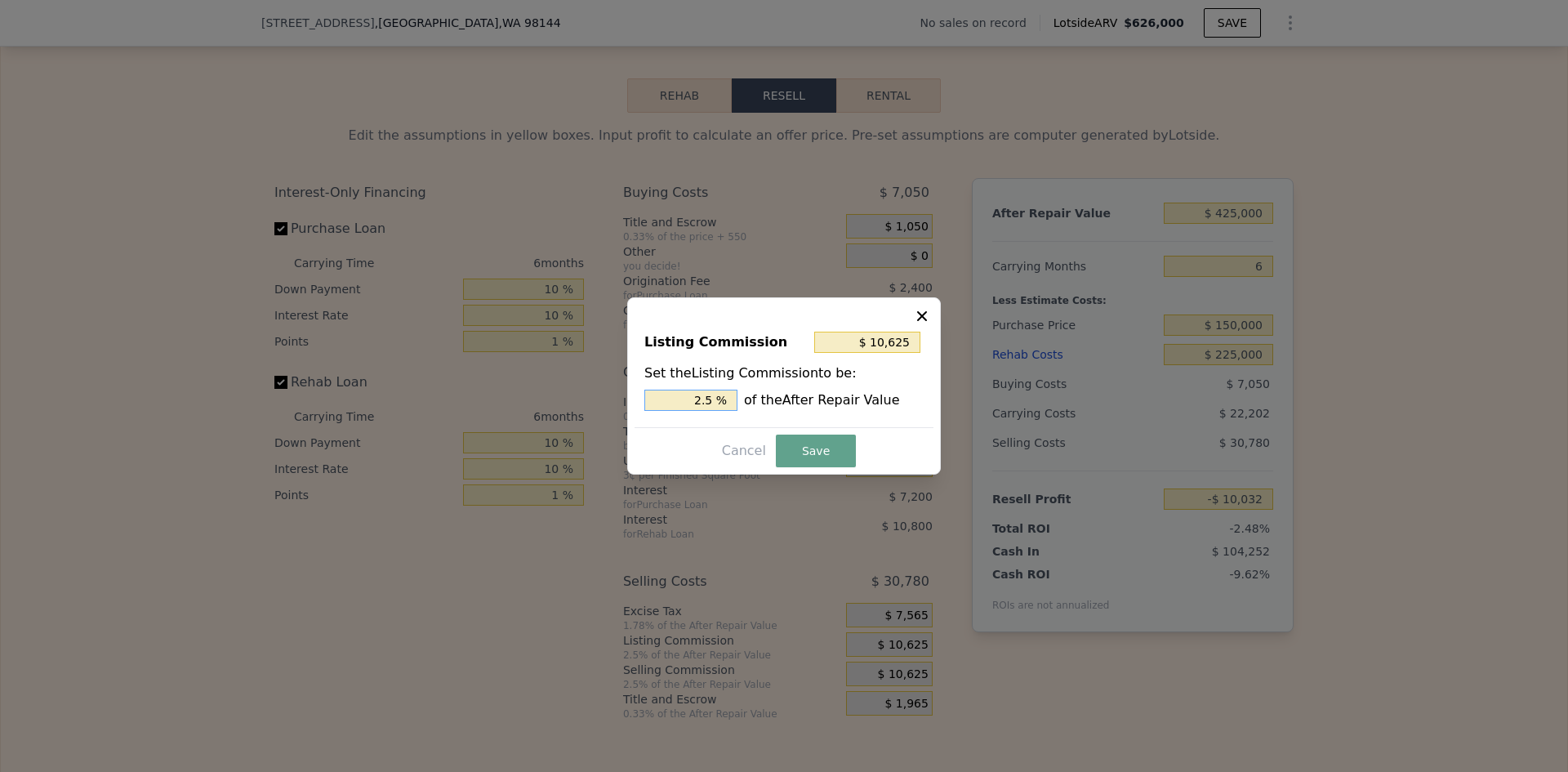
drag, startPoint x: 704, startPoint y: 400, endPoint x: 715, endPoint y: 400, distance: 11.0
click at [715, 400] on input "2.5 %" at bounding box center [691, 401] width 93 height 22
type input "$ 8,500"
type input "2 %"
click at [828, 456] on button "Save" at bounding box center [816, 451] width 80 height 32
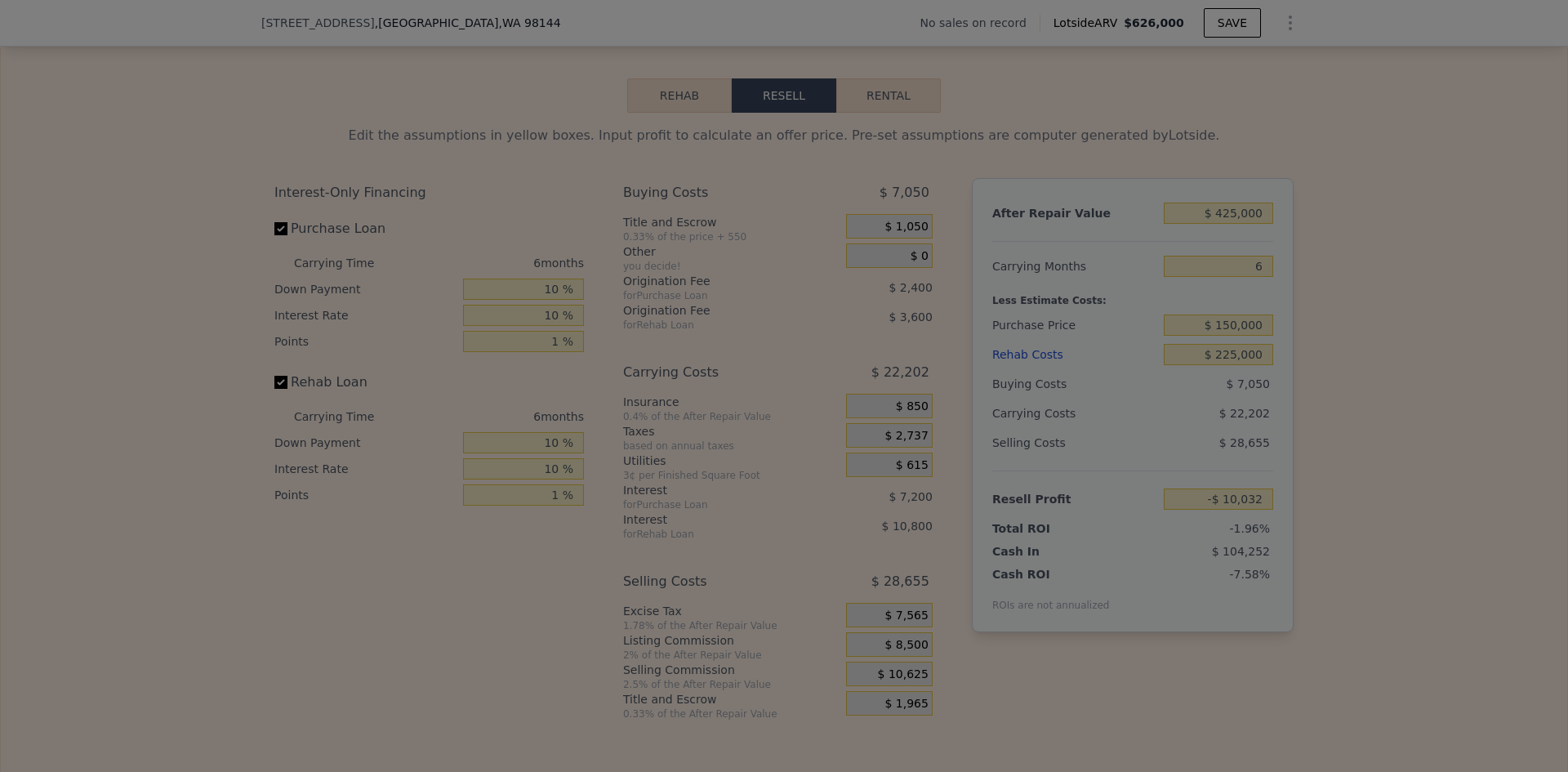
type input "-$ 7,907"
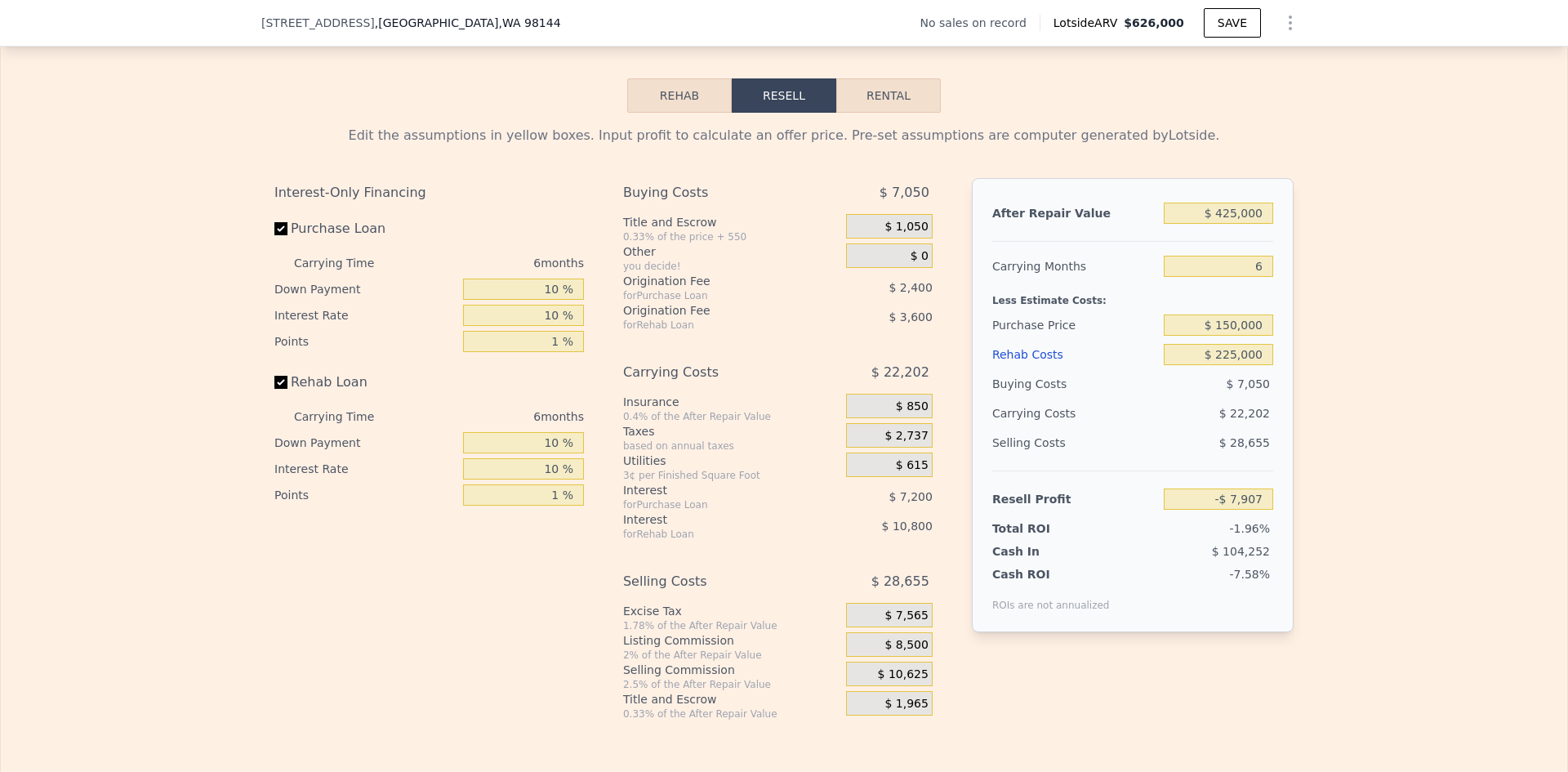
type input "$ 626,000"
type input "$ 0"
type input "$ 29,998"
click at [1243, 336] on input "$ 150,000" at bounding box center [1218, 326] width 109 height 22
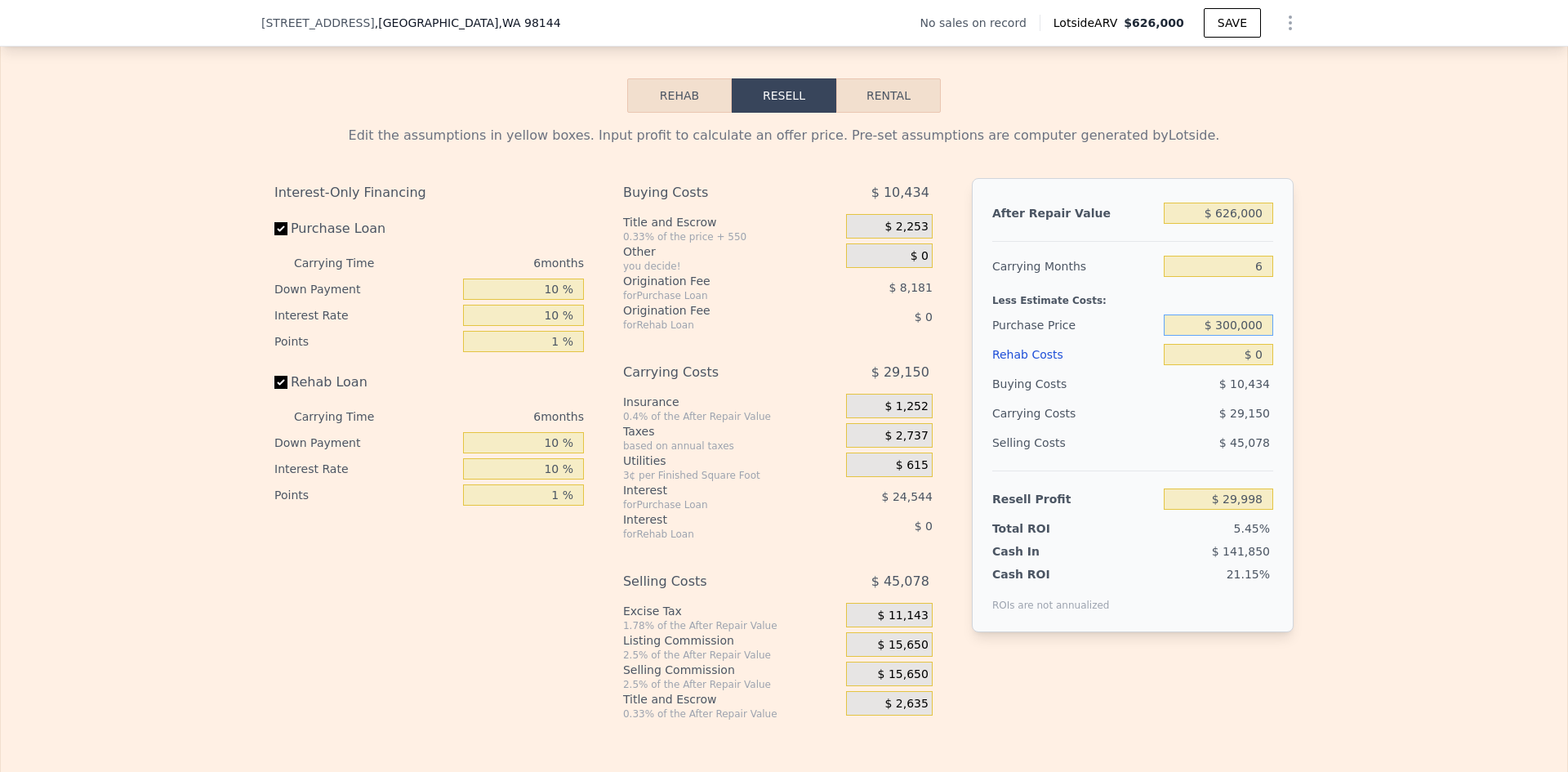
type input "$ 300,000"
click at [1263, 366] on input "$ 0" at bounding box center [1218, 355] width 109 height 22
type input "$ 255,569"
type input "$ 66"
type input "$ 255,496"
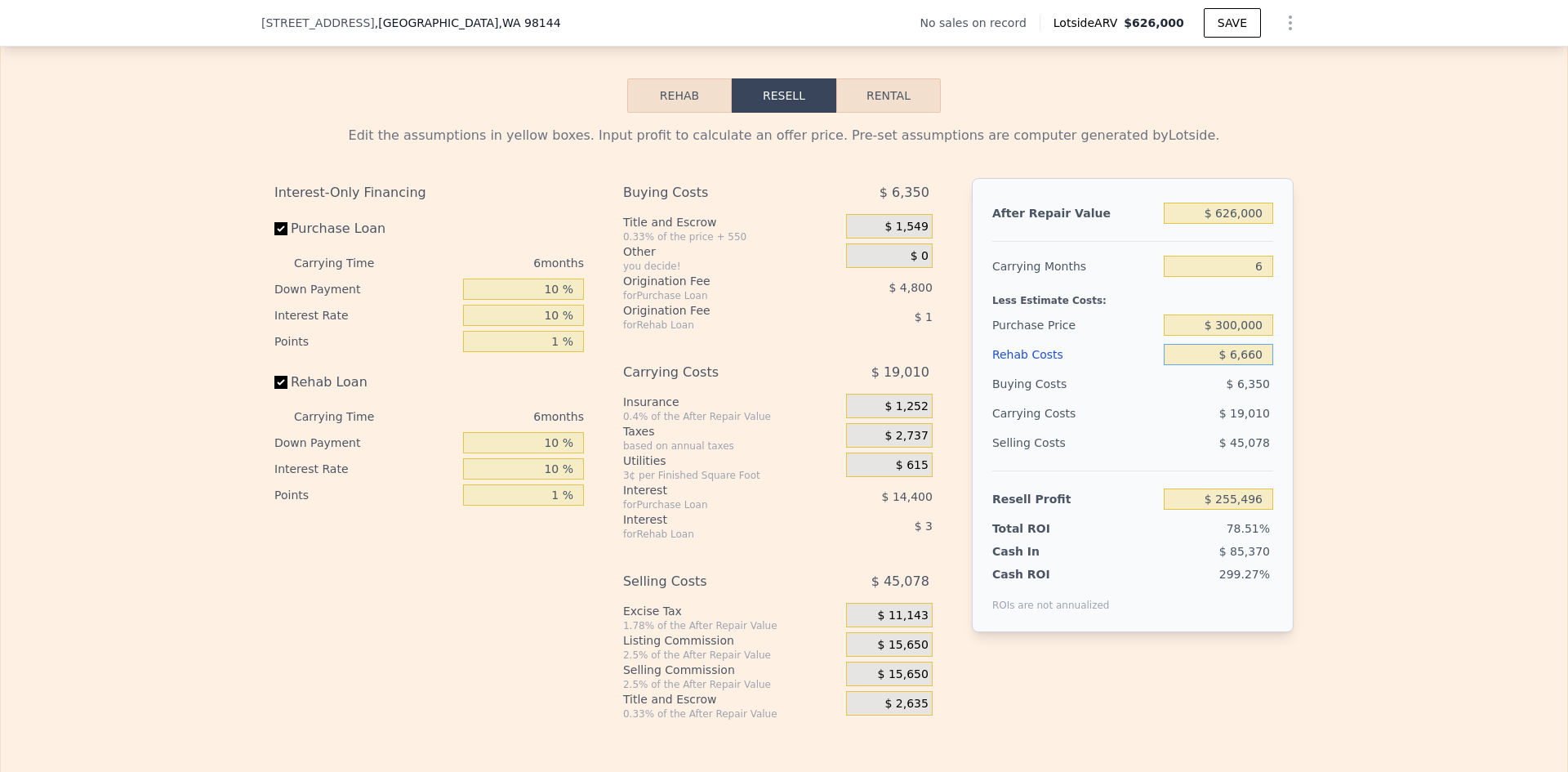
type input "$ 66,600"
type input "$ 184,705"
click at [1242, 366] on input "$ 66,600" at bounding box center [1218, 355] width 109 height 22
type input "$ 291"
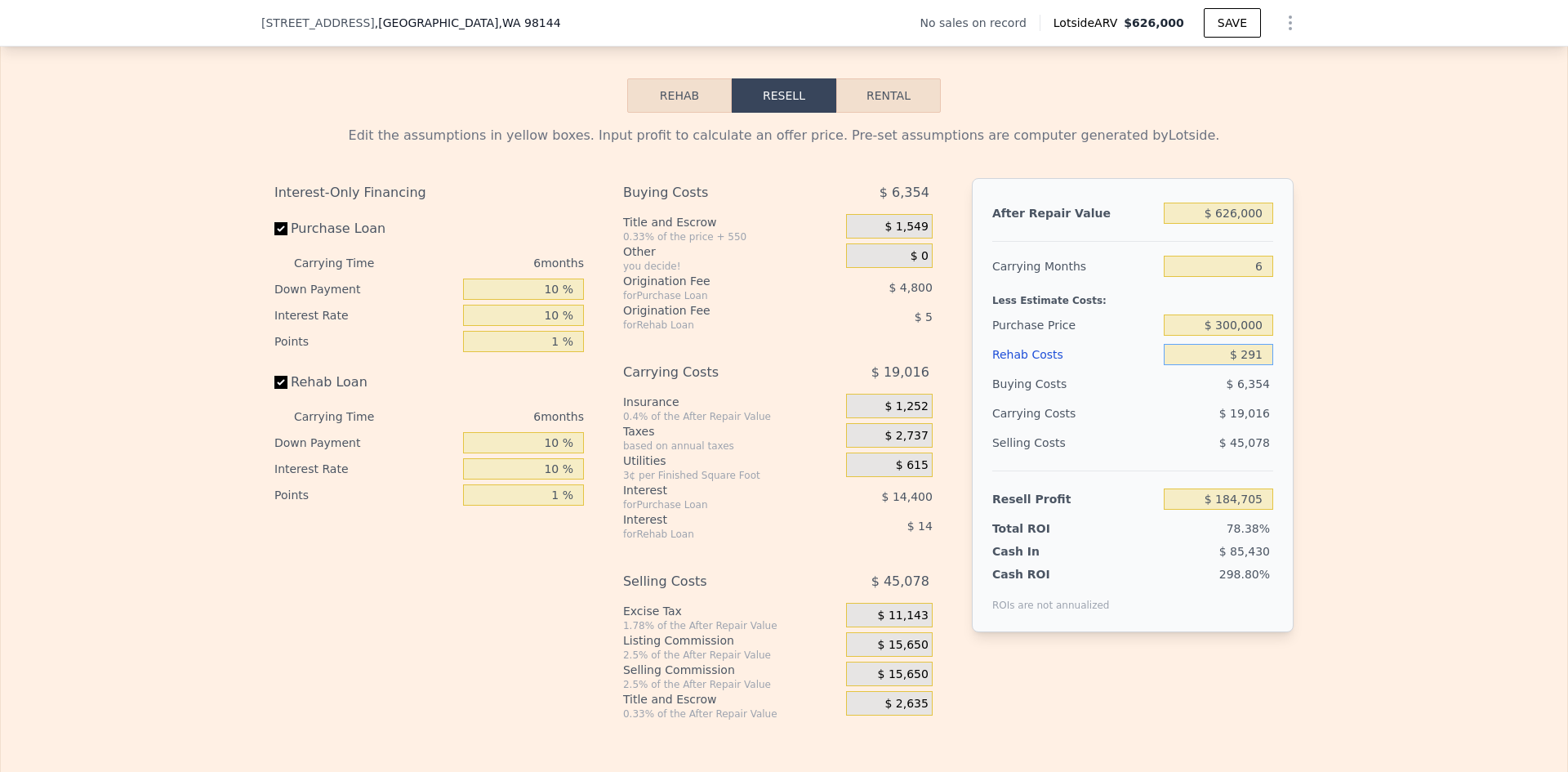
type input "$ 255,261"
type input "$ 291,600"
type input "-$ 54,695"
type input "$ 291,600"
click at [1238, 336] on input "$ 300,000" at bounding box center [1218, 326] width 109 height 22
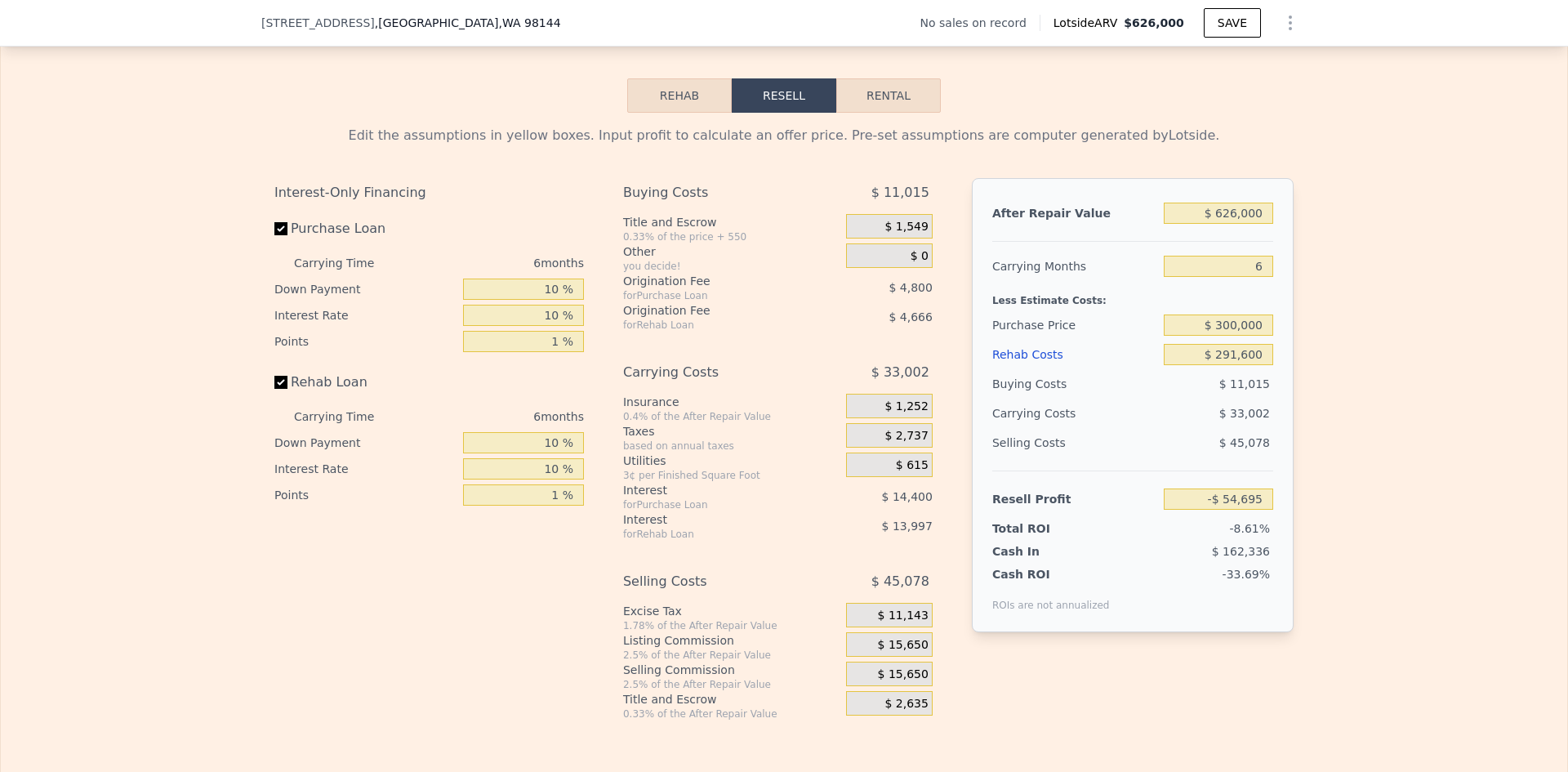
drag, startPoint x: 1326, startPoint y: 341, endPoint x: 1277, endPoint y: 289, distance: 71.4
click at [1327, 341] on div "Edit the assumptions in yellow boxes. Input profit to calculate an offer price.…" at bounding box center [784, 416] width 1566 height 608
click at [1231, 224] on input "$ 626,000" at bounding box center [1218, 213] width 109 height 22
click at [1232, 224] on input "$ 626,000" at bounding box center [1218, 213] width 109 height 22
type input "$ 8"
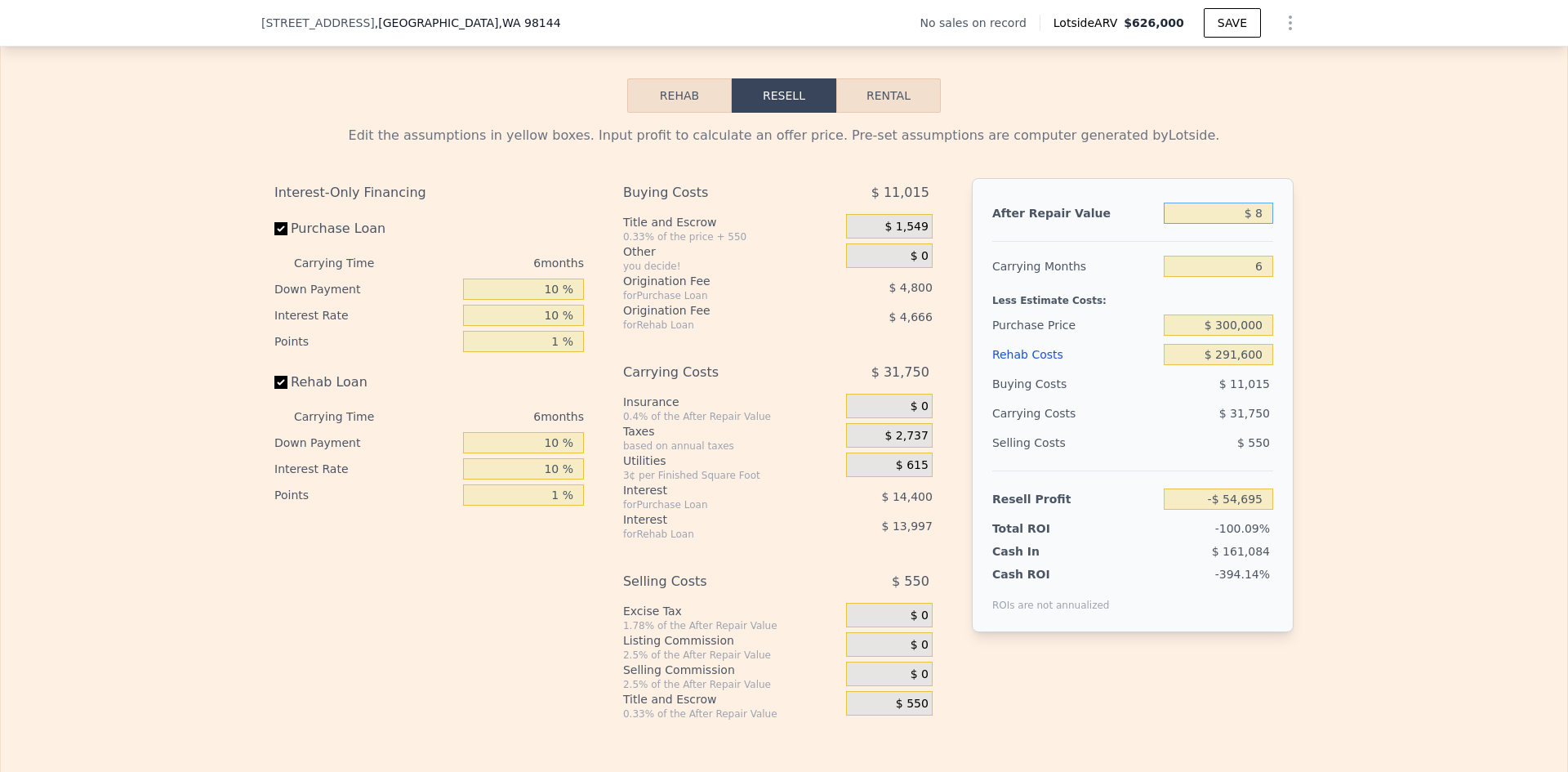
type input "-$ 634,907"
type input "$ 850"
type input "-$ 634,127"
type input "$ 850,000"
type input "$ 152,924"
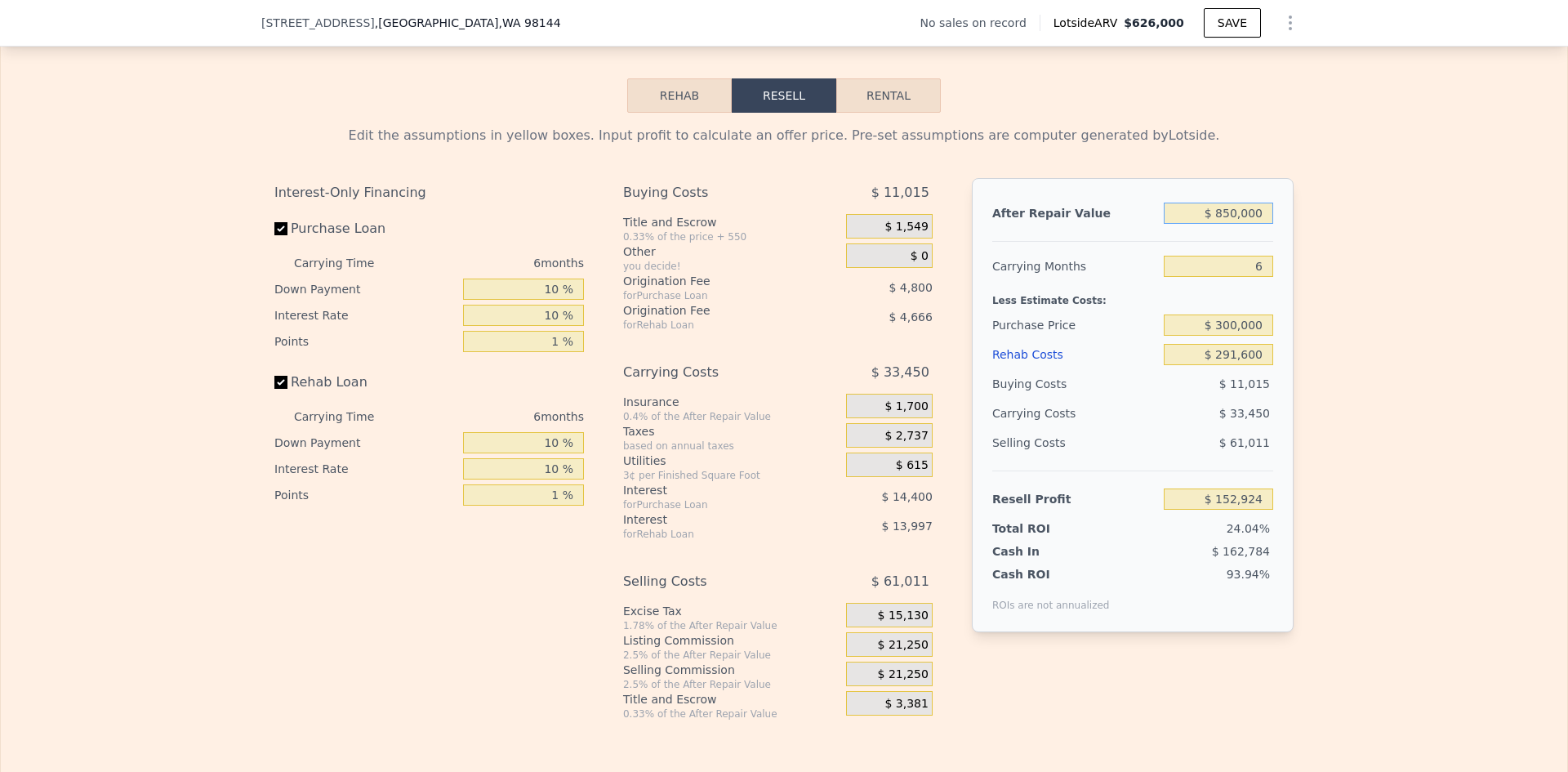
type input "$ 850,000"
click at [1404, 410] on div "Edit the assumptions in yellow boxes. Input profit to calculate an offer price.…" at bounding box center [784, 416] width 1566 height 608
drag, startPoint x: 1259, startPoint y: 280, endPoint x: 1250, endPoint y: 278, distance: 9.2
click at [1254, 277] on input "6" at bounding box center [1218, 266] width 109 height 22
drag, startPoint x: 1257, startPoint y: 278, endPoint x: 1245, endPoint y: 277, distance: 12.0
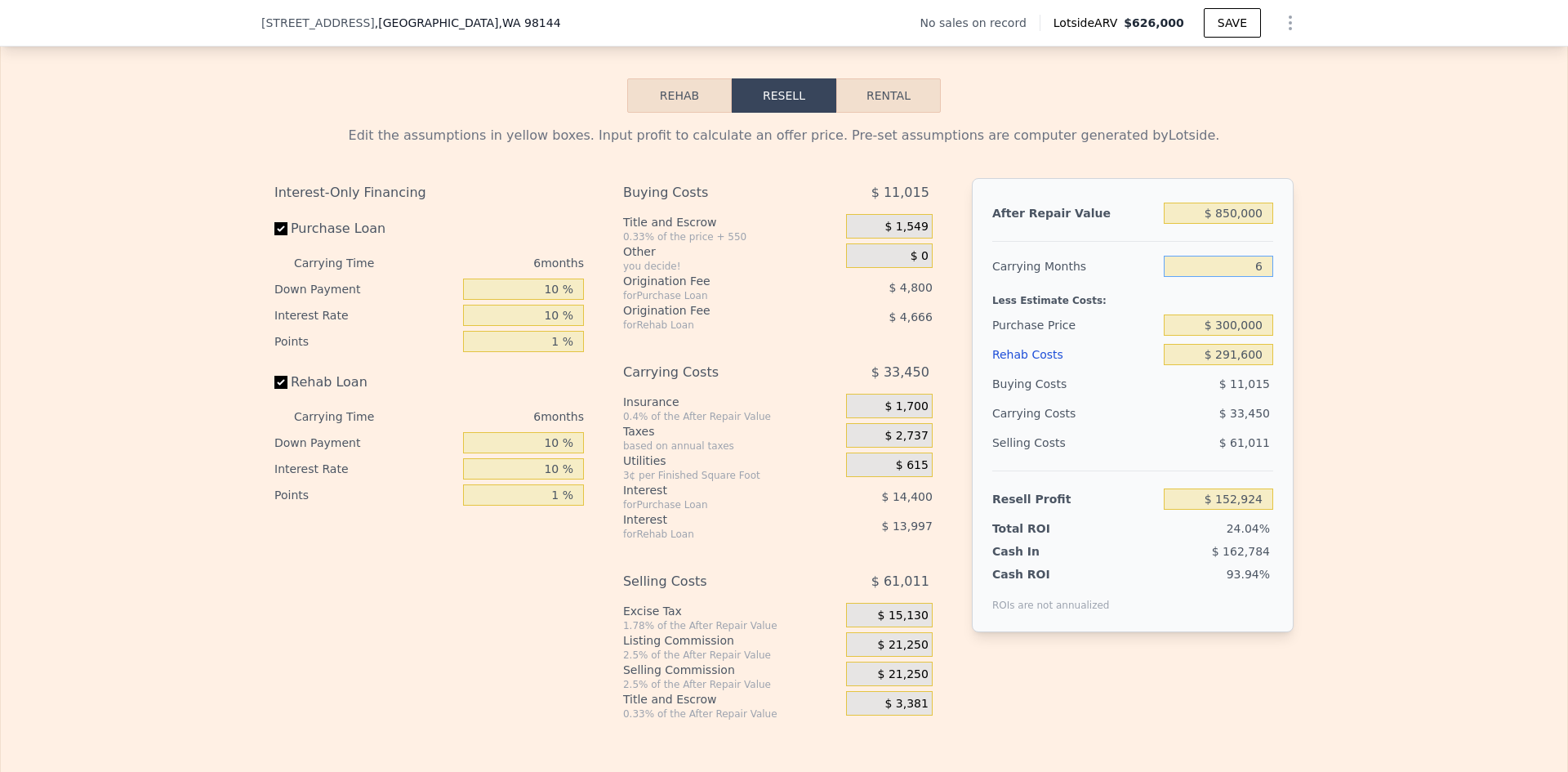
click at [1248, 277] on input "6" at bounding box center [1218, 266] width 109 height 22
type input "12"
type input "$ 119,475"
type input "12"
click at [1389, 417] on div "Edit the assumptions in yellow boxes. Input profit to calculate an offer price.…" at bounding box center [784, 416] width 1566 height 608
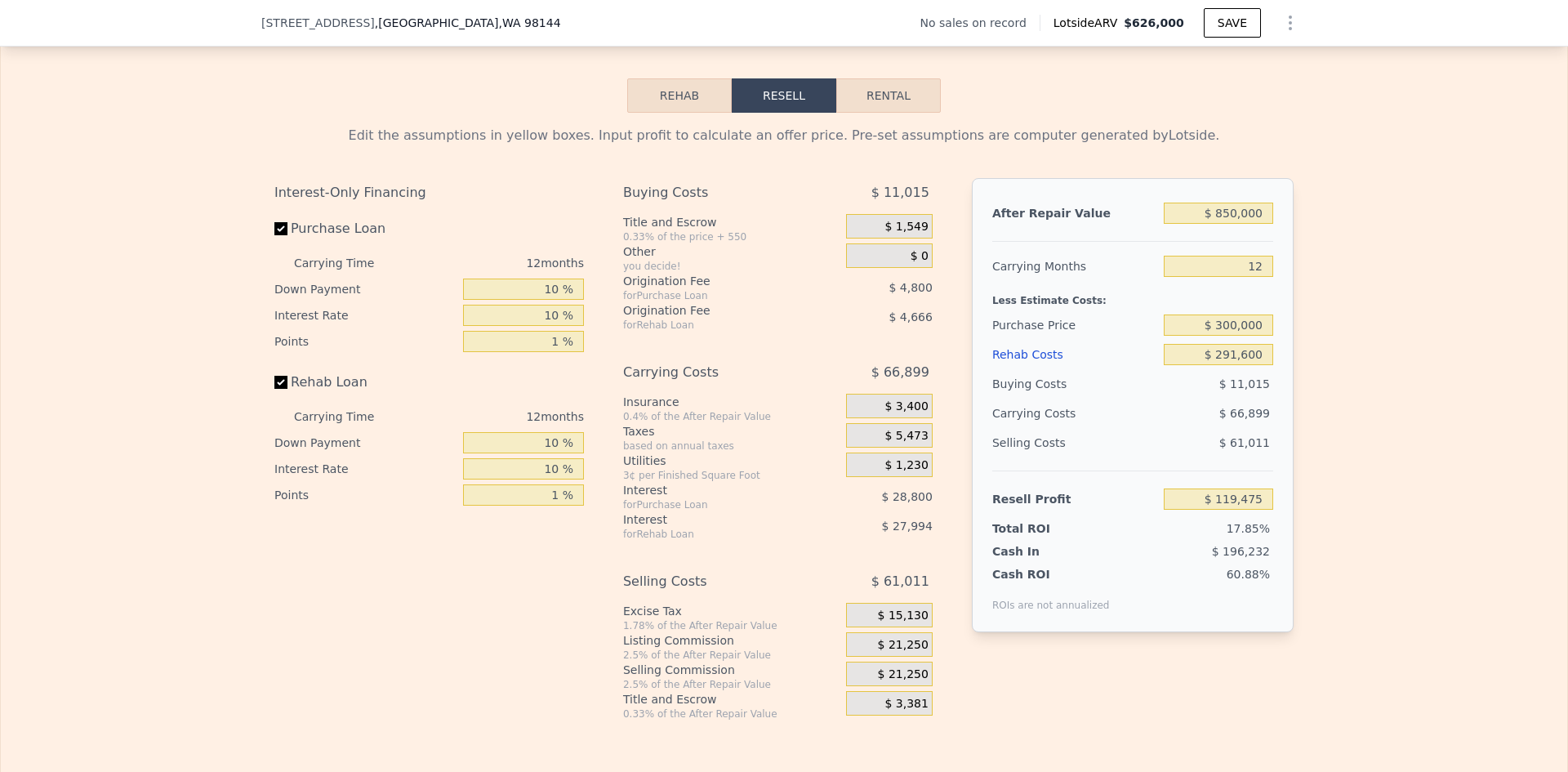
click at [901, 653] on span "$ 21,250" at bounding box center [903, 645] width 51 height 15
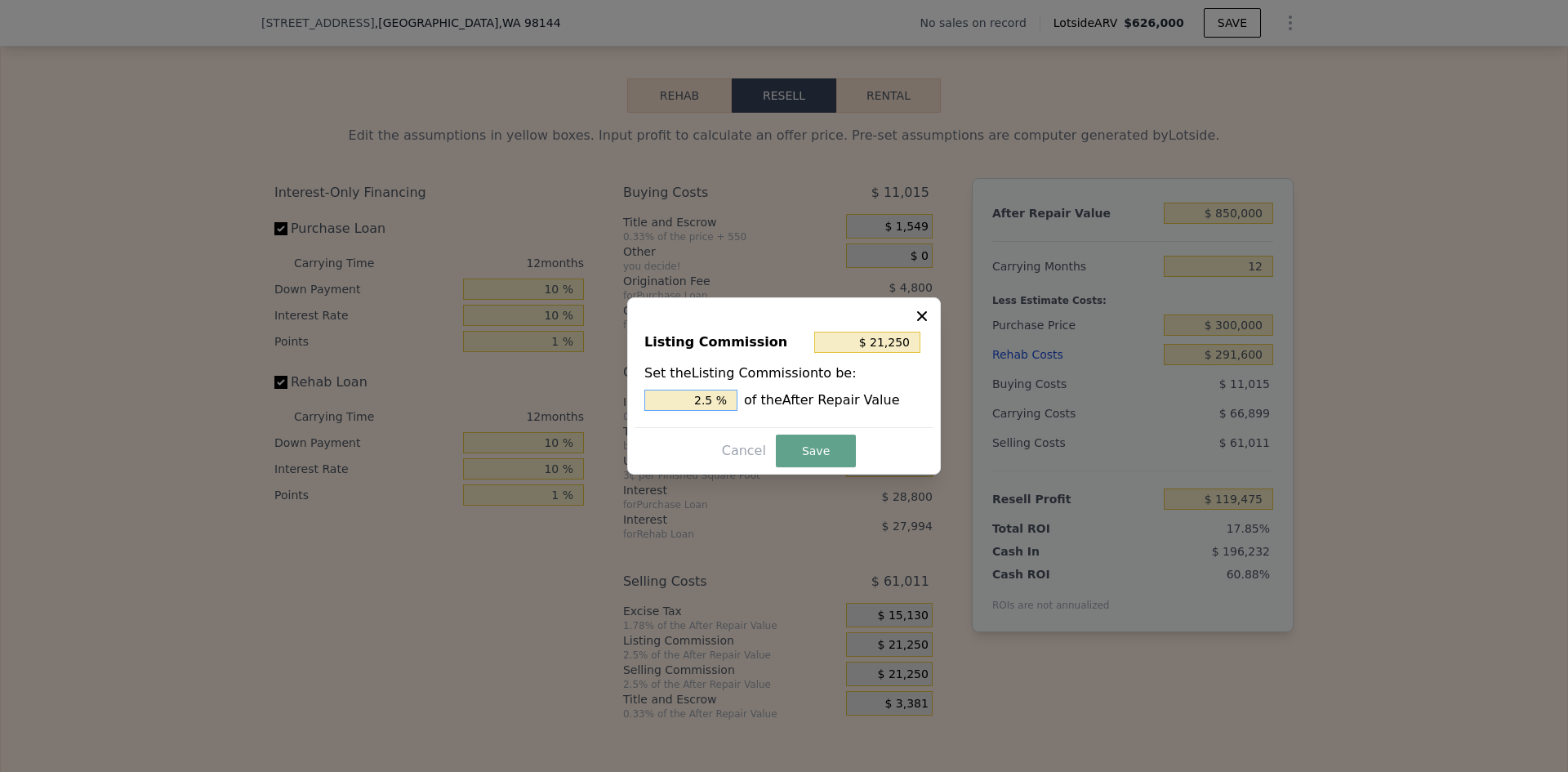
click at [724, 398] on input "2.5 %" at bounding box center [691, 401] width 93 height 22
type input "$ 17,000"
type input "2 %"
click at [814, 449] on button "Save" at bounding box center [816, 451] width 80 height 32
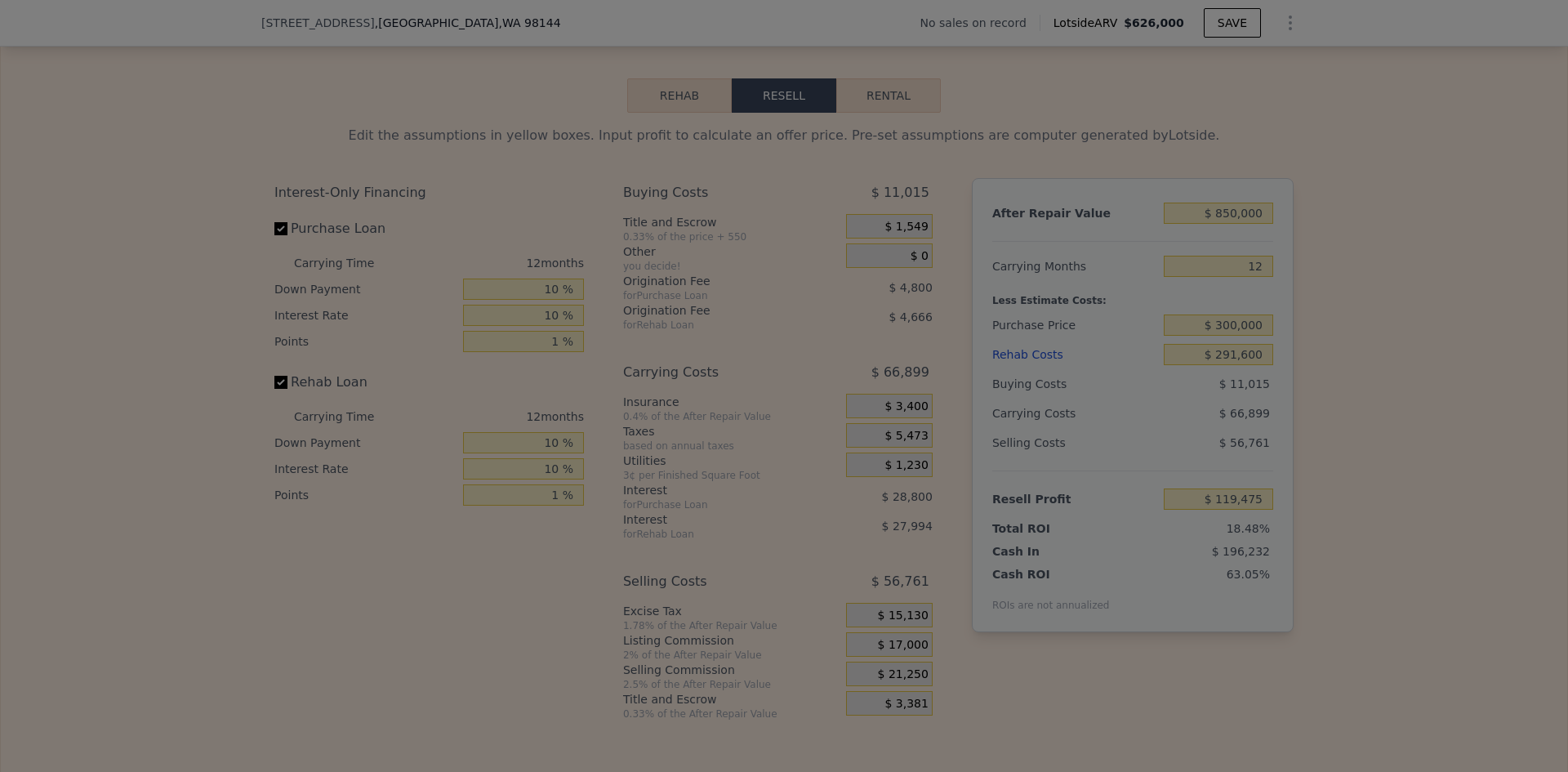
type input "$ 123,725"
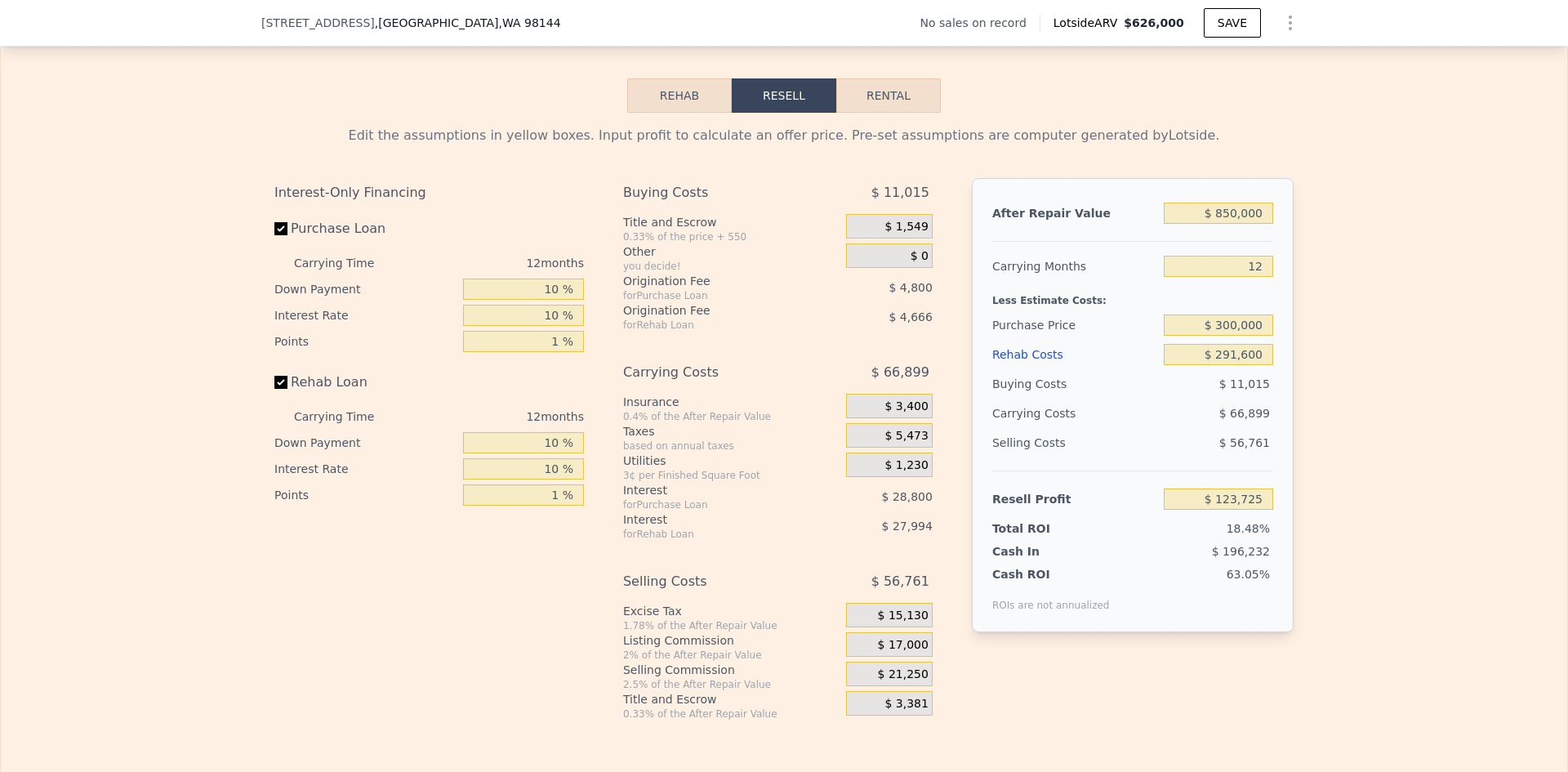
click at [1367, 352] on div "Edit the assumptions in yellow boxes. Input profit to calculate an offer price.…" at bounding box center [784, 416] width 1566 height 608
click at [1242, 223] on input "$ 850,000" at bounding box center [1218, 213] width 109 height 22
type input "$ 425"
type input "-$ 666,270"
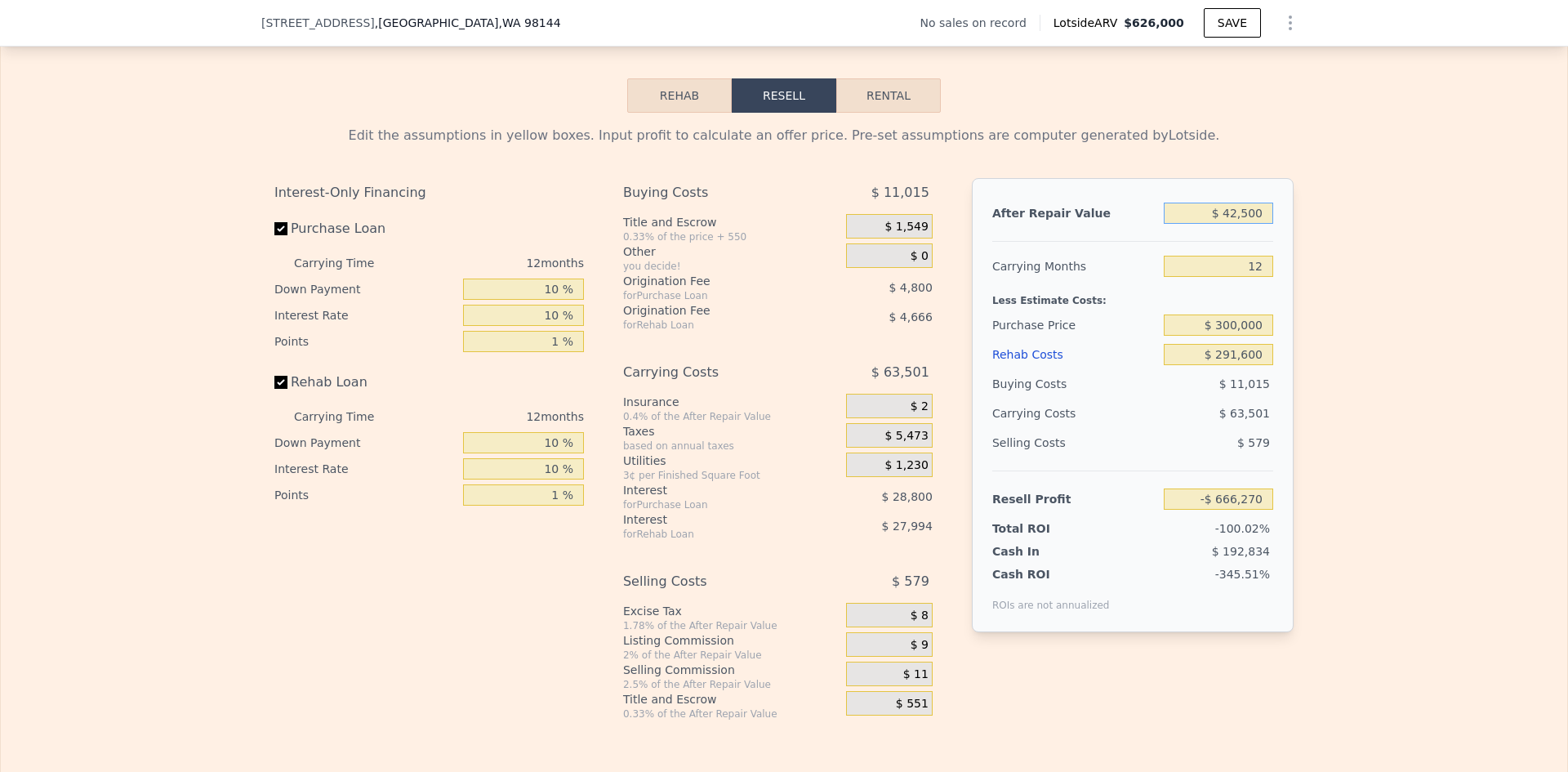
type input "$ 425,000"
type input "-$ 271,469"
type input "$ 425,000"
click at [1240, 335] on input "$ 300,000" at bounding box center [1218, 326] width 109 height 22
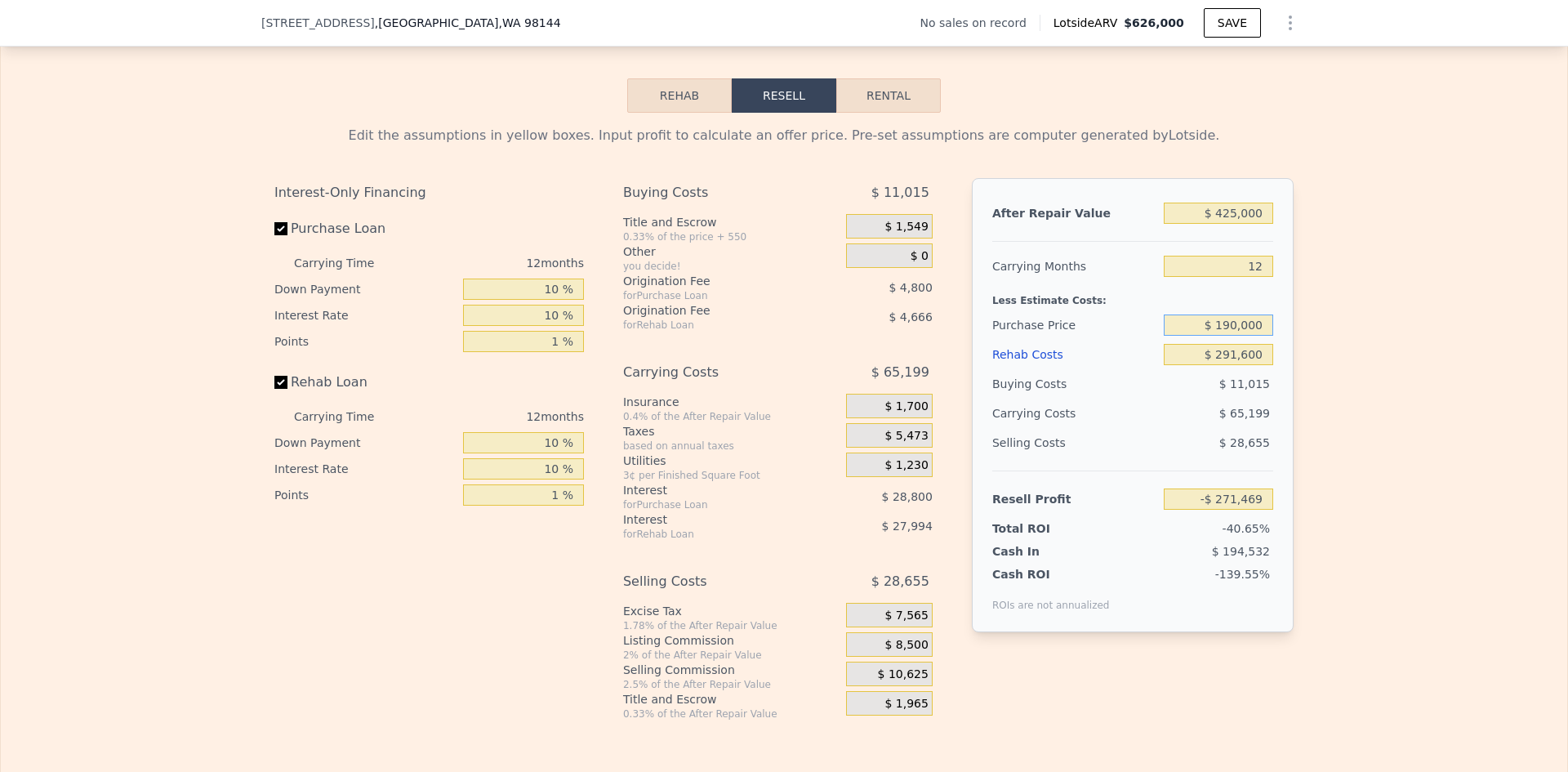
type input "$ 190,000"
click at [1245, 364] on input "$ 291,600" at bounding box center [1218, 355] width 109 height 22
type input "-$ 148,783"
type input "$ 66"
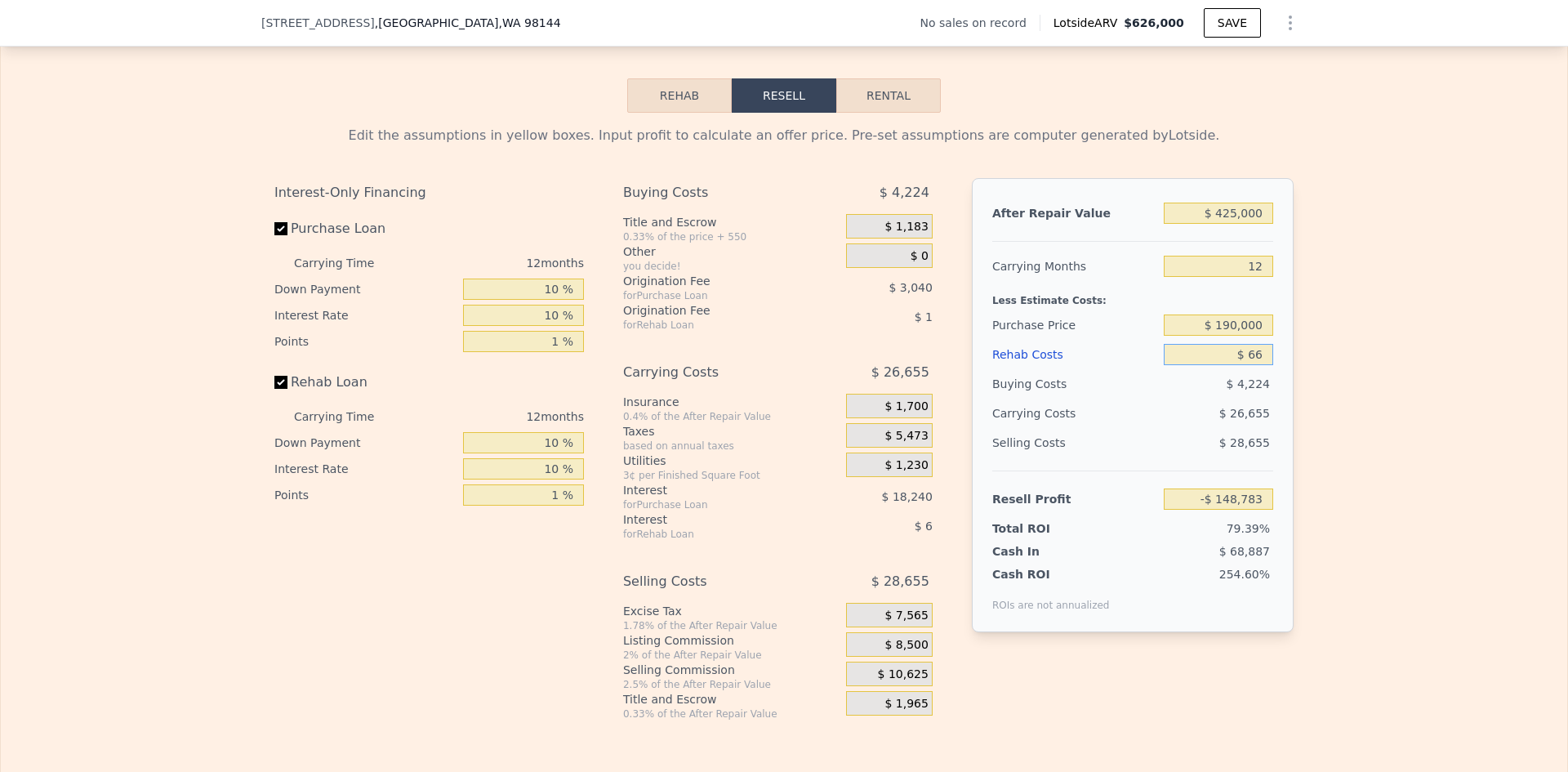
type input "$ 175,400"
type input "$ 666"
type input "$ 174,742"
type input "$ 66,600"
type input "$ 101,417"
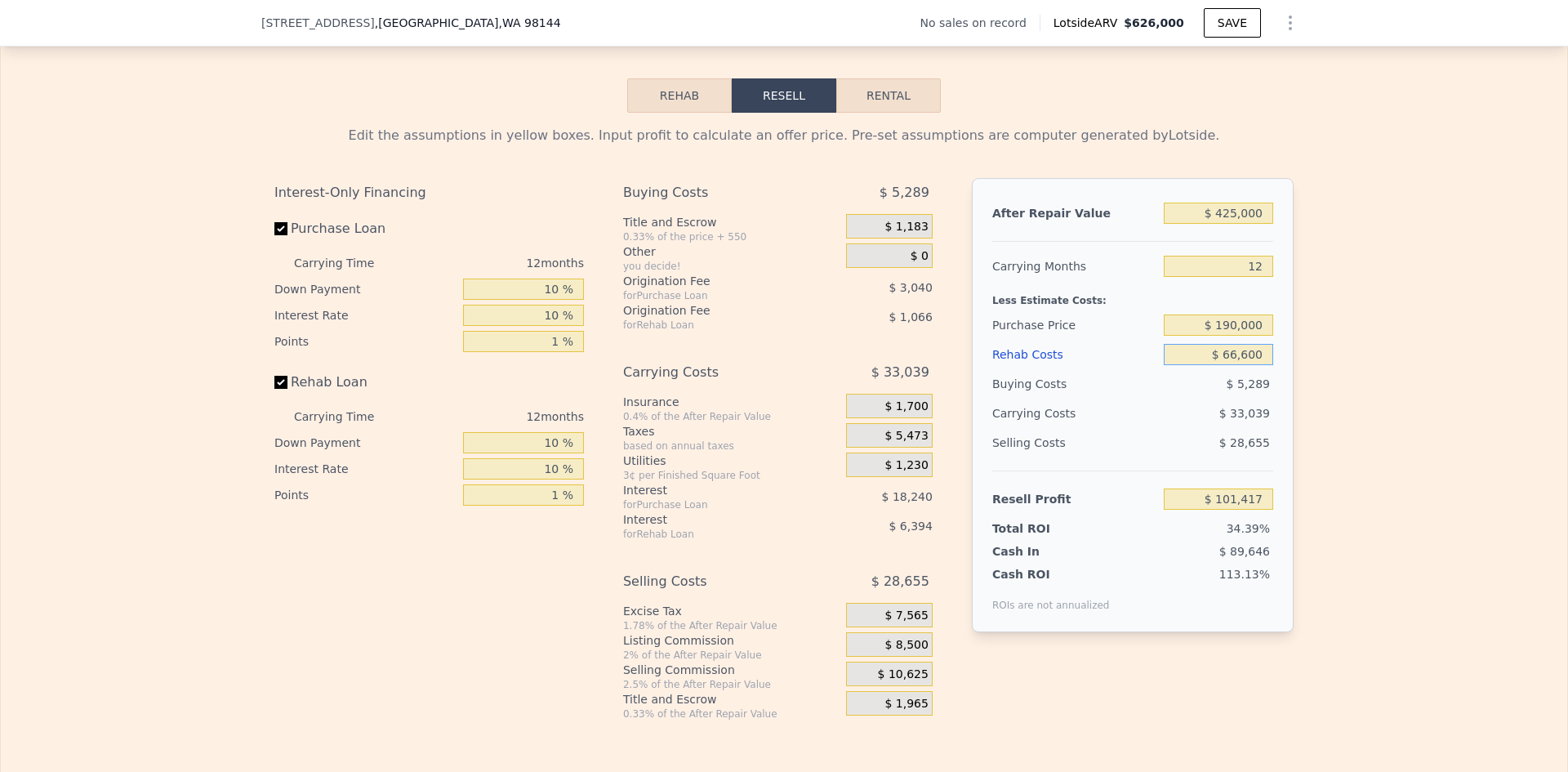
type input "$ 66,600"
click at [1238, 336] on input "$ 190,000" at bounding box center [1218, 326] width 109 height 22
drag, startPoint x: 1310, startPoint y: 338, endPoint x: 1302, endPoint y: 332, distance: 10.0
click at [1312, 338] on div "Edit the assumptions in yellow boxes. Input profit to calculate an offer price.…" at bounding box center [784, 416] width 1566 height 608
click at [1249, 362] on input "$ 66,600" at bounding box center [1218, 355] width 109 height 22
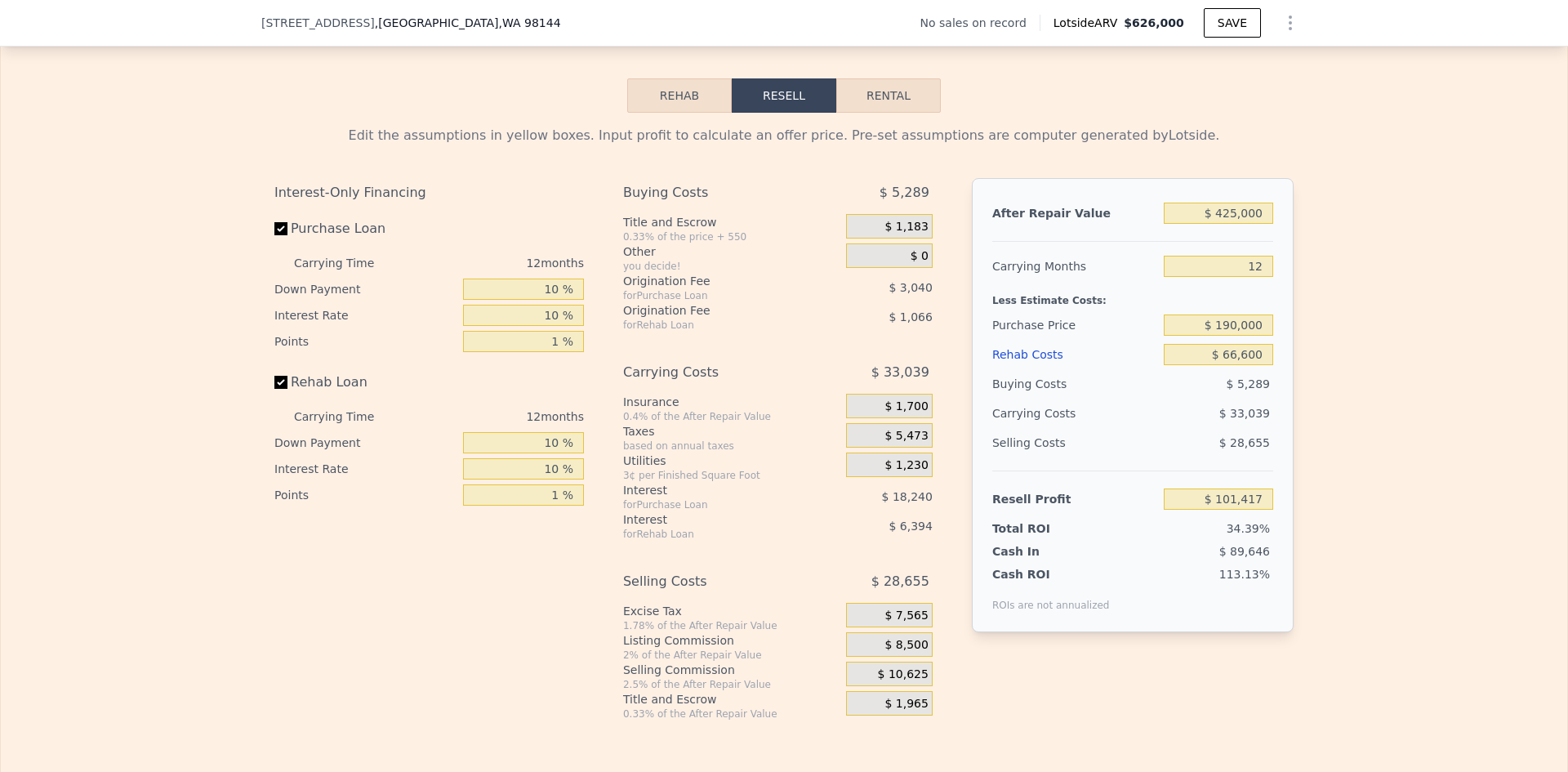
click at [1278, 361] on div "After Repair Value $ 425,000 Carrying Months 12 Less Estimate Costs: Purchase P…" at bounding box center [1133, 406] width 322 height 455
drag, startPoint x: 1229, startPoint y: 336, endPoint x: 1217, endPoint y: 336, distance: 12.0
click at [1217, 336] on input "$ 190,000" at bounding box center [1218, 326] width 109 height 22
type input "$ 200,000"
click at [1355, 373] on div "Edit the assumptions in yellow boxes. Input profit to calculate an offer price.…" at bounding box center [784, 416] width 1566 height 608
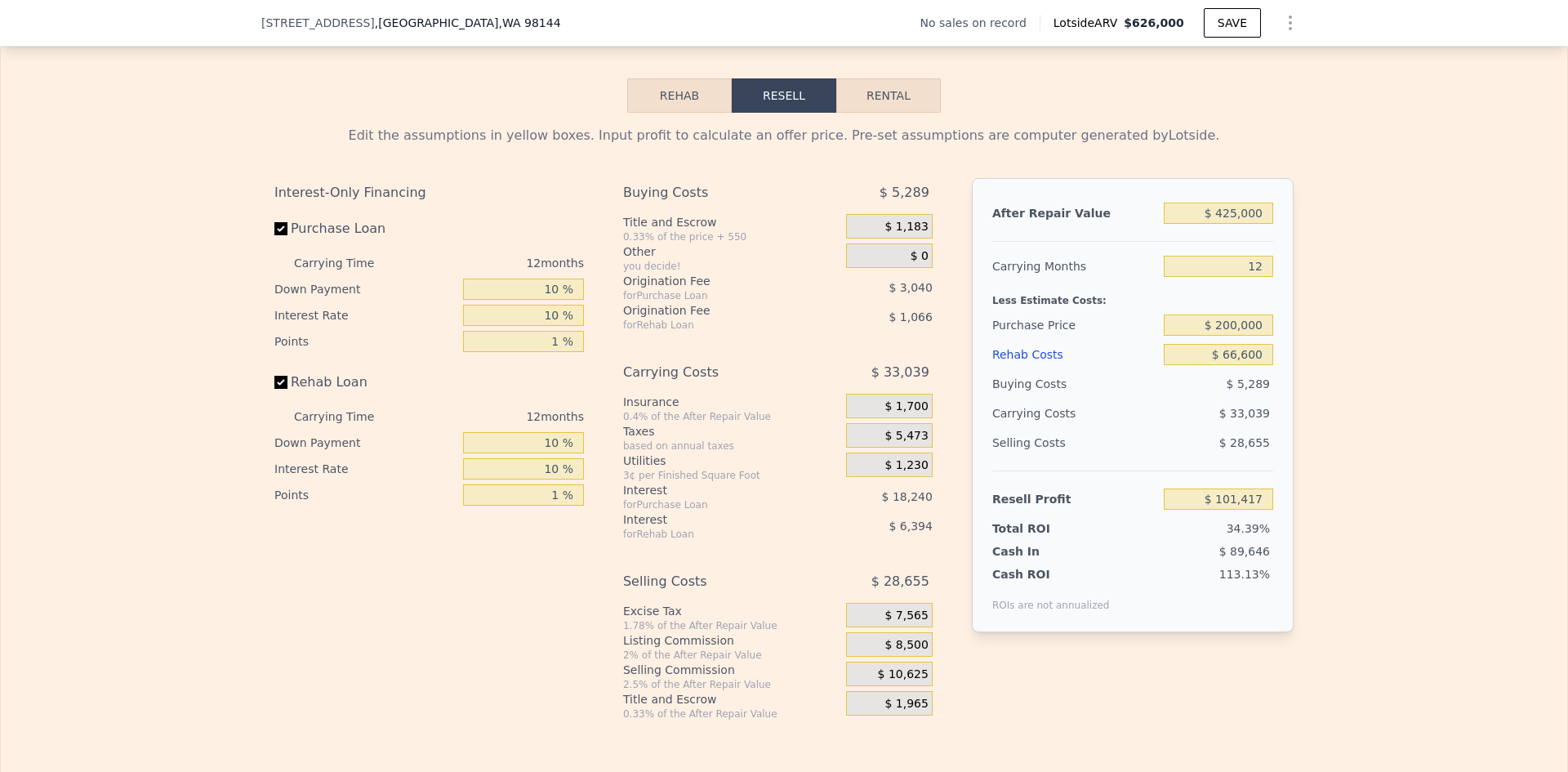
type input "$ 90,264"
click at [1245, 336] on input "$ 200,000" at bounding box center [1218, 326] width 109 height 22
click at [1317, 346] on div "Edit the assumptions in yellow boxes. Input profit to calculate an offer price.…" at bounding box center [784, 416] width 1566 height 608
click at [1239, 336] on input "$ 200,000" at bounding box center [1218, 326] width 109 height 22
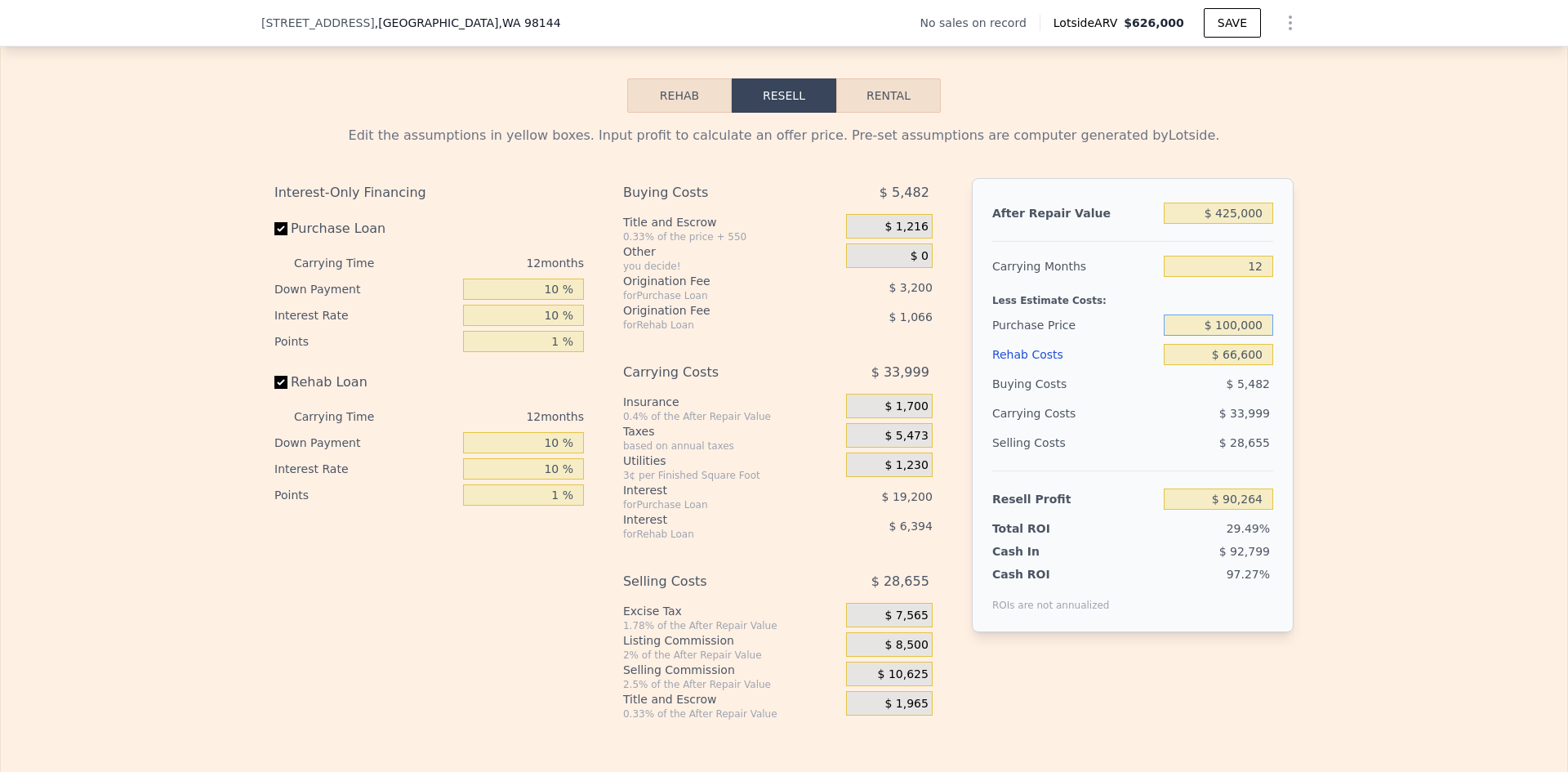
type input "$ 100,000"
click at [1245, 359] on input "$ 66,600" at bounding box center [1218, 355] width 109 height 22
type input "$ 201,797"
type input "$ 225,000"
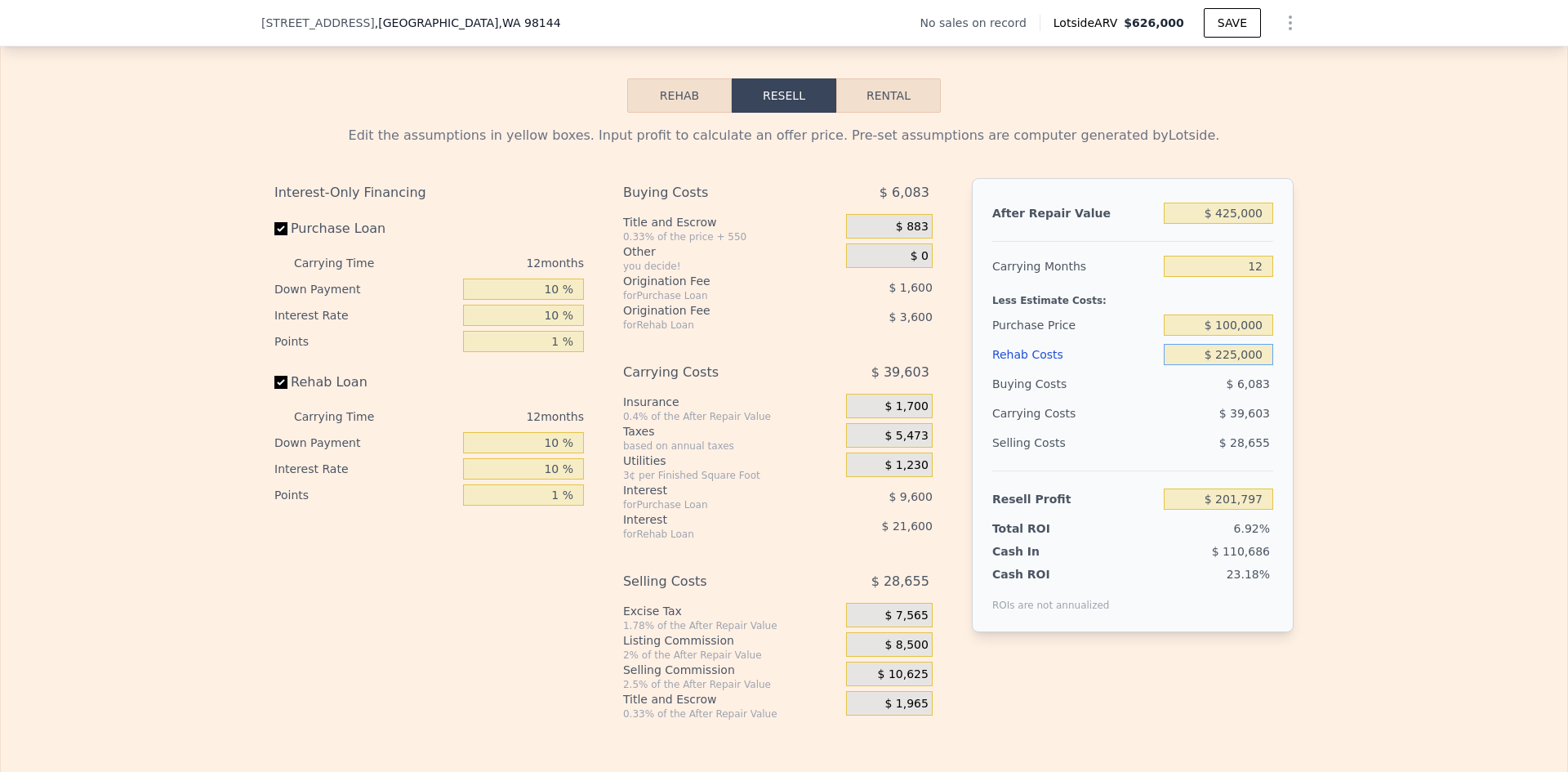
type input "$ 25,659"
type input "$ 225,000"
click at [1246, 336] on input "$ 100,000" at bounding box center [1218, 326] width 109 height 22
click at [1303, 348] on div "Edit the assumptions in yellow boxes. Input profit to calculate an offer price.…" at bounding box center [784, 416] width 1566 height 608
drag, startPoint x: 1218, startPoint y: 333, endPoint x: 1228, endPoint y: 336, distance: 10.4
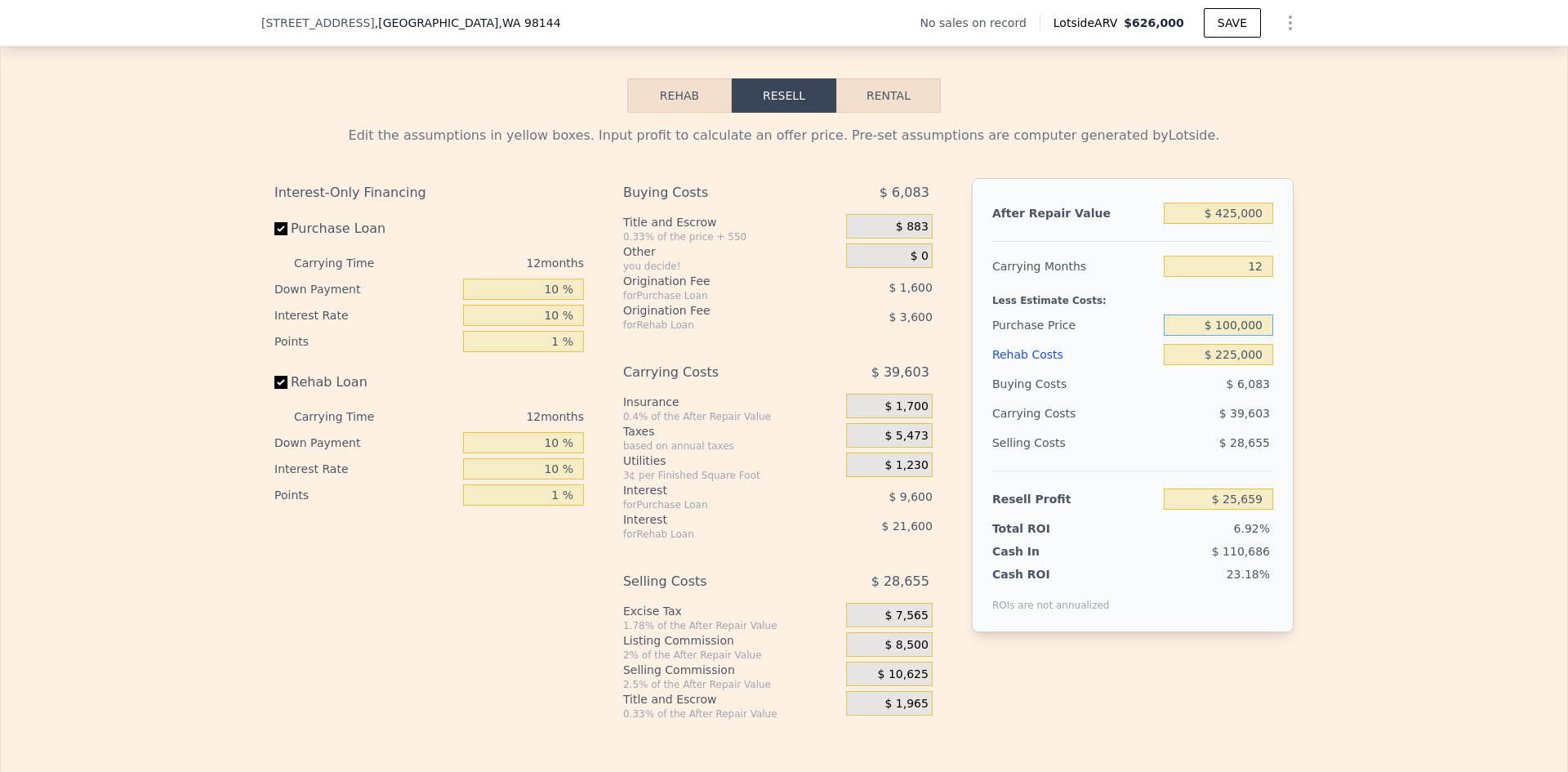
click at [1228, 336] on input "$ 100,000" at bounding box center [1218, 326] width 109 height 22
type input "$ 80,000"
click at [1317, 350] on div "Edit the assumptions in yellow boxes. Input profit to calculate an offer price.…" at bounding box center [784, 416] width 1566 height 608
type input "$ 47,966"
click at [1319, 391] on div "Edit the assumptions in yellow boxes. Input profit to calculate an offer price.…" at bounding box center [784, 416] width 1566 height 608
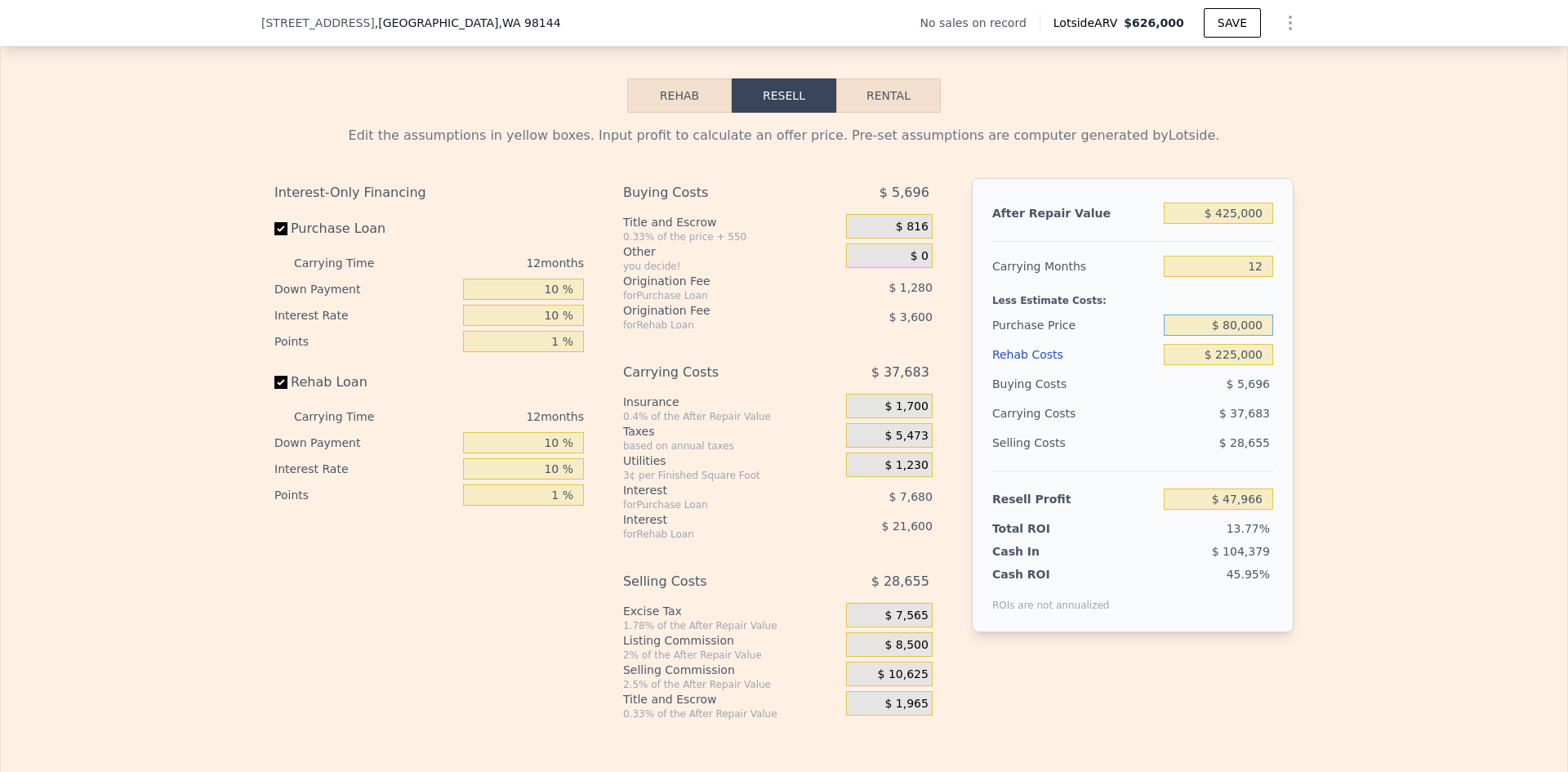
click at [1245, 336] on input "$ 80,000" at bounding box center [1218, 326] width 109 height 22
type input "$ 220,000"
click at [1238, 366] on input "$ 225,000" at bounding box center [1218, 355] width 109 height 22
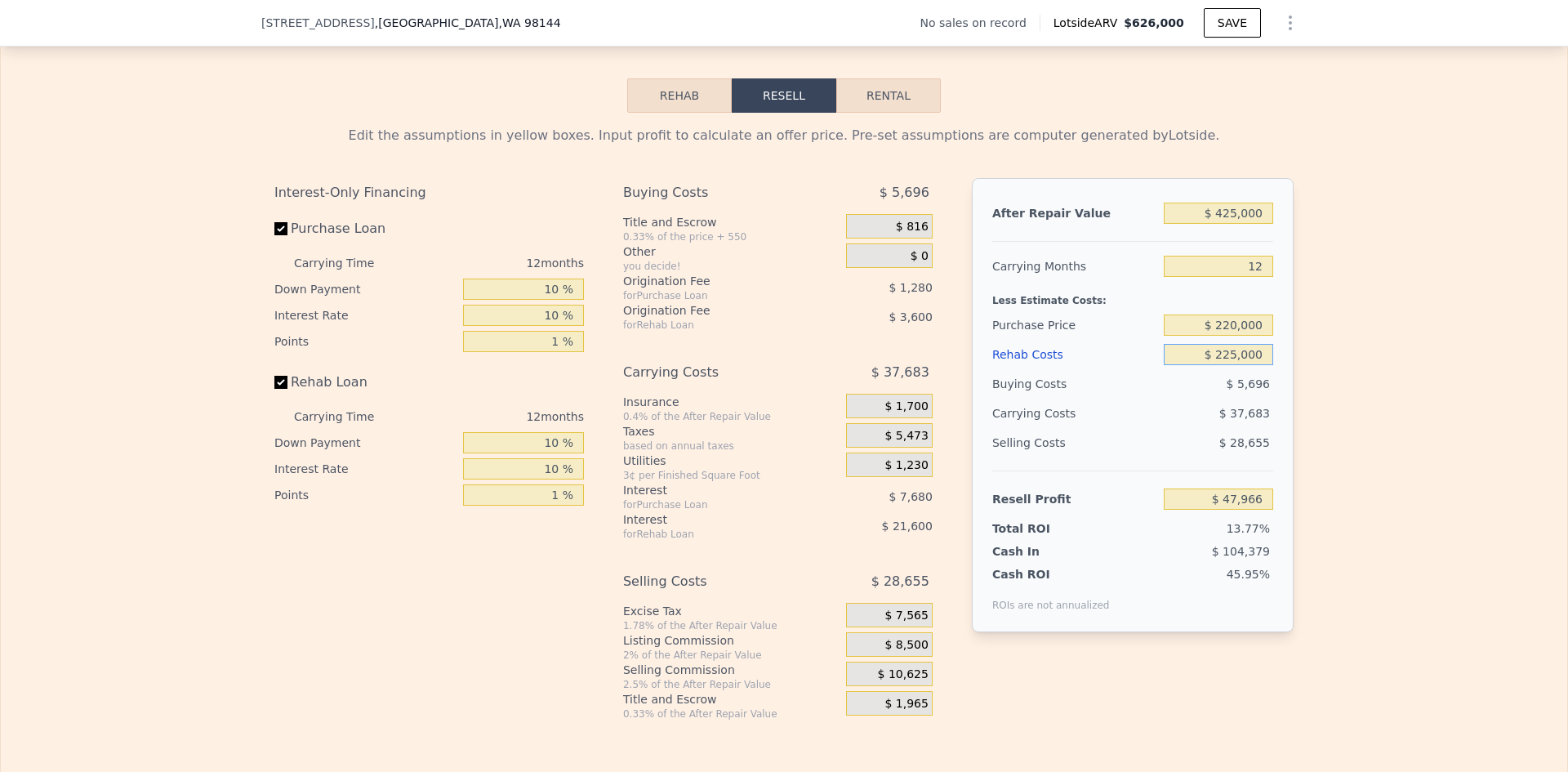
type input "-$ 108,181"
type input "$ 66"
type input "$ 141,940"
type input "$ 666"
type input "$ 141,282"
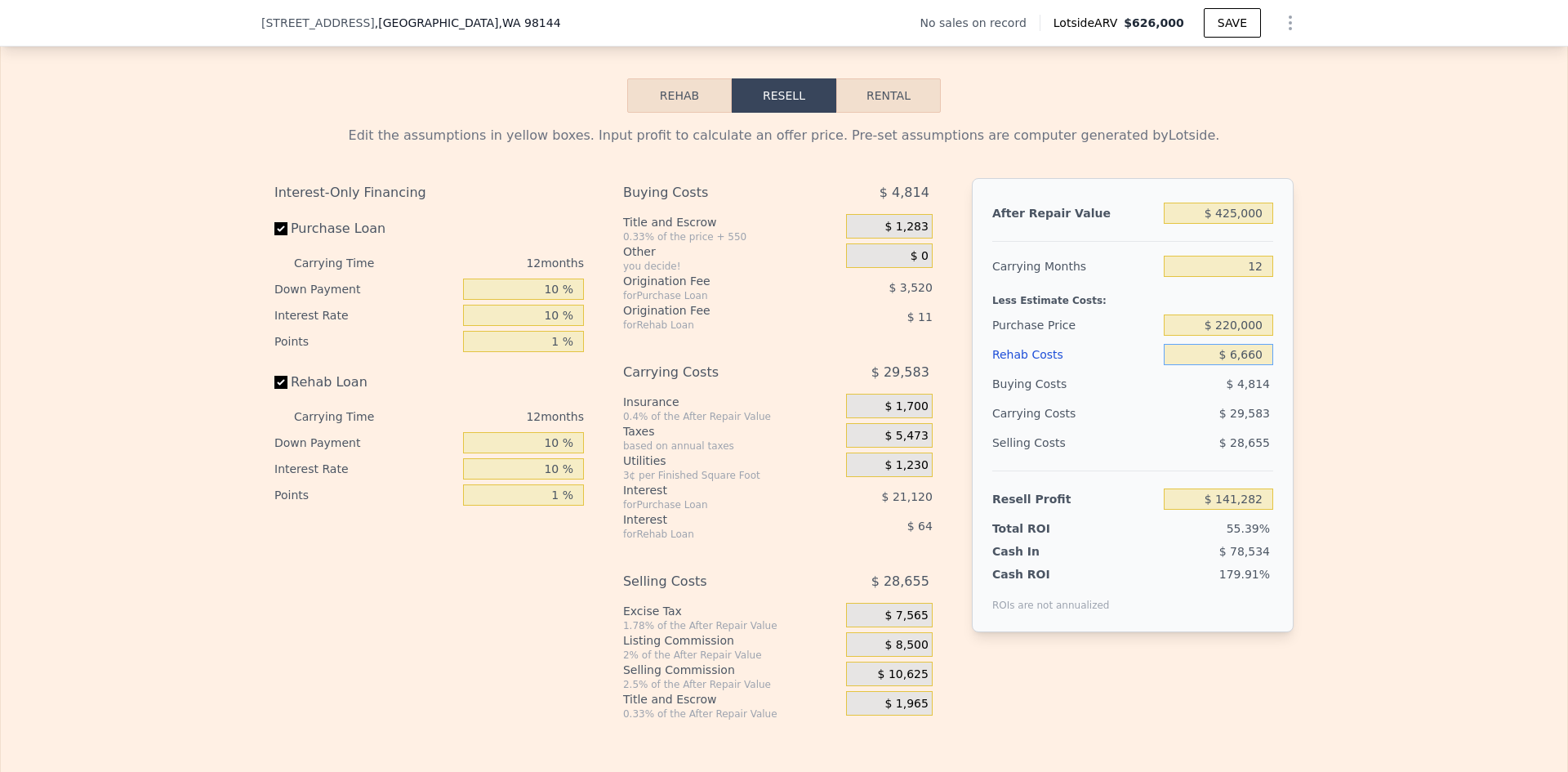
type input "$ 66,600"
type input "$ 67,957"
type input "$ 66,600"
click at [1382, 375] on div "Edit the assumptions in yellow boxes. Input profit to calculate an offer price.…" at bounding box center [784, 416] width 1566 height 608
click at [1236, 335] on input "$ 220,000" at bounding box center [1218, 326] width 109 height 22
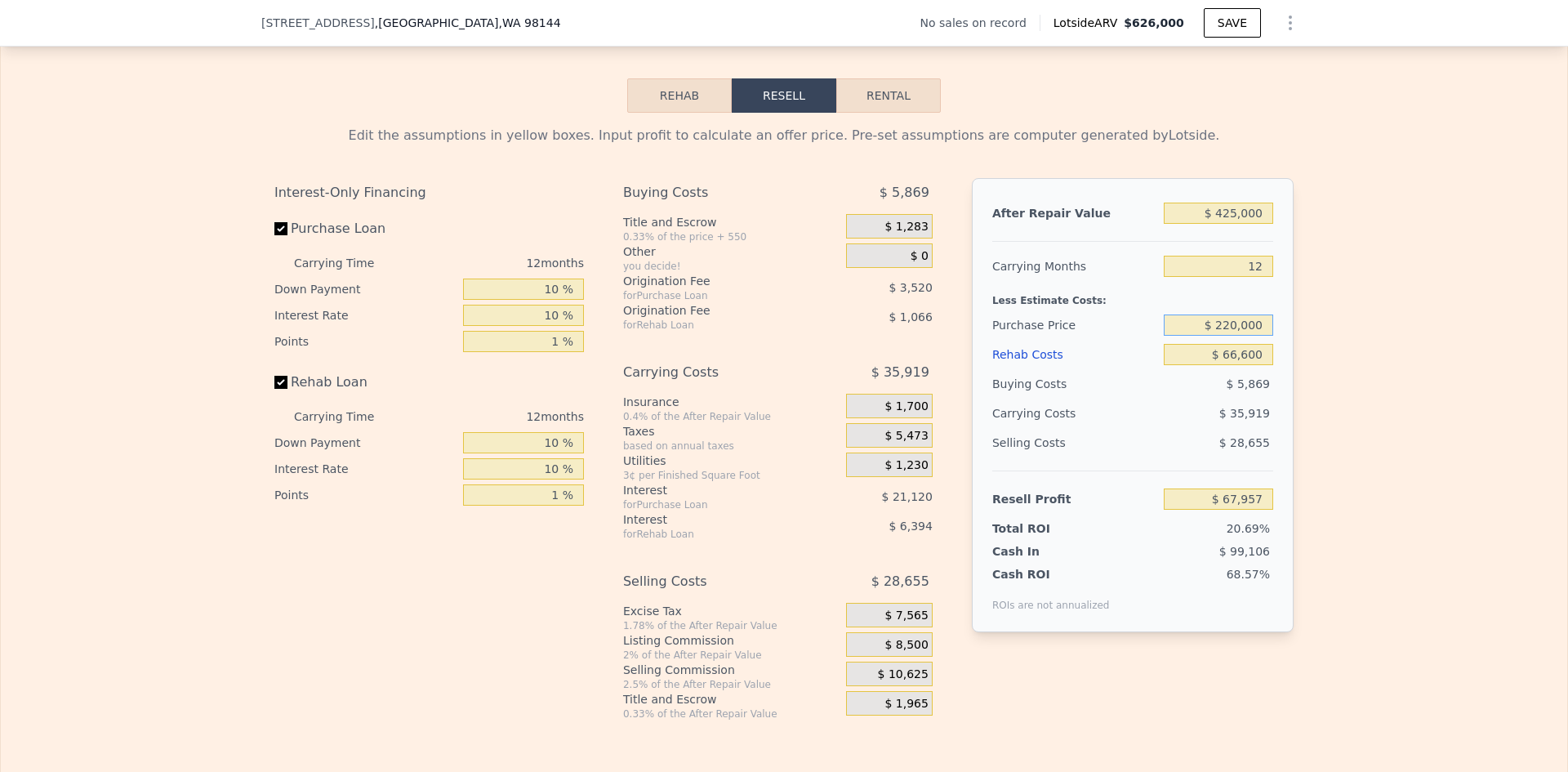
click at [1298, 341] on div "Edit the assumptions in yellow boxes. Input profit to calculate an offer price.…" at bounding box center [784, 416] width 1045 height 608
click at [1323, 342] on div "Edit the assumptions in yellow boxes. Input profit to calculate an offer price.…" at bounding box center [784, 416] width 1566 height 608
click at [1238, 224] on input "$ 425,000" at bounding box center [1218, 213] width 109 height 22
type input "$ 850"
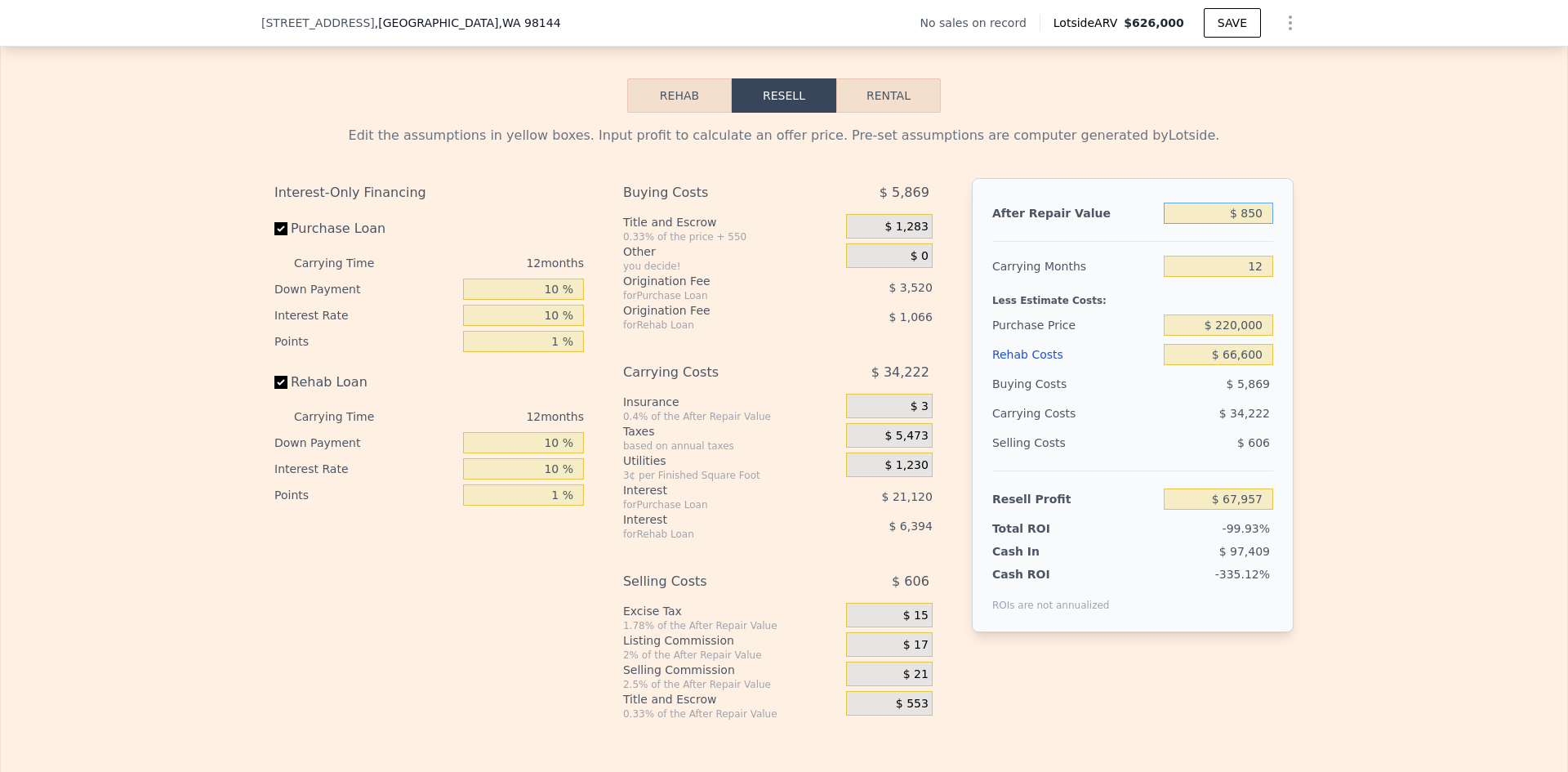
type input "-$ 326,447"
type input "$ 850,000"
type input "$ 463,151"
type input "$ 850,000"
click at [1243, 336] on input "$ 220,000" at bounding box center [1218, 326] width 109 height 22
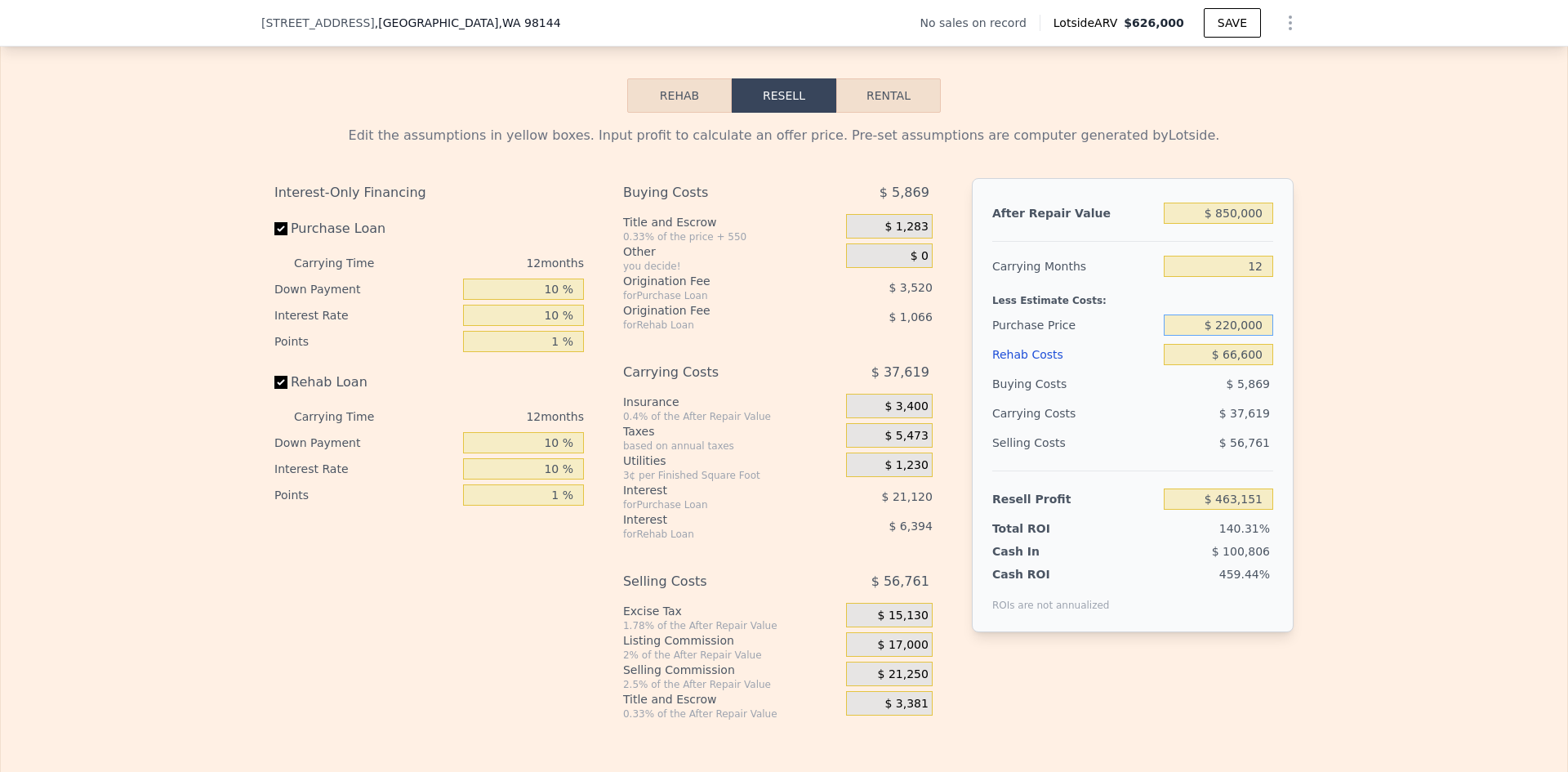
click at [1243, 336] on input "$ 220,000" at bounding box center [1218, 326] width 109 height 22
type input "$ 300,000"
click at [1238, 366] on input "$ 66,600" at bounding box center [1218, 355] width 109 height 22
type input "$ 373,925"
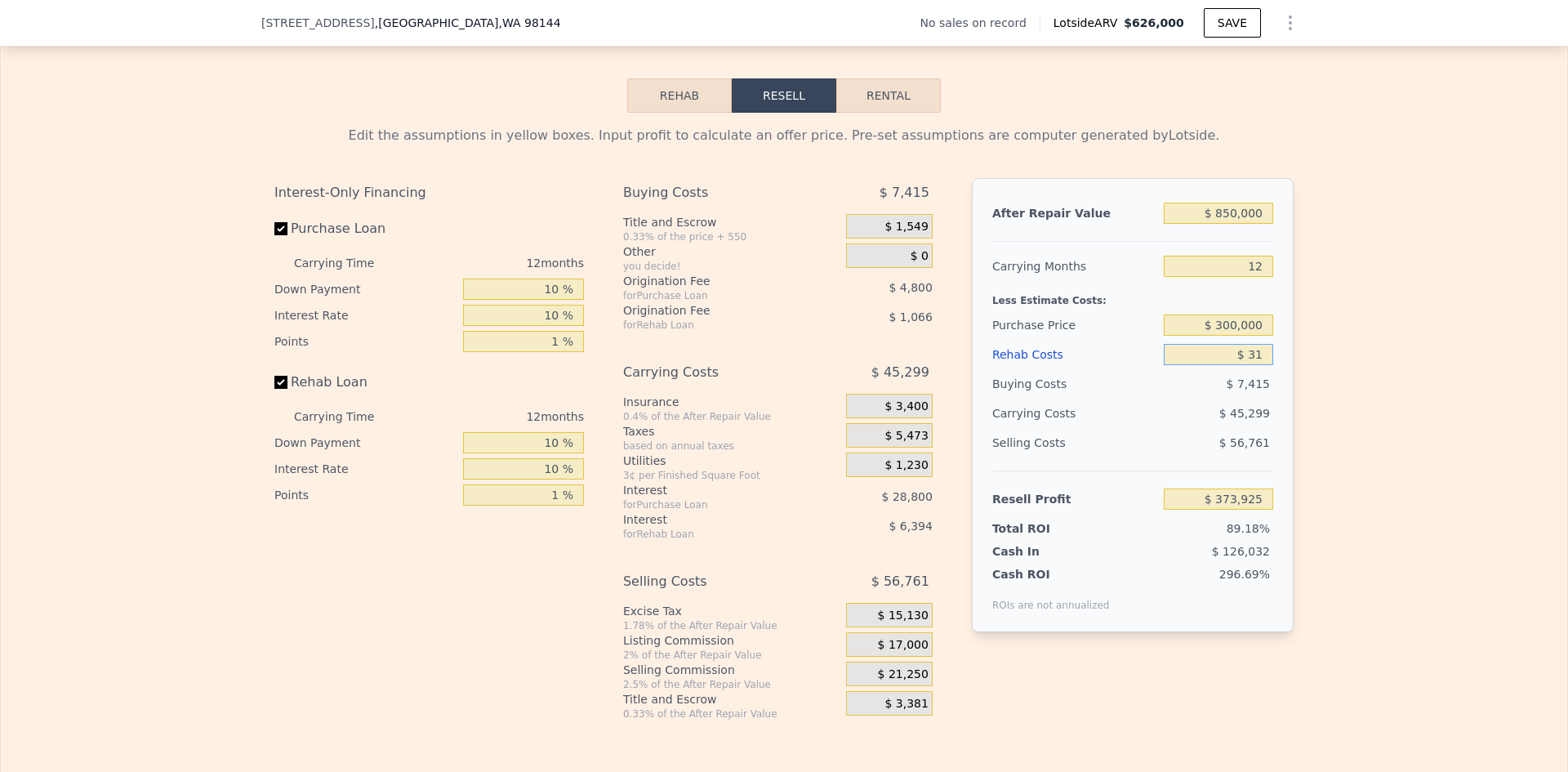
type input "$ 316"
type input "$ 447,630"
type input "$ 3"
type input "$ 447,984"
type input "$ 2"
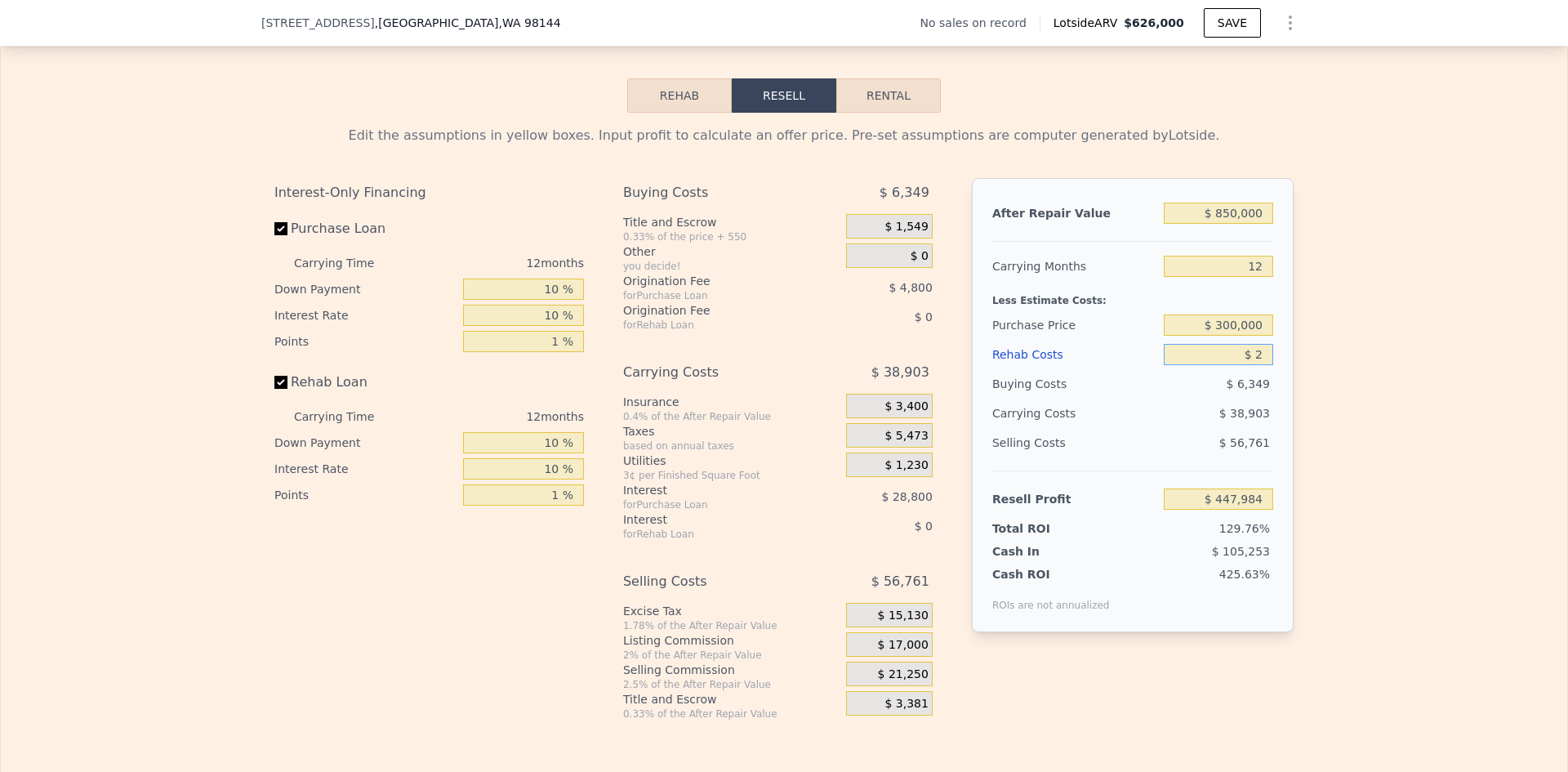
type input "$ 447,985"
type input "$ 29"
type input "$ 447,958"
type input "$ 291"
type input "$ 447,667"
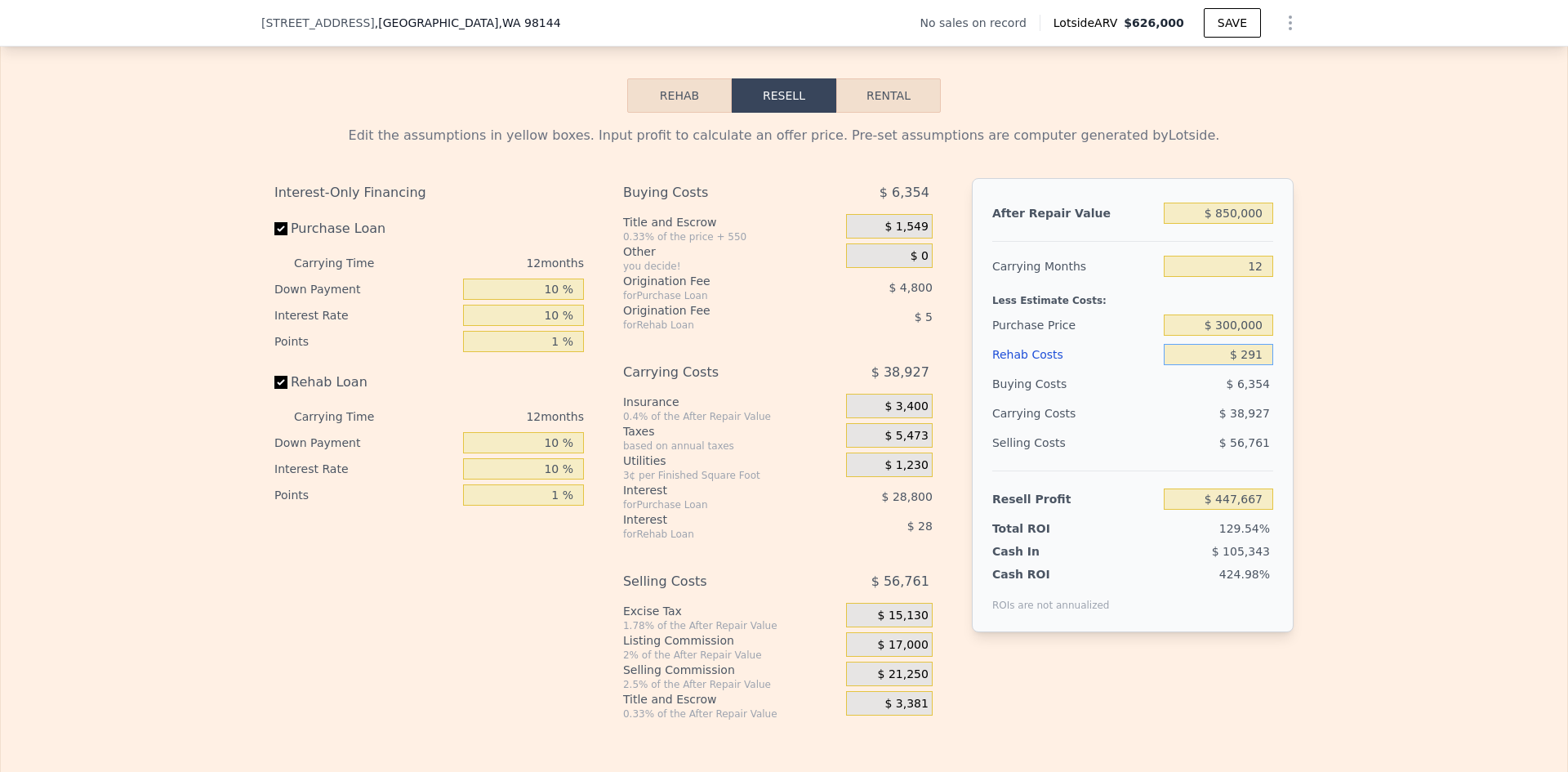
type input "$ 2,916"
type input "$ 444,748"
type input "$ 291,600"
type input "$ 123,725"
click at [1238, 336] on input "$ 300,000" at bounding box center [1218, 326] width 109 height 22
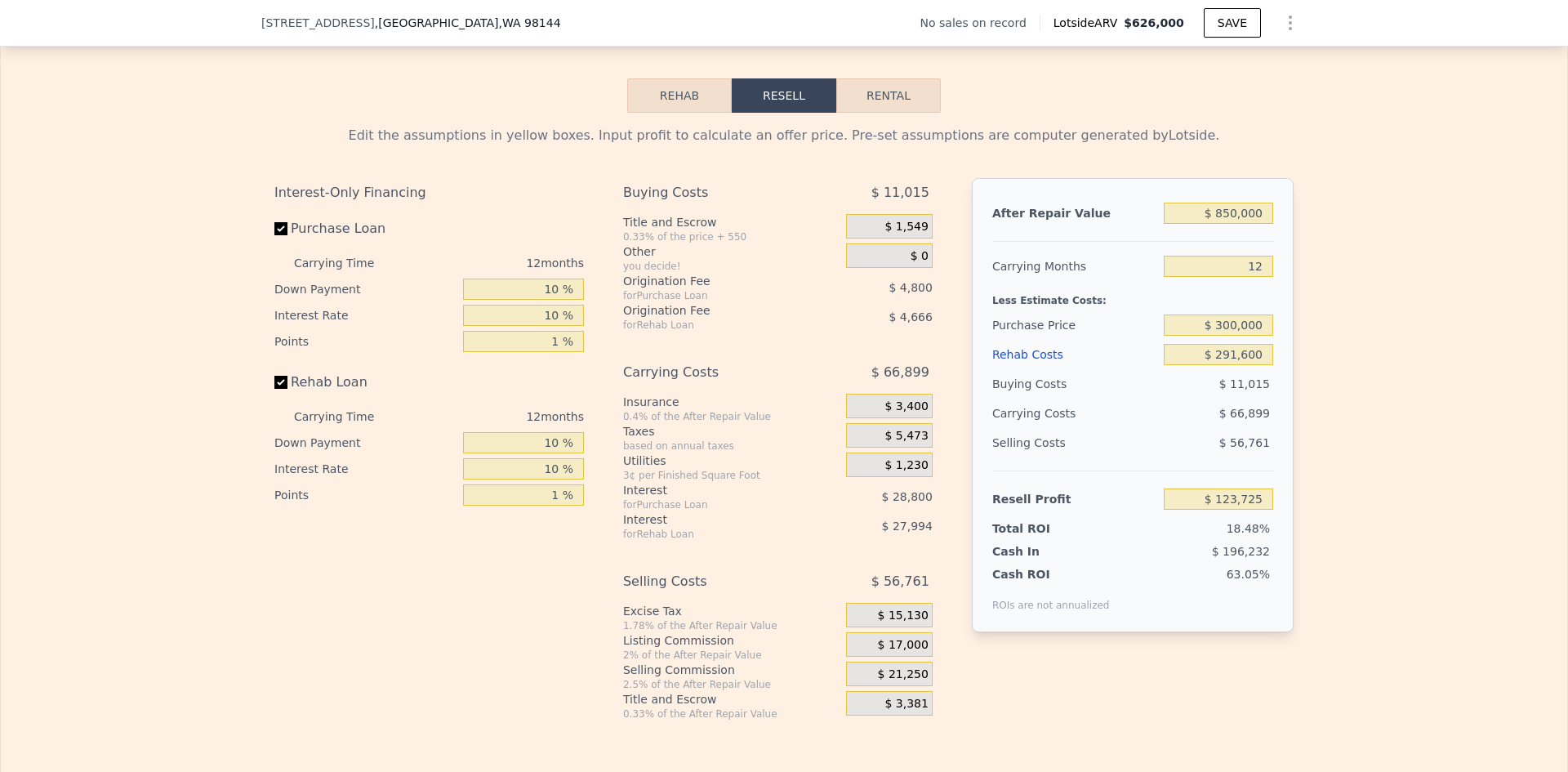
click at [1337, 346] on div "Edit the assumptions in yellow boxes. Input profit to calculate an offer price.…" at bounding box center [784, 416] width 1566 height 608
click at [1225, 335] on input "$ 300,000" at bounding box center [1218, 326] width 109 height 22
click at [1382, 337] on div "Edit the assumptions in yellow boxes. Input profit to calculate an offer price.…" at bounding box center [784, 416] width 1566 height 608
click at [1223, 335] on input "$ 330,000" at bounding box center [1218, 326] width 109 height 22
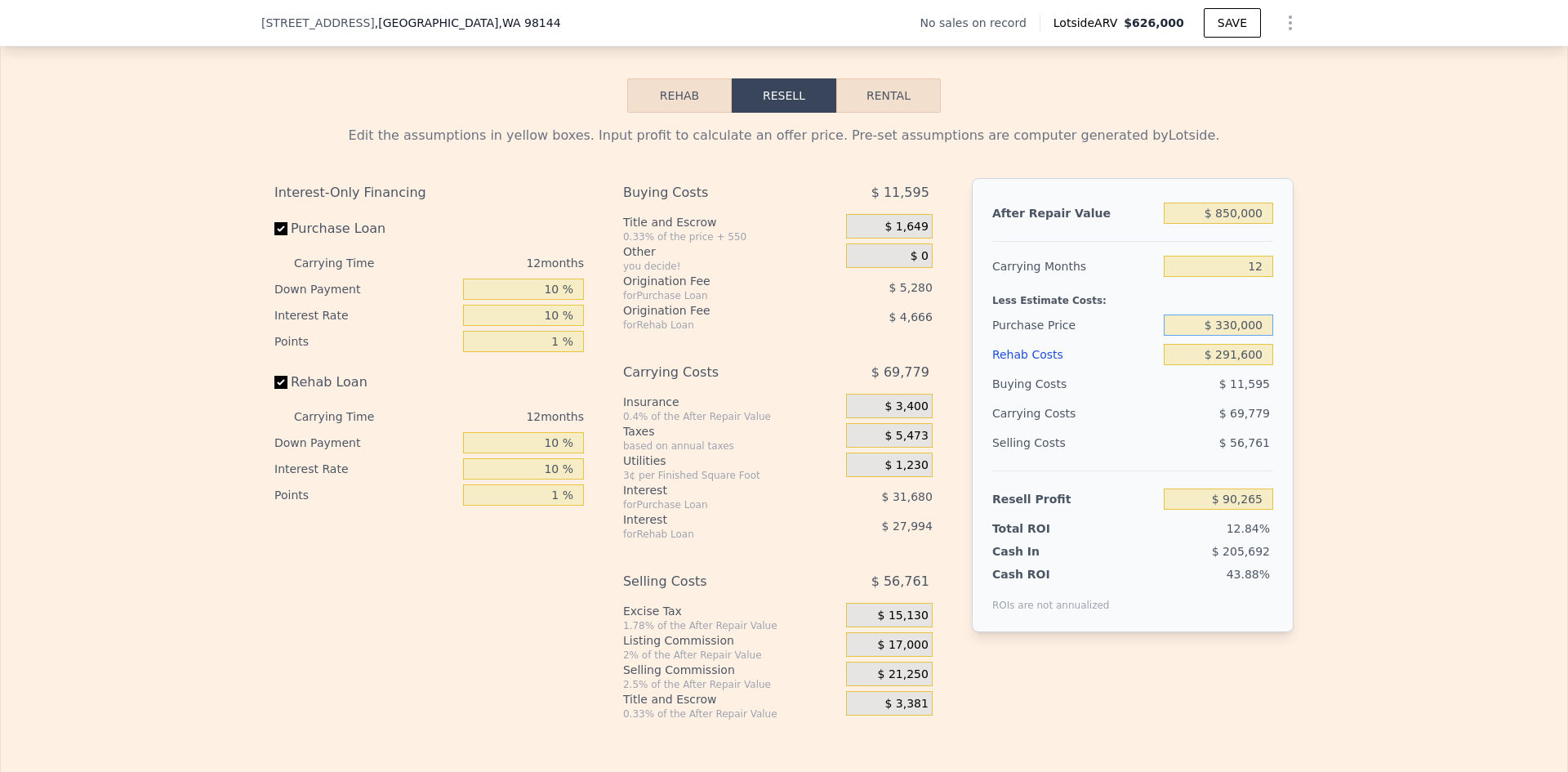
click at [1229, 335] on input "$ 330,000" at bounding box center [1218, 326] width 109 height 22
click at [1316, 342] on div "Edit the assumptions in yellow boxes. Input profit to calculate an offer price.…" at bounding box center [784, 416] width 1566 height 608
click at [1223, 335] on input "$ 340,000" at bounding box center [1218, 326] width 109 height 22
click at [1347, 359] on div "Edit the assumptions in yellow boxes. Input profit to calculate an offer price.…" at bounding box center [784, 416] width 1566 height 608
click at [1225, 336] on input "$ 330,000" at bounding box center [1218, 326] width 109 height 22
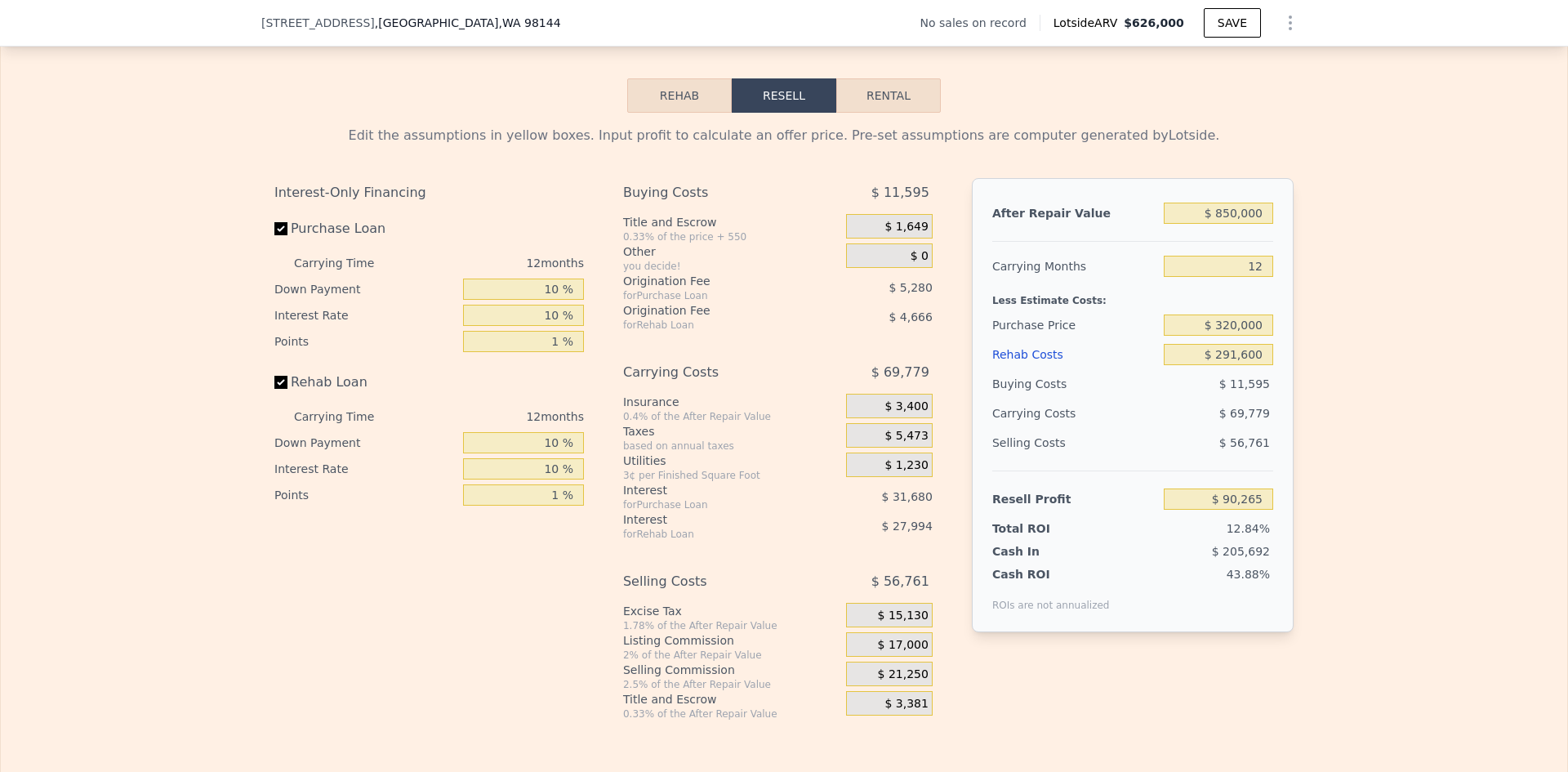
click at [1403, 359] on div "Edit the assumptions in yellow boxes. Input profit to calculate an offer price.…" at bounding box center [784, 416] width 1566 height 608
click at [1224, 335] on input "$ 320,000" at bounding box center [1218, 326] width 109 height 22
click at [1340, 359] on div "Edit the assumptions in yellow boxes. Input profit to calculate an offer price.…" at bounding box center [784, 416] width 1566 height 608
drag, startPoint x: 1228, startPoint y: 334, endPoint x: 1218, endPoint y: 336, distance: 10.2
click at [1218, 336] on input "$ 300,000" at bounding box center [1218, 326] width 109 height 22
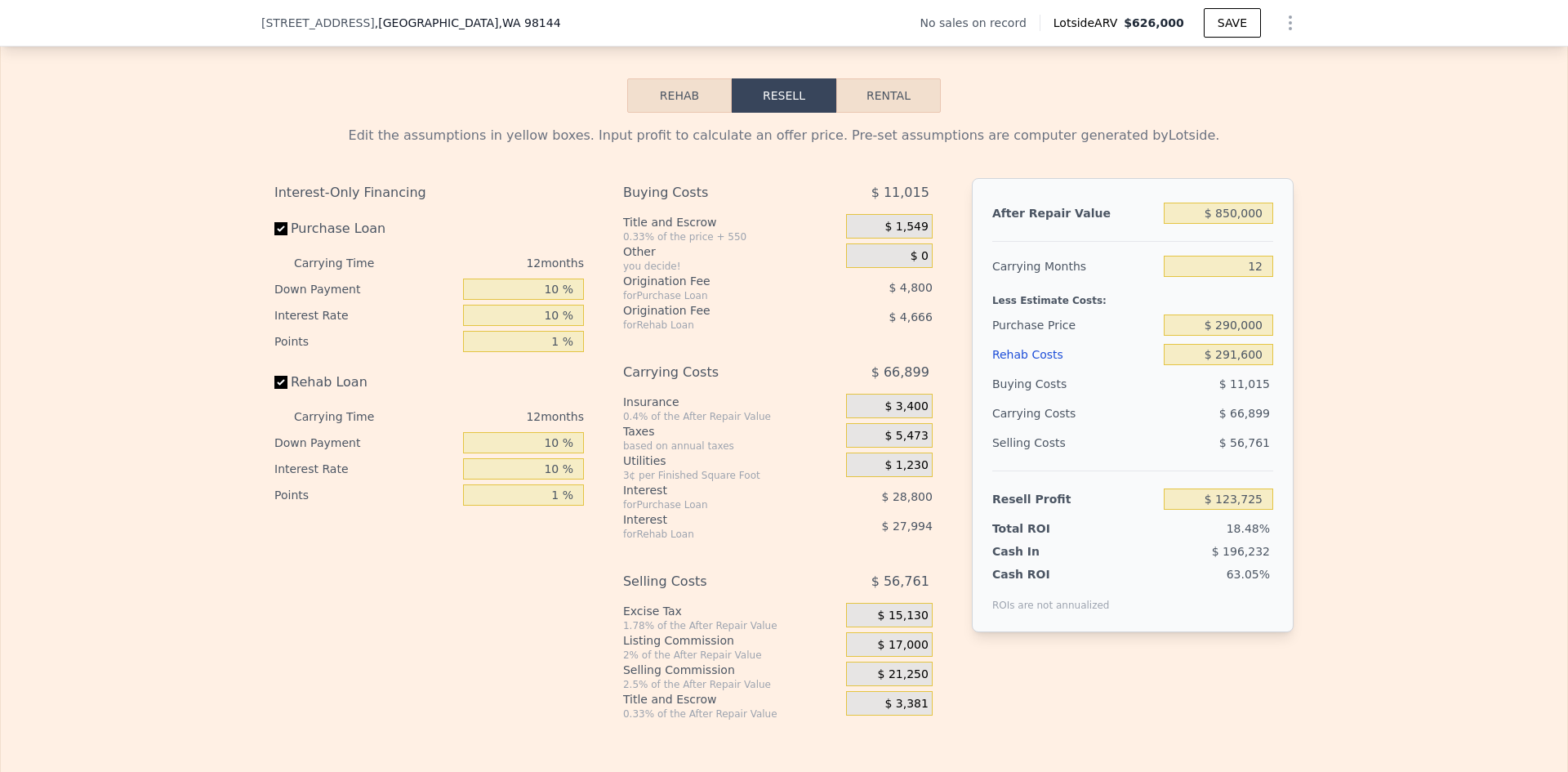
click at [1303, 330] on div "Edit the assumptions in yellow boxes. Input profit to calculate an offer price.…" at bounding box center [784, 416] width 1566 height 608
click at [1239, 335] on input "$ 290,000" at bounding box center [1218, 326] width 109 height 22
click at [1245, 366] on input "$ 291,600" at bounding box center [1218, 355] width 109 height 22
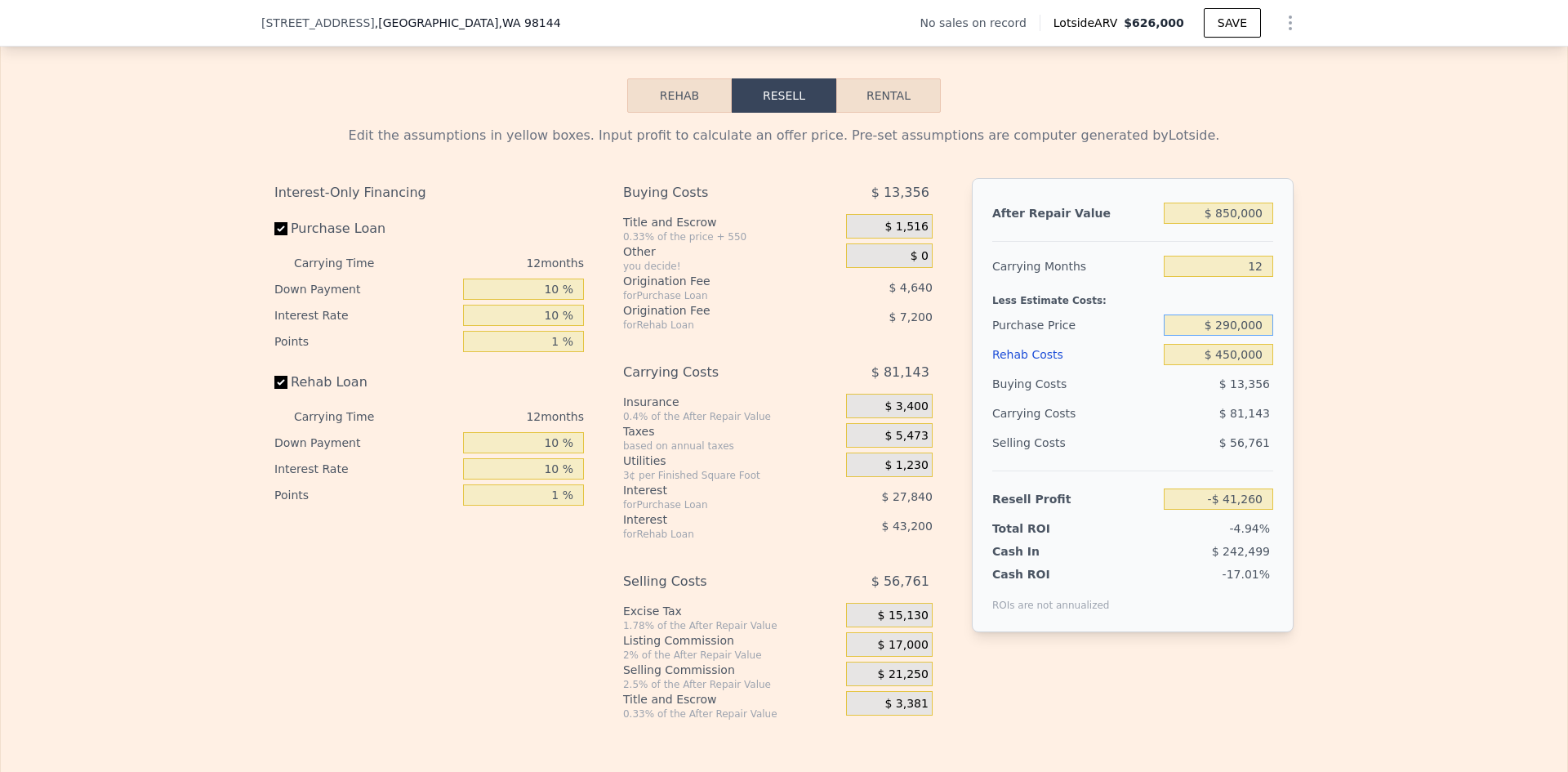
click at [1243, 336] on input "$ 290,000" at bounding box center [1218, 326] width 109 height 22
click at [1301, 326] on div "Edit the assumptions in yellow boxes. Input profit to calculate an offer price.…" at bounding box center [784, 416] width 1566 height 608
drag, startPoint x: 1228, startPoint y: 335, endPoint x: 1210, endPoint y: 336, distance: 18.0
click at [1210, 336] on input "$ 290,000" at bounding box center [1218, 326] width 109 height 22
click at [1344, 355] on div "Edit the assumptions in yellow boxes. Input profit to calculate an offer price.…" at bounding box center [784, 416] width 1566 height 608
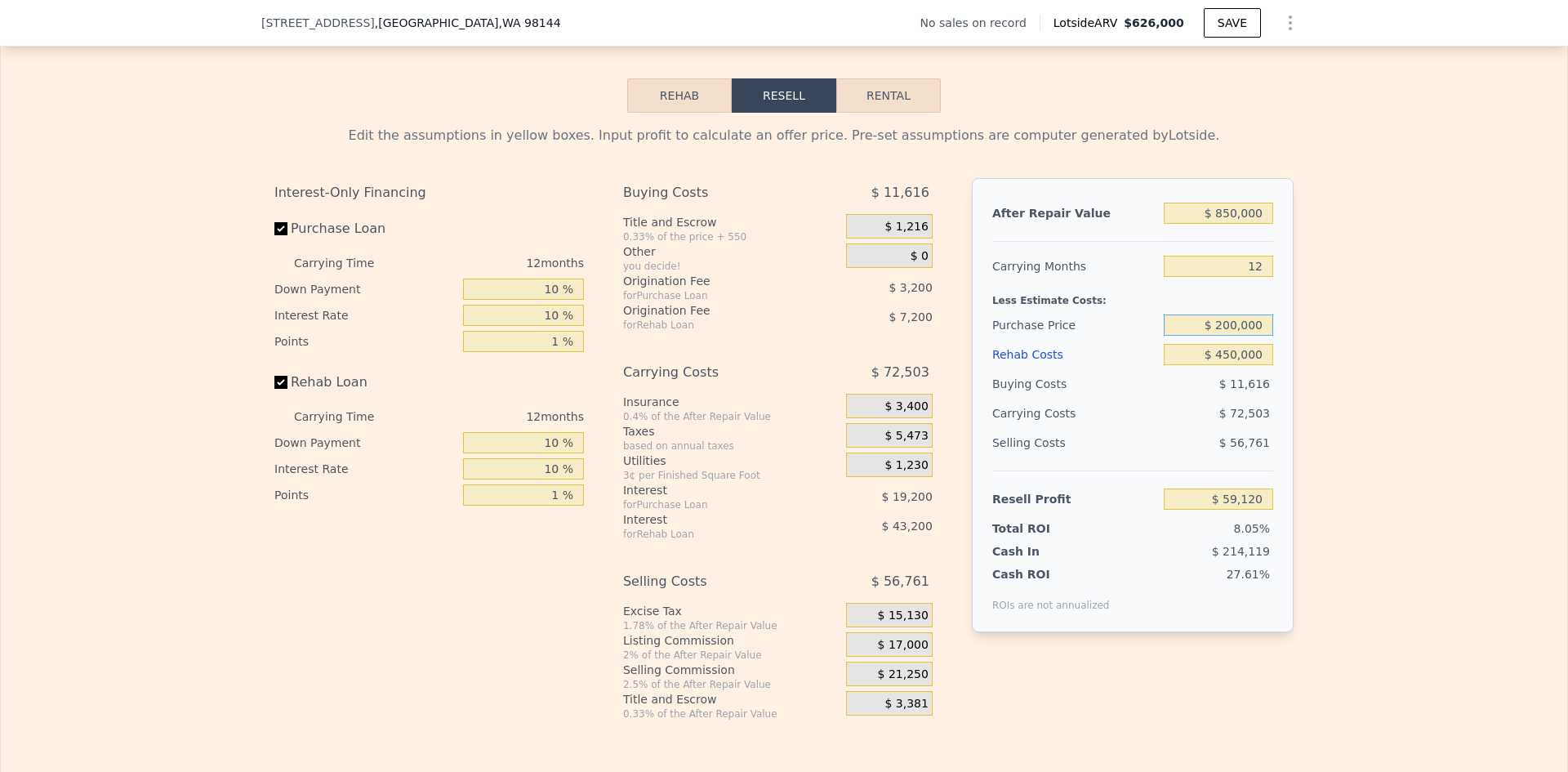
drag, startPoint x: 1216, startPoint y: 335, endPoint x: 1228, endPoint y: 336, distance: 12.0
click at [1228, 336] on input "$ 200,000" at bounding box center [1218, 326] width 109 height 22
click at [1314, 341] on div "Edit the assumptions in yellow boxes. Input profit to calculate an offer price.…" at bounding box center [784, 416] width 1566 height 608
click at [1239, 221] on input "$ 850,000" at bounding box center [1218, 213] width 109 height 22
click at [1240, 221] on input "$ 850,000" at bounding box center [1218, 213] width 109 height 22
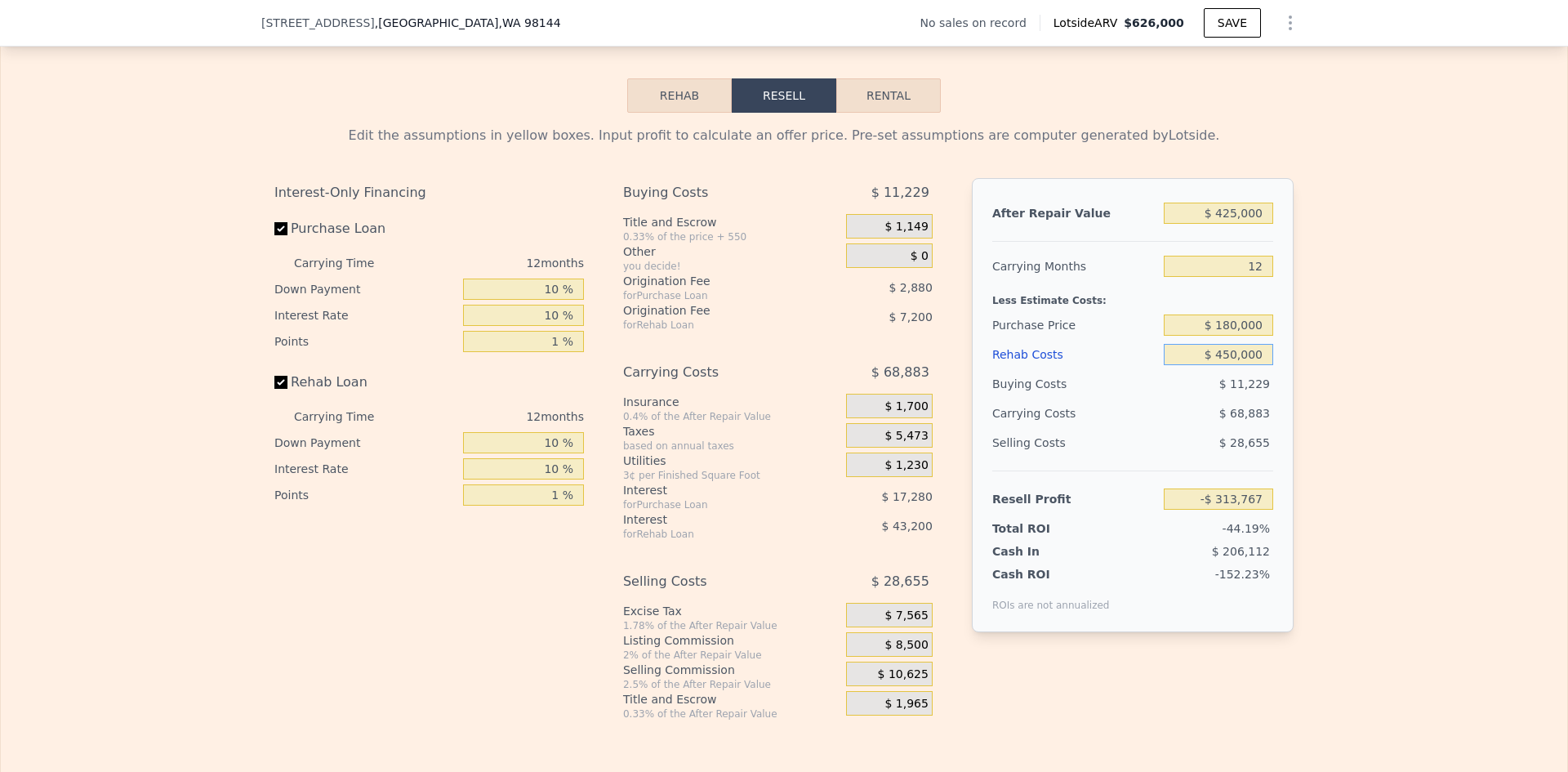
click at [1239, 366] on input "$ 450,000" at bounding box center [1218, 355] width 109 height 22
click at [1383, 389] on div "Edit the assumptions in yellow boxes. Input profit to calculate an offer price.…" at bounding box center [784, 416] width 1566 height 608
click at [1242, 336] on input "$ 180,000" at bounding box center [1218, 326] width 109 height 22
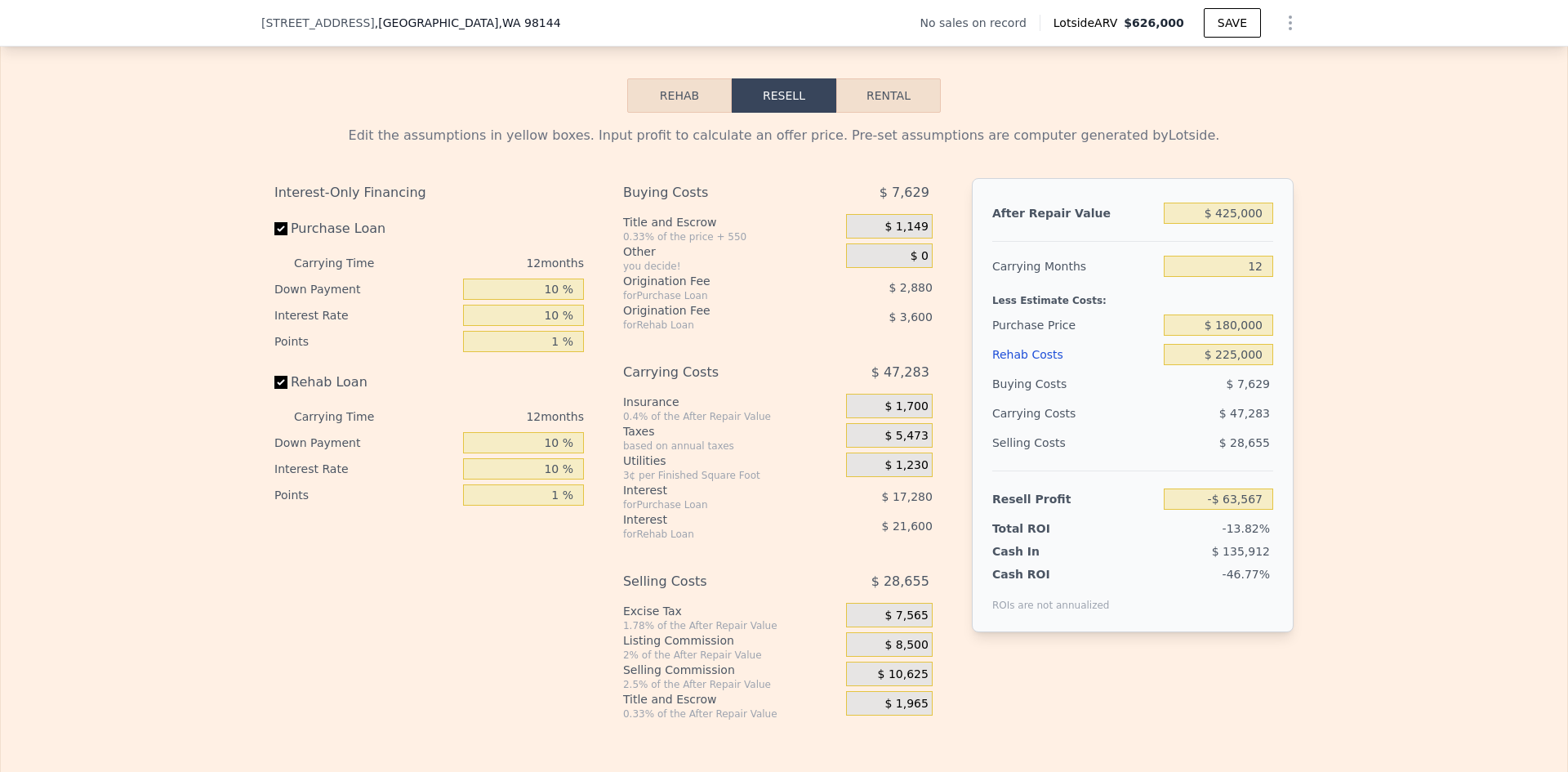
click at [1320, 326] on div "Edit the assumptions in yellow boxes. Input profit to calculate an offer price.…" at bounding box center [784, 416] width 1566 height 608
click at [1237, 334] on input "$ 180,000" at bounding box center [1218, 326] width 109 height 22
click at [1311, 349] on div "Edit the assumptions in yellow boxes. Input profit to calculate an offer price.…" at bounding box center [784, 416] width 1566 height 608
click at [1219, 336] on input "$ 100,000" at bounding box center [1218, 326] width 109 height 22
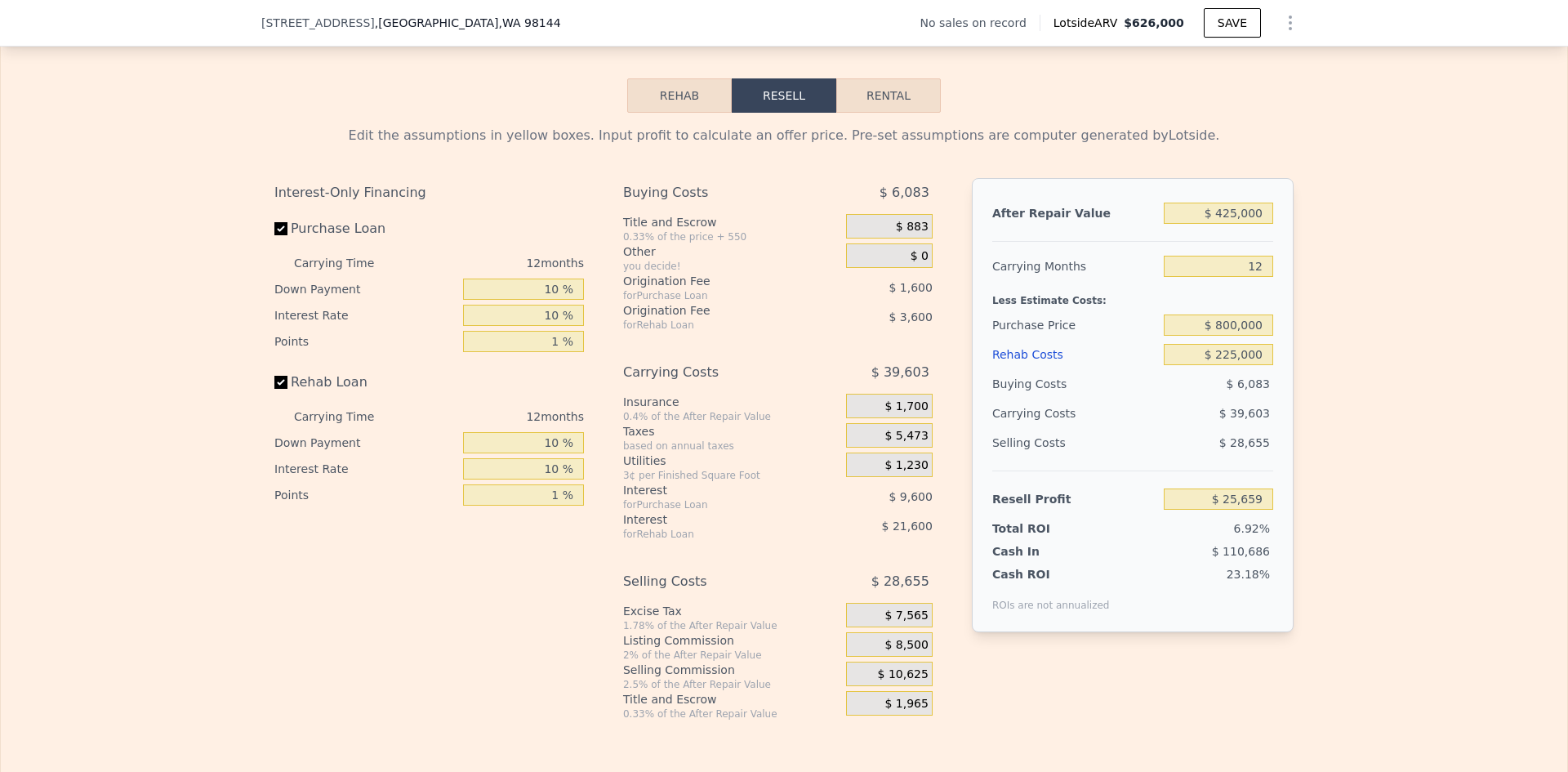
click at [1324, 326] on div "Edit the assumptions in yellow boxes. Input profit to calculate an offer price.…" at bounding box center [784, 416] width 1566 height 608
click at [1234, 336] on input "$ 800,000" at bounding box center [1218, 326] width 109 height 22
click at [1370, 433] on div "Edit the assumptions in yellow boxes. Input profit to calculate an offer price.…" at bounding box center [784, 416] width 1566 height 608
drag, startPoint x: 1222, startPoint y: 336, endPoint x: 1232, endPoint y: 335, distance: 10.0
click at [1232, 335] on input "$ 80,000" at bounding box center [1218, 326] width 109 height 22
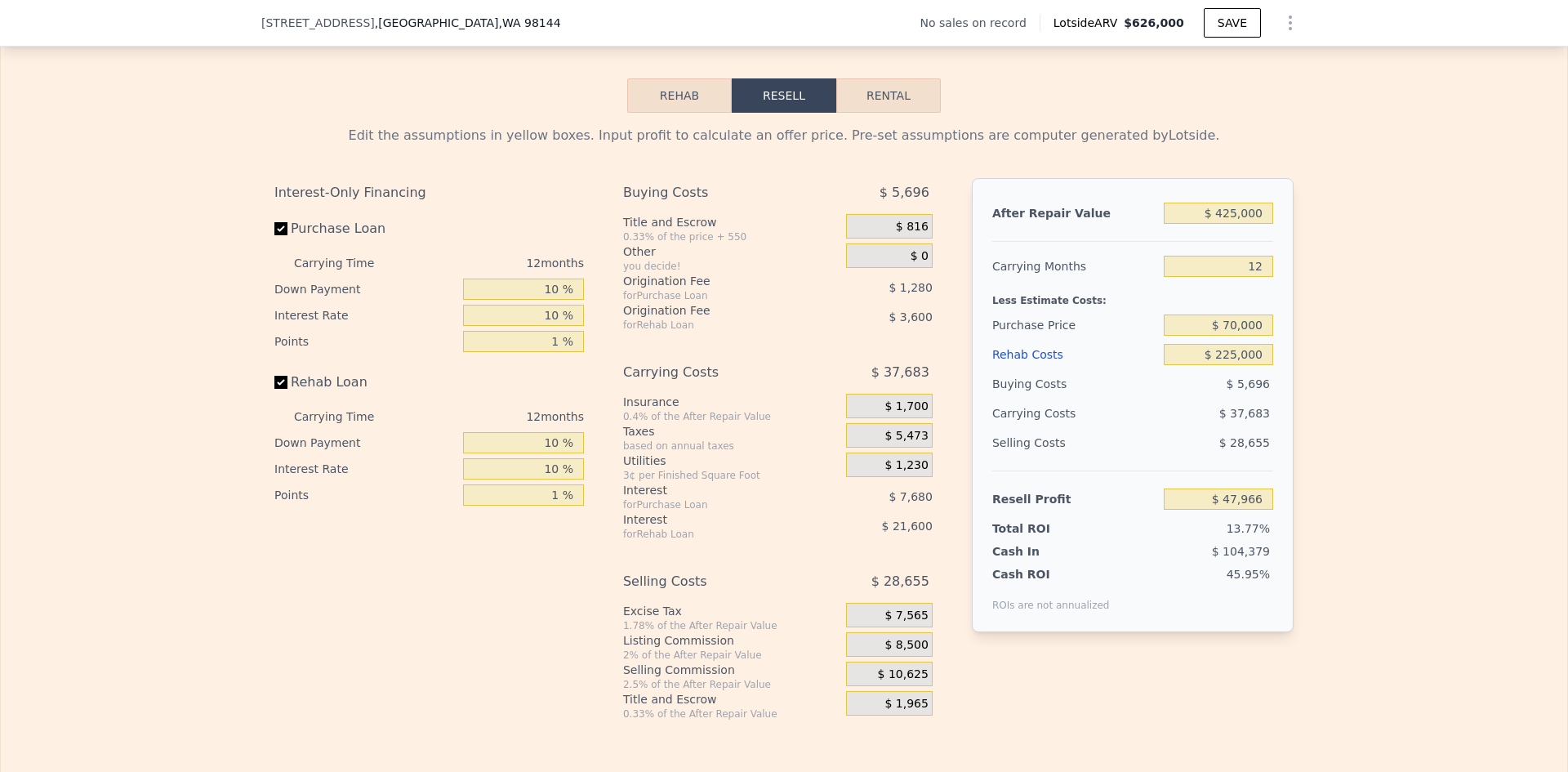
click at [1535, 398] on div "Edit the assumptions in yellow boxes. Input profit to calculate an offer price.…" at bounding box center [784, 416] width 1566 height 608
drag, startPoint x: 1222, startPoint y: 337, endPoint x: 1259, endPoint y: 331, distance: 37.5
click at [1259, 331] on input "$ 70,000" at bounding box center [1218, 326] width 109 height 22
click at [1242, 365] on input "$ 225,000" at bounding box center [1218, 355] width 109 height 22
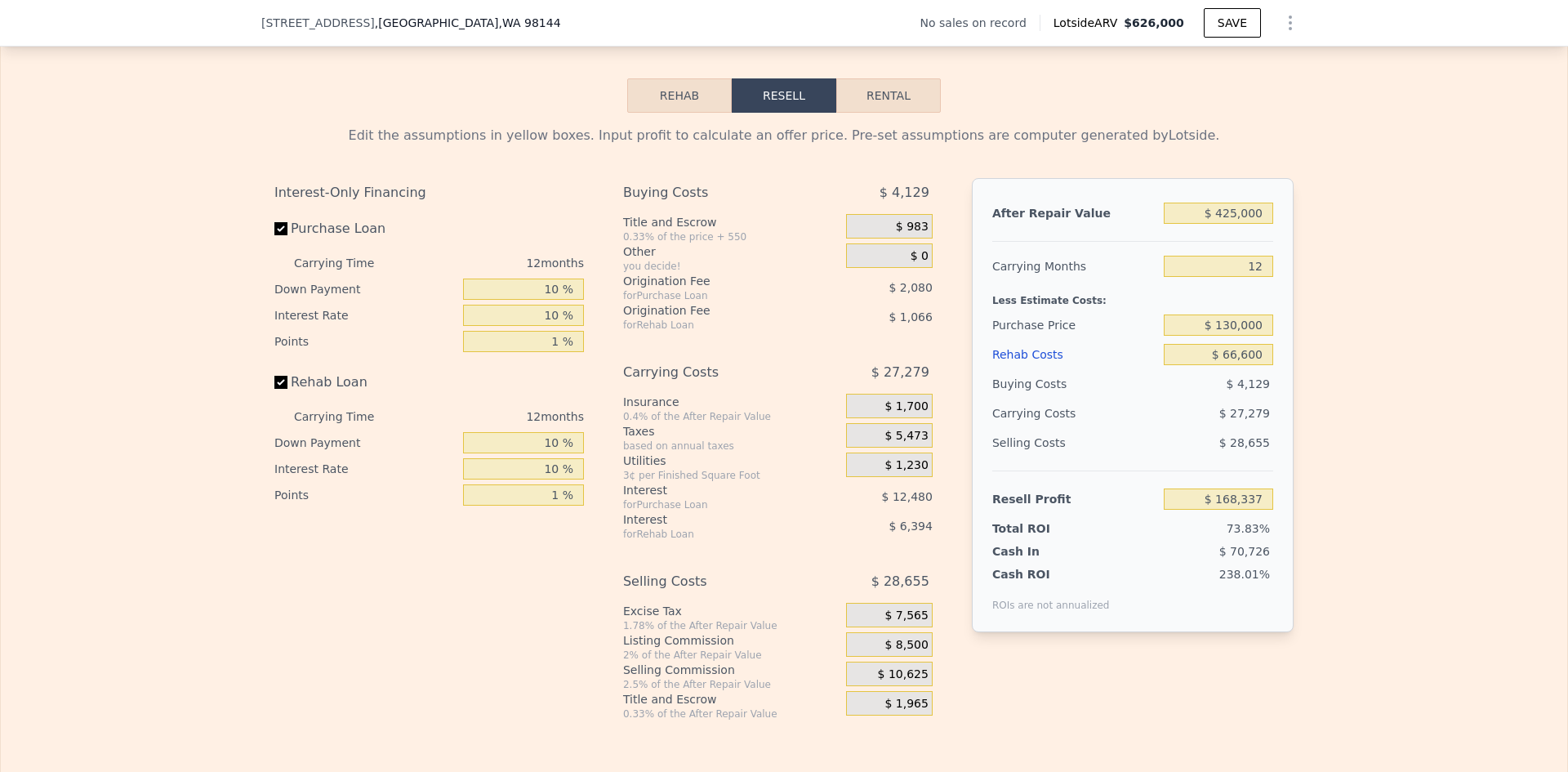
drag, startPoint x: 1417, startPoint y: 405, endPoint x: 1401, endPoint y: 412, distance: 17.5
click at [1416, 406] on div "Edit the assumptions in yellow boxes. Input profit to calculate an offer price.…" at bounding box center [784, 416] width 1566 height 608
click at [1243, 334] on input "$ 130,000" at bounding box center [1218, 326] width 109 height 22
click at [1320, 328] on div "Edit the assumptions in yellow boxes. Input profit to calculate an offer price.…" at bounding box center [784, 416] width 1566 height 608
click at [1219, 335] on input "$ 130,000" at bounding box center [1218, 326] width 109 height 22
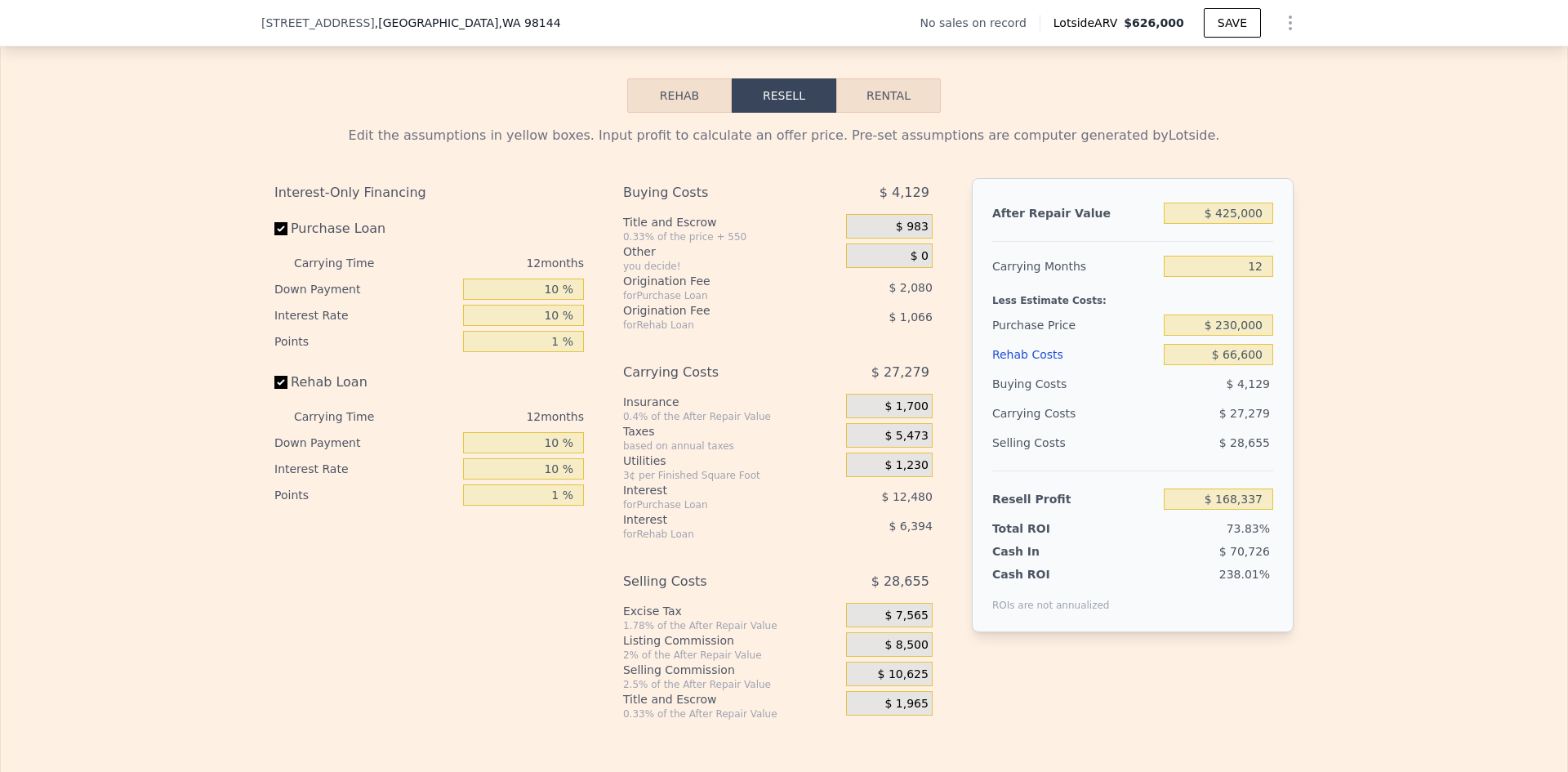
click at [1348, 346] on div "Edit the assumptions in yellow boxes. Input profit to calculate an offer price.…" at bounding box center [784, 416] width 1566 height 608
drag, startPoint x: 1225, startPoint y: 225, endPoint x: 1235, endPoint y: 223, distance: 10.2
click at [1235, 223] on input "$ 425,000" at bounding box center [1218, 213] width 109 height 22
click at [1313, 279] on div "Edit the assumptions in yellow boxes. Input profit to calculate an offer price.…" at bounding box center [784, 416] width 1566 height 608
click at [1228, 219] on input "$ 626,000" at bounding box center [1218, 213] width 109 height 22
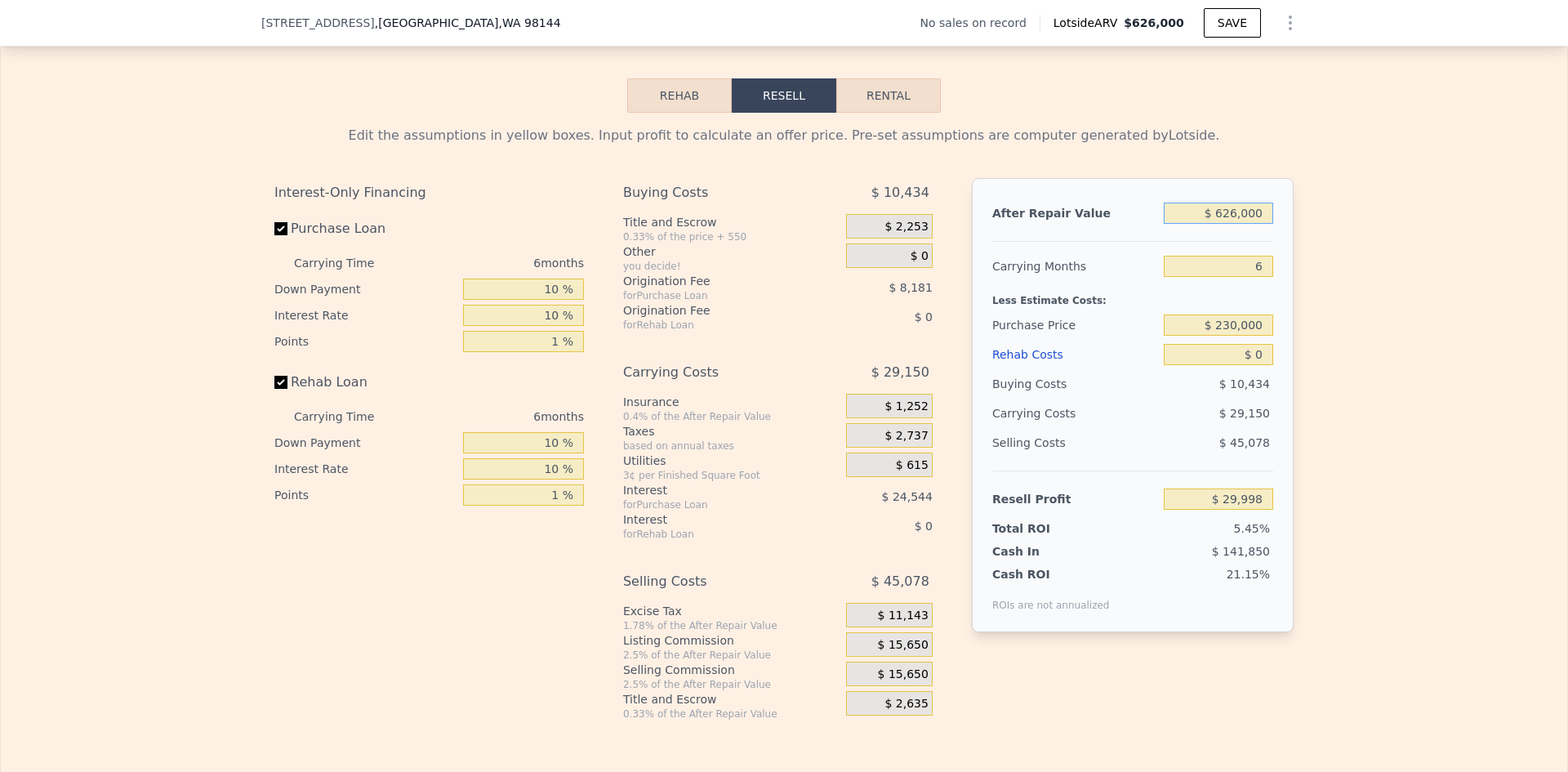
click at [1230, 219] on input "$ 626,000" at bounding box center [1218, 213] width 109 height 22
click at [1250, 277] on input "6" at bounding box center [1218, 266] width 109 height 22
click at [1240, 336] on input "$ 230,000" at bounding box center [1218, 326] width 109 height 22
click at [1260, 366] on input "$ 0" at bounding box center [1218, 355] width 109 height 22
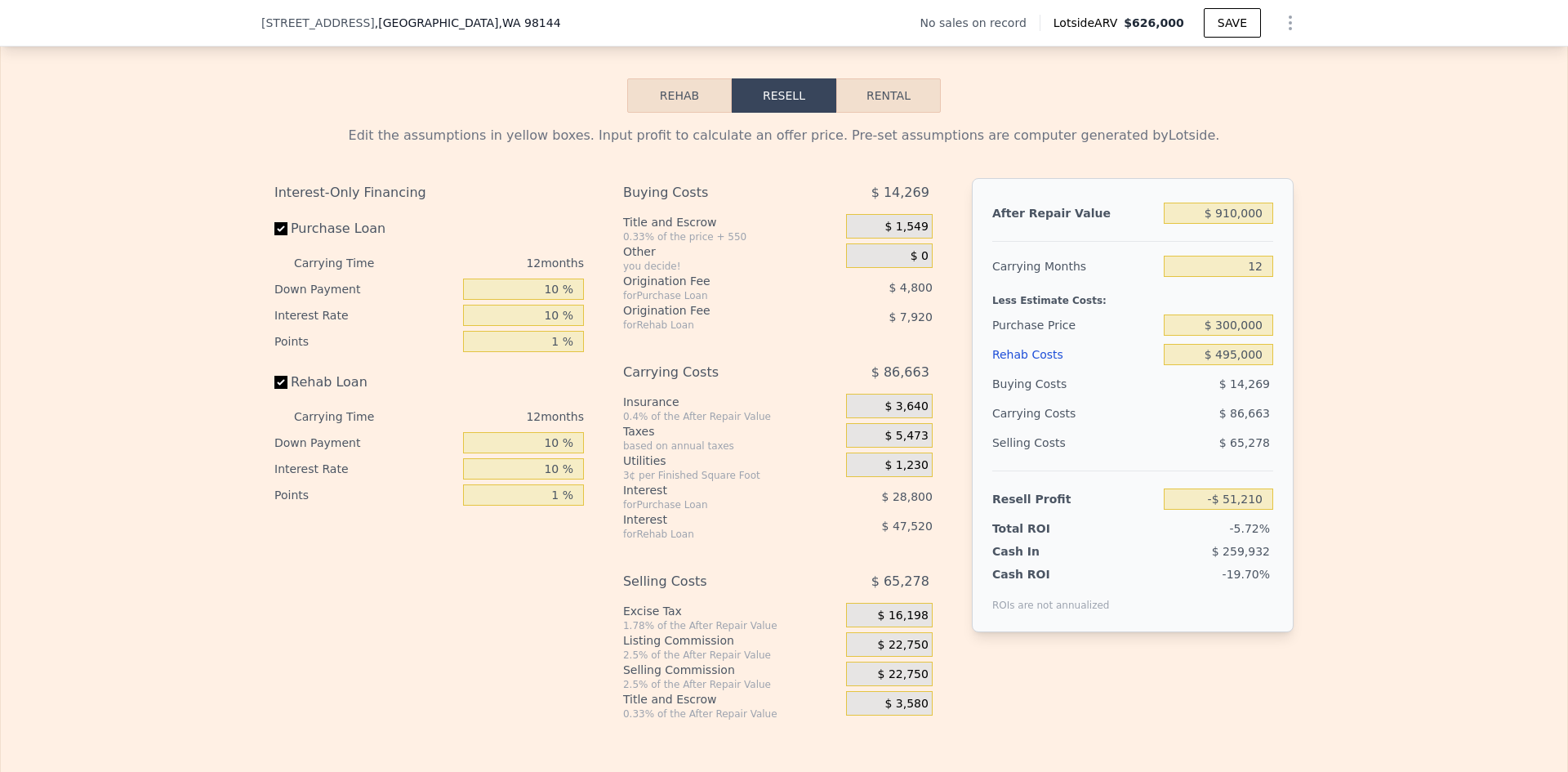
click at [1359, 381] on div "Edit the assumptions in yellow boxes. Input profit to calculate an offer price.…" at bounding box center [784, 416] width 1566 height 608
click at [896, 653] on span "$ 22,750" at bounding box center [903, 645] width 51 height 15
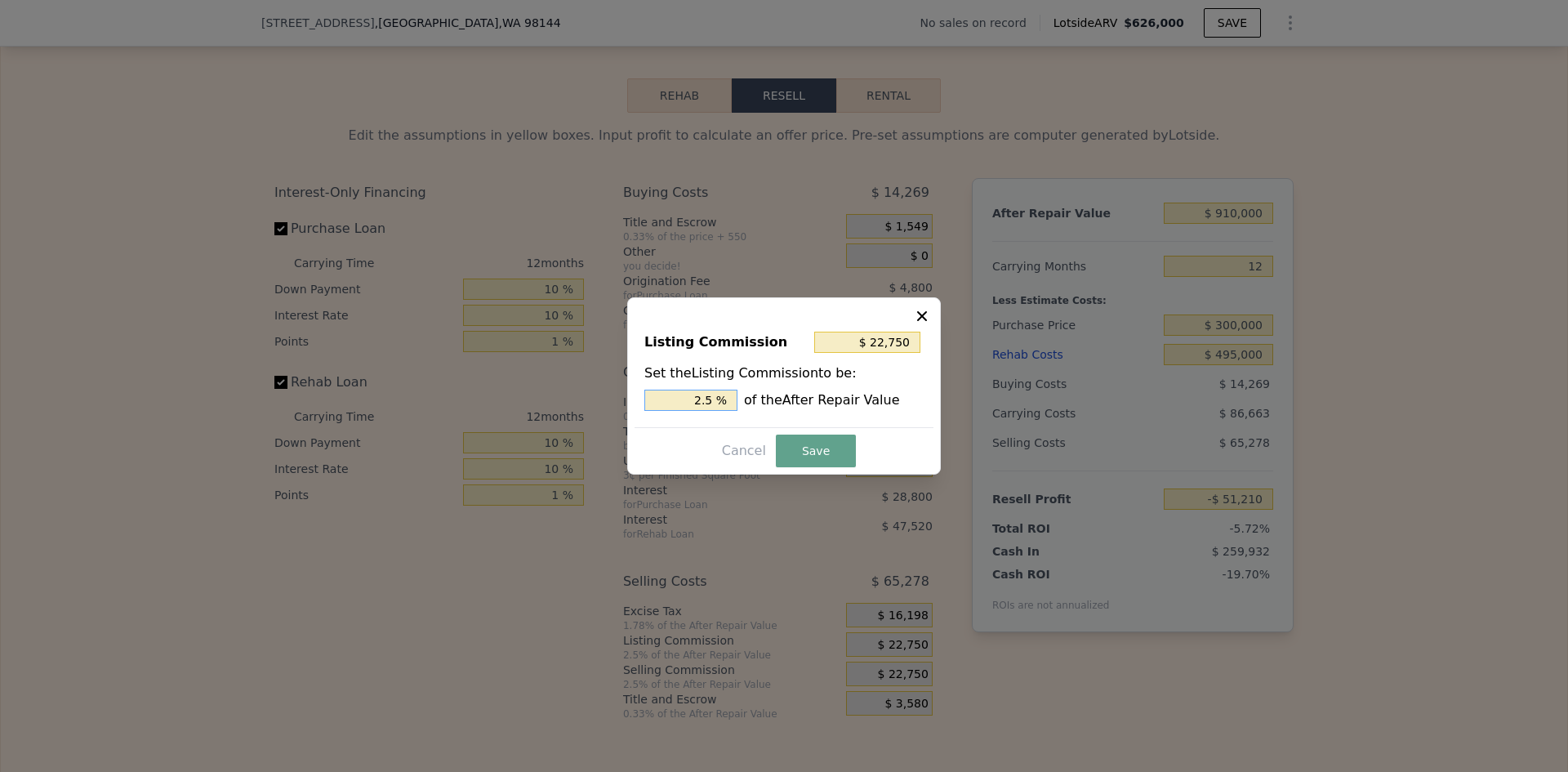
drag, startPoint x: 705, startPoint y: 400, endPoint x: 716, endPoint y: 401, distance: 11.0
click at [716, 401] on input "2.5 %" at bounding box center [691, 401] width 93 height 22
click at [803, 456] on button "Save" at bounding box center [816, 451] width 80 height 32
